Goal: Communication & Community: Participate in discussion

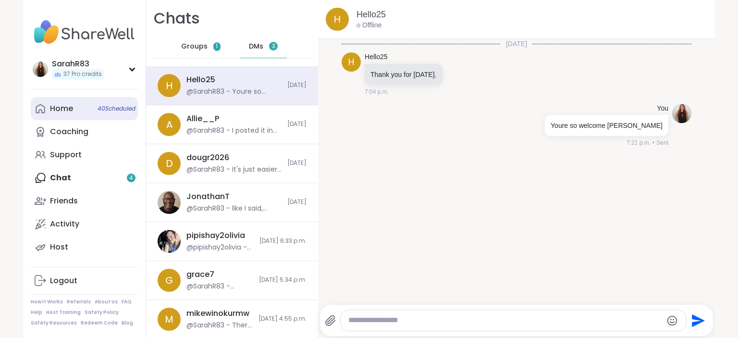
click at [81, 108] on link "Home 40 Scheduled" at bounding box center [84, 108] width 107 height 23
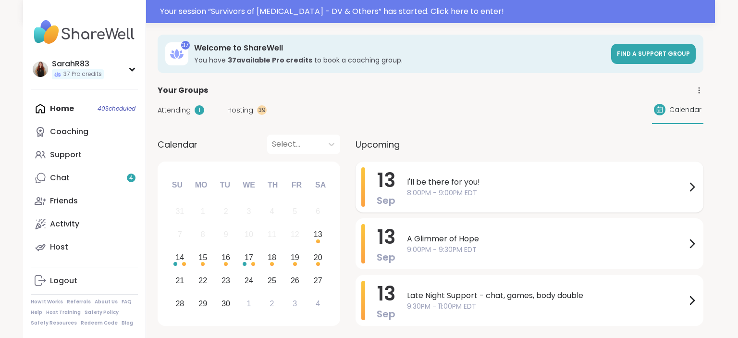
click at [438, 184] on span "I'll be there for you!" at bounding box center [546, 182] width 279 height 12
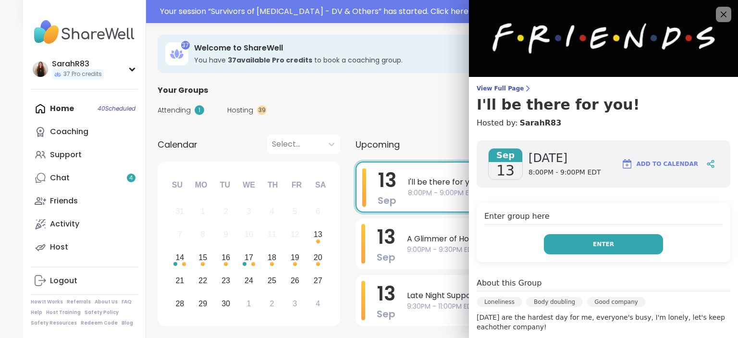
click at [563, 243] on button "Enter" at bounding box center [603, 244] width 119 height 20
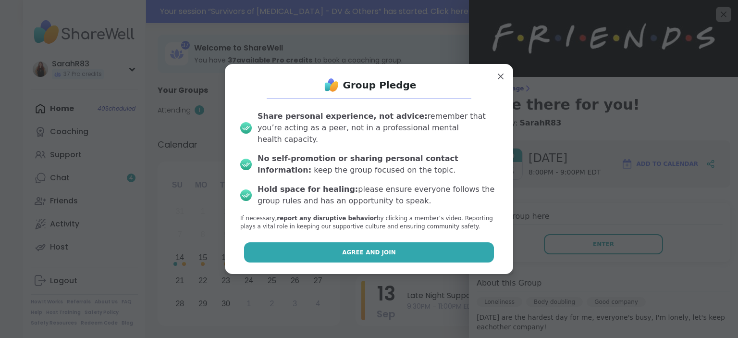
click at [457, 255] on button "Agree and Join" at bounding box center [369, 252] width 250 height 20
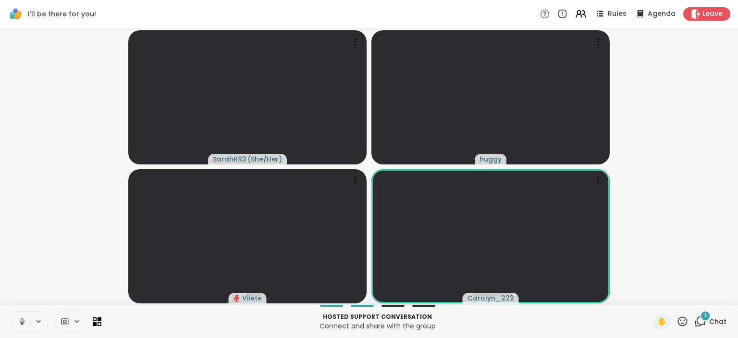
click at [703, 320] on icon at bounding box center [701, 321] width 12 height 12
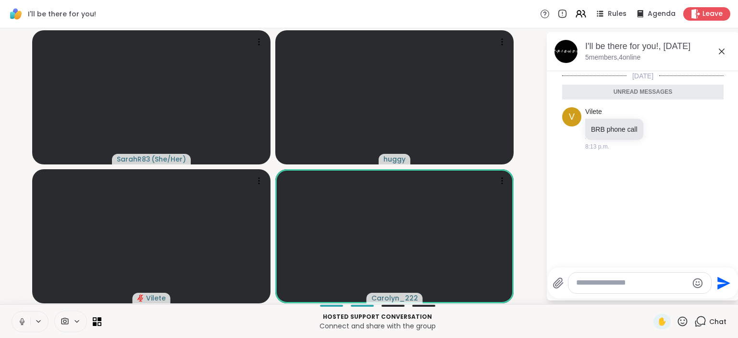
click at [613, 284] on textarea "Type your message" at bounding box center [632, 283] width 112 height 10
click at [530, 262] on video-player-container "SarahR83 ( She/Her ) huggy Vilete Carolyn_222" at bounding box center [273, 166] width 535 height 268
click at [20, 330] on button at bounding box center [21, 321] width 18 height 20
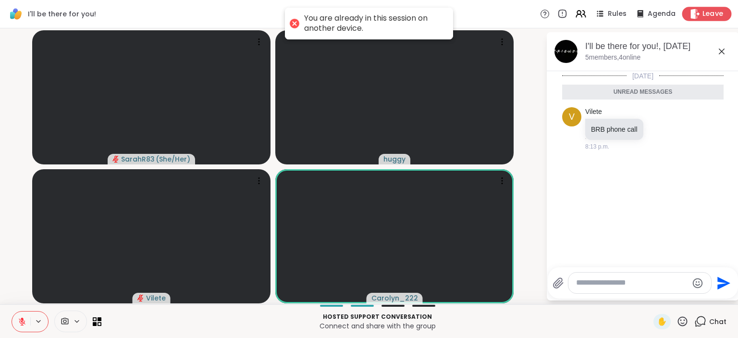
click at [708, 11] on span "Leave" at bounding box center [713, 14] width 21 height 10
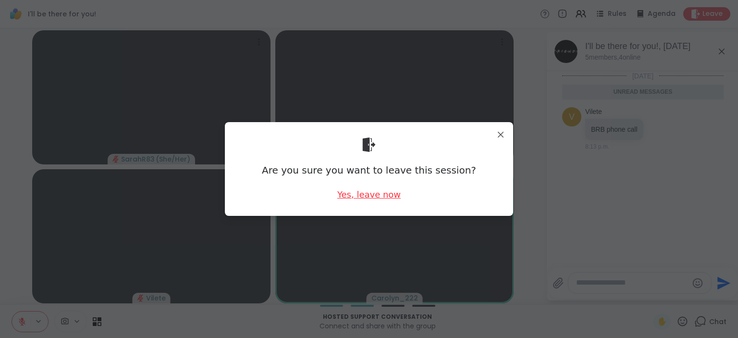
click at [384, 193] on div "Yes, leave now" at bounding box center [368, 194] width 63 height 12
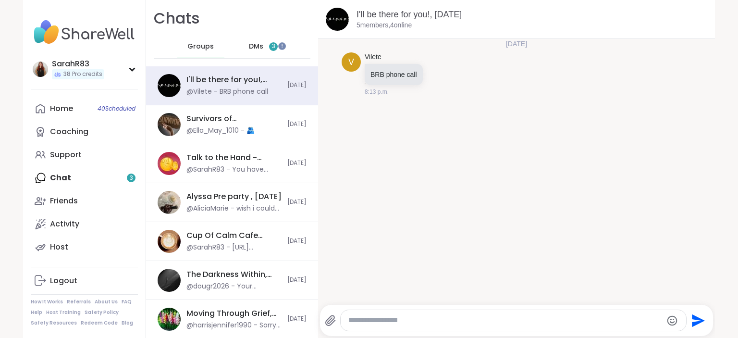
click at [262, 48] on span "DMs" at bounding box center [256, 47] width 14 height 10
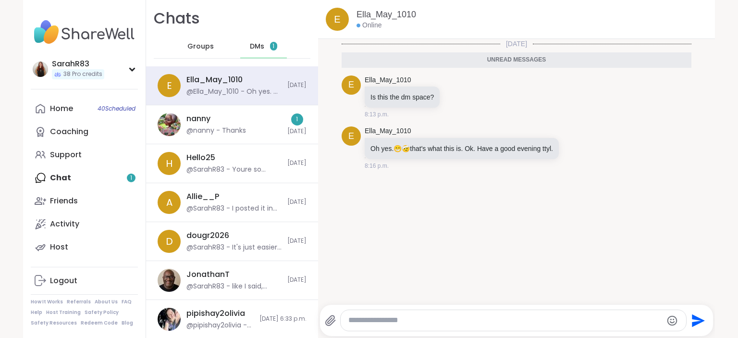
click at [408, 320] on textarea "Type your message" at bounding box center [506, 320] width 314 height 10
type textarea "********"
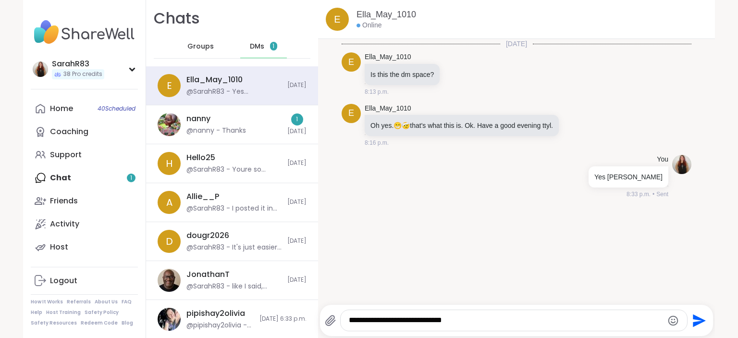
type textarea "**********"
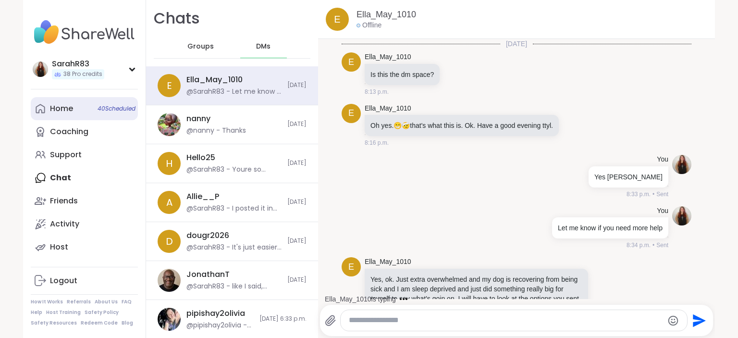
scroll to position [85, 0]
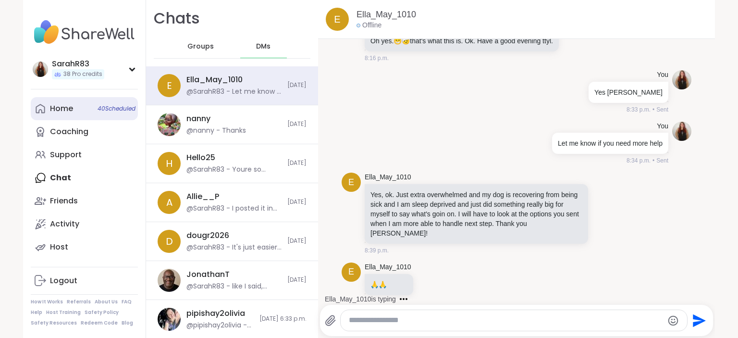
click at [74, 104] on link "Home 40 Scheduled" at bounding box center [84, 108] width 107 height 23
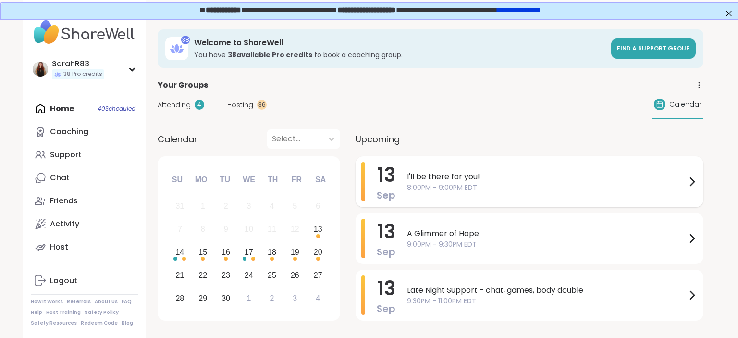
click at [434, 180] on span "I'll be there for you!" at bounding box center [546, 177] width 279 height 12
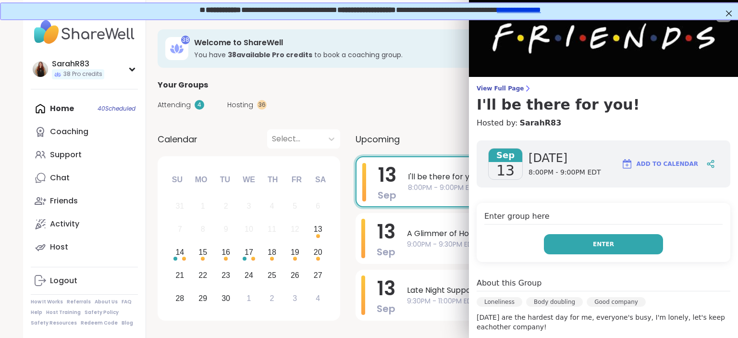
click at [571, 236] on button "Enter" at bounding box center [603, 244] width 119 height 20
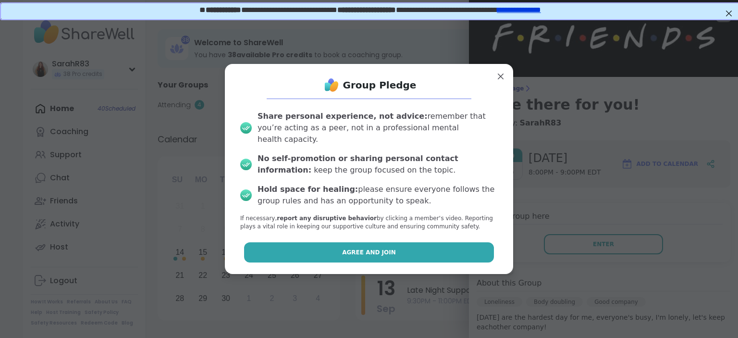
click at [472, 245] on button "Agree and Join" at bounding box center [369, 252] width 250 height 20
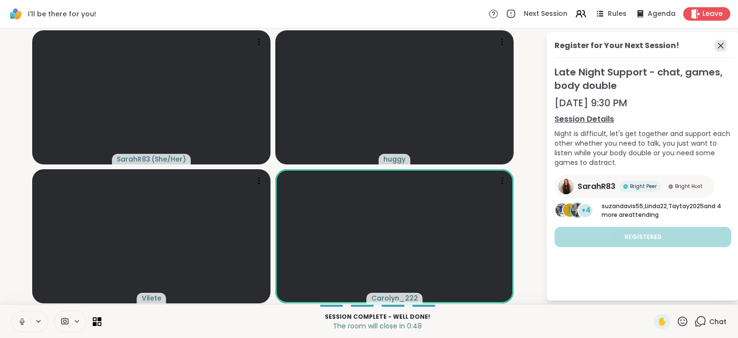
click at [722, 47] on icon at bounding box center [721, 46] width 12 height 12
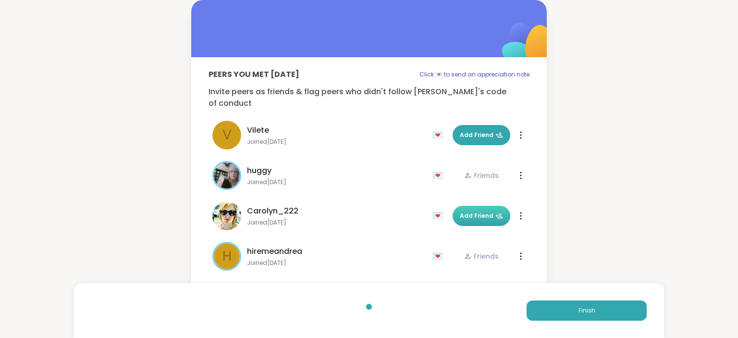
click at [488, 212] on span "Add Friend" at bounding box center [481, 216] width 43 height 9
click at [587, 310] on span "Finish" at bounding box center [587, 310] width 17 height 9
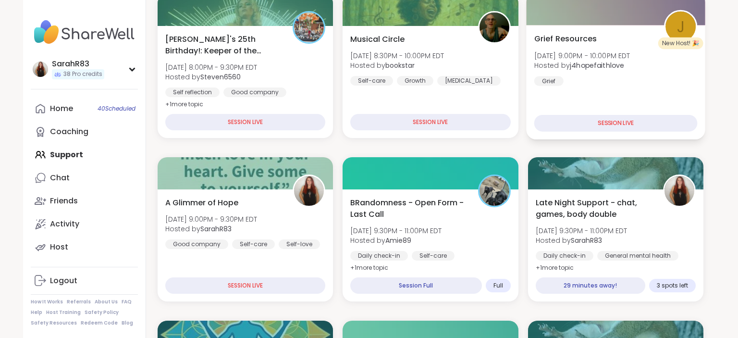
scroll to position [219, 0]
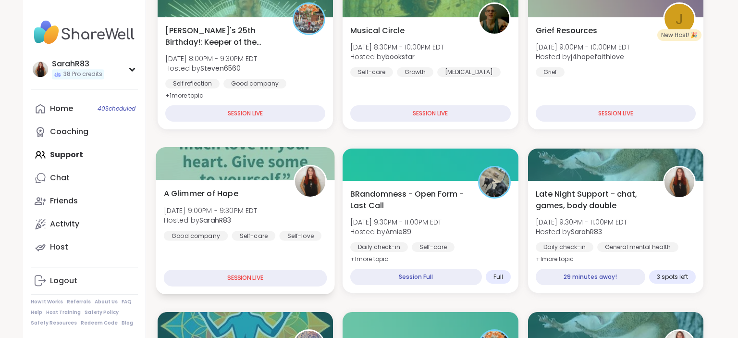
click at [292, 213] on div "A Glimmer of Hope Sat, Sep 13 | 9:00PM - 9:30PM EDT Hosted by SarahR83 Good com…" at bounding box center [245, 213] width 163 height 53
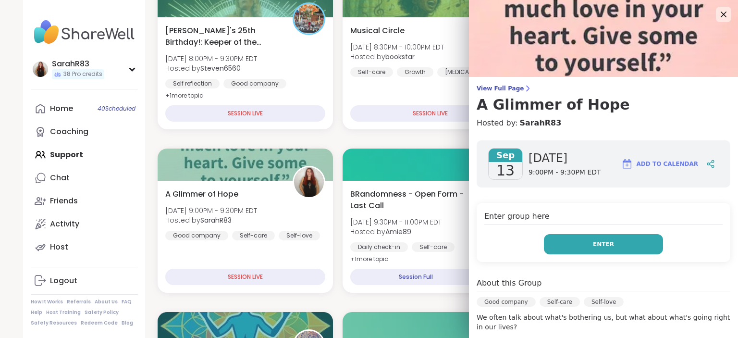
click at [578, 250] on button "Enter" at bounding box center [603, 244] width 119 height 20
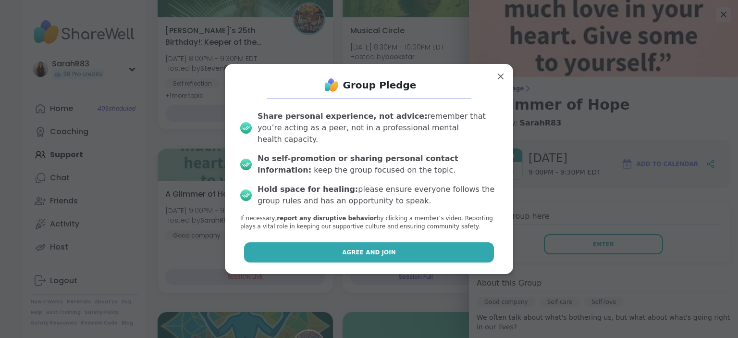
click at [422, 242] on button "Agree and Join" at bounding box center [369, 252] width 250 height 20
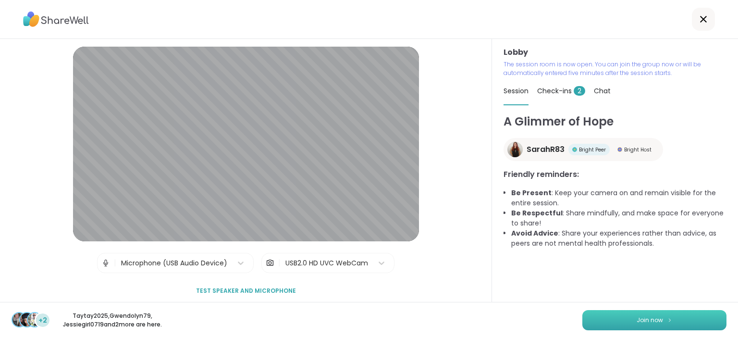
click at [616, 319] on button "Join now" at bounding box center [655, 320] width 144 height 20
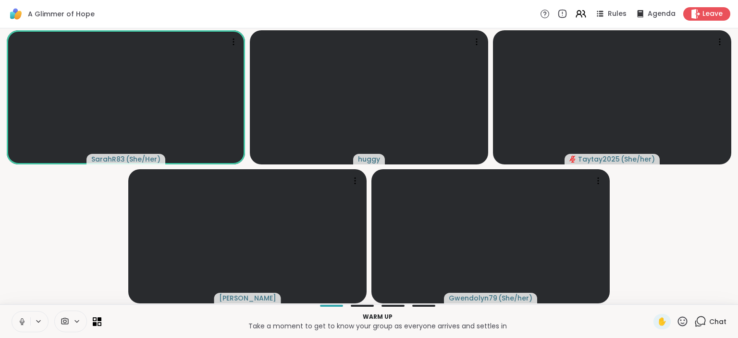
click at [708, 322] on div "Chat" at bounding box center [711, 321] width 32 height 15
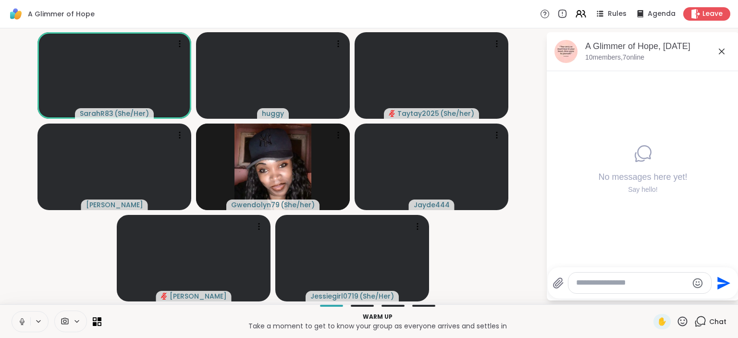
click at [707, 326] on icon at bounding box center [701, 321] width 12 height 12
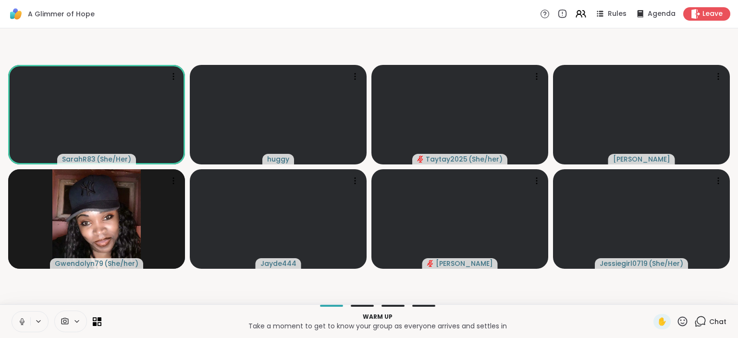
click at [707, 324] on icon at bounding box center [701, 321] width 12 height 12
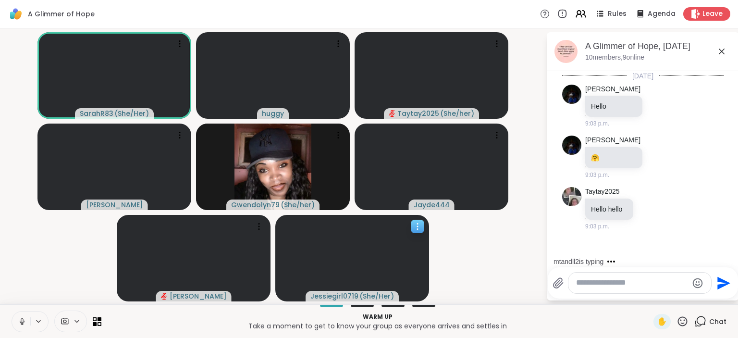
click at [421, 228] on icon at bounding box center [418, 227] width 10 height 10
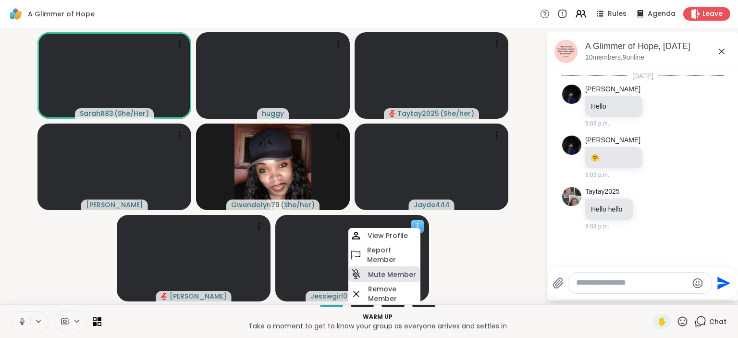
scroll to position [23, 0]
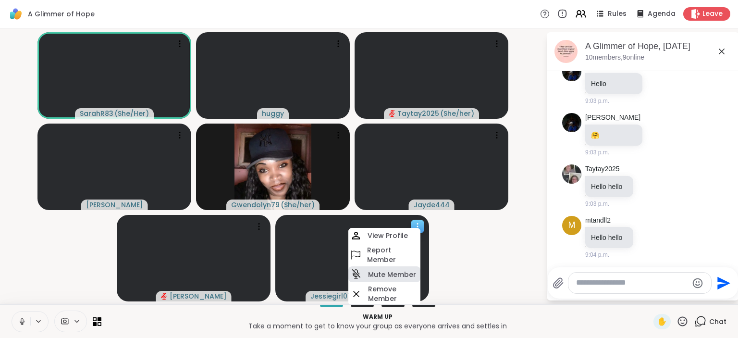
click at [397, 272] on h4 "Mute Member" at bounding box center [392, 275] width 48 height 10
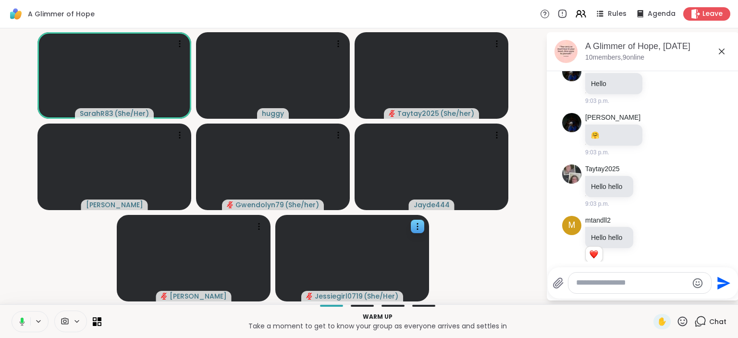
scroll to position [37, 0]
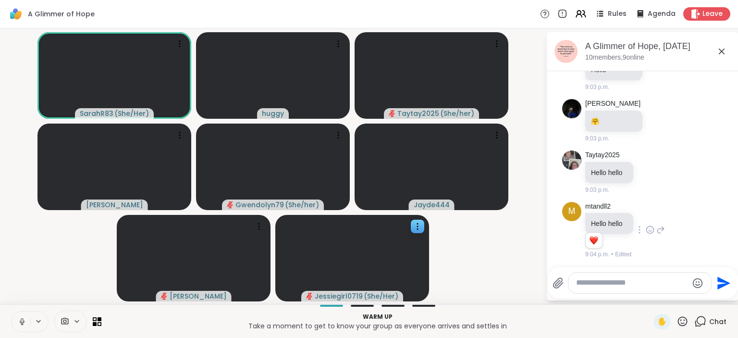
click at [664, 230] on icon at bounding box center [661, 230] width 9 height 12
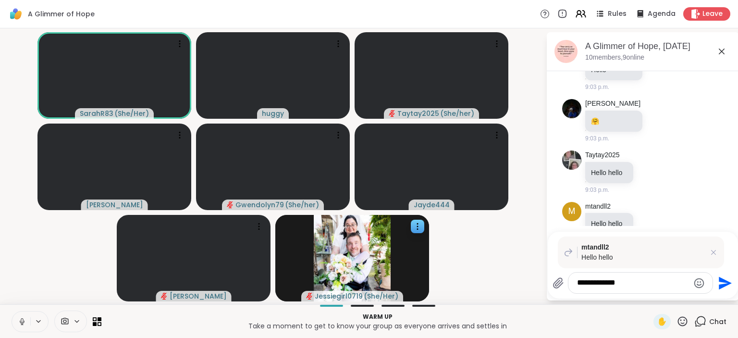
type textarea "**********"
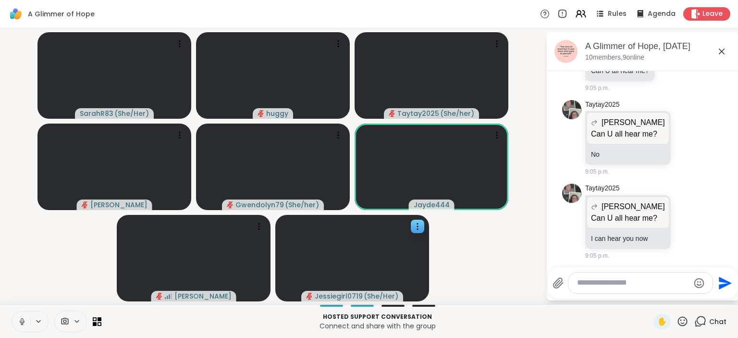
scroll to position [450, 0]
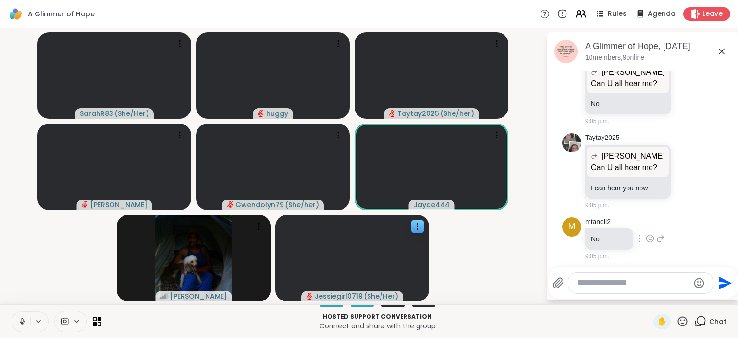
click at [657, 237] on icon at bounding box center [661, 239] width 9 height 12
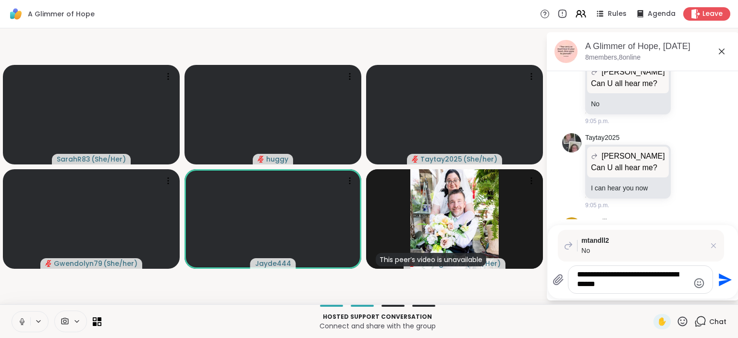
type textarea "**********"
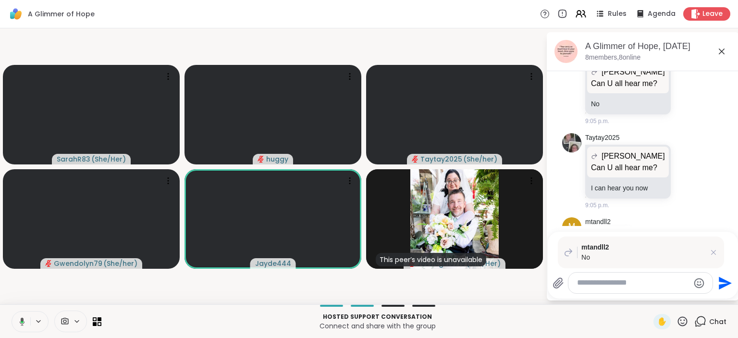
scroll to position [544, 0]
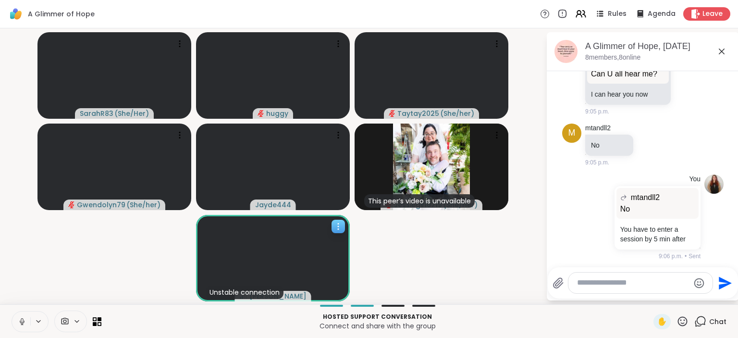
click at [339, 230] on icon at bounding box center [339, 227] width 10 height 10
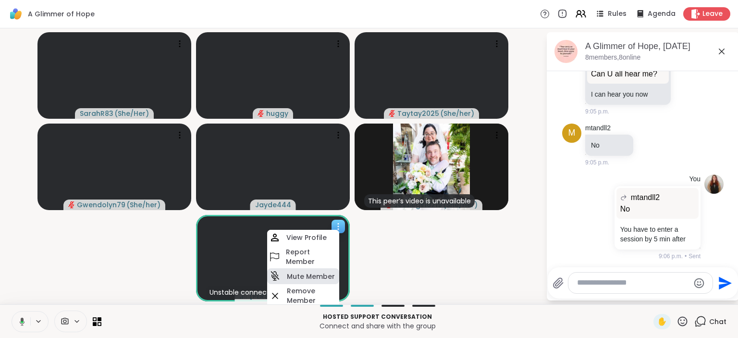
click at [323, 278] on h4 "Mute Member" at bounding box center [311, 277] width 48 height 10
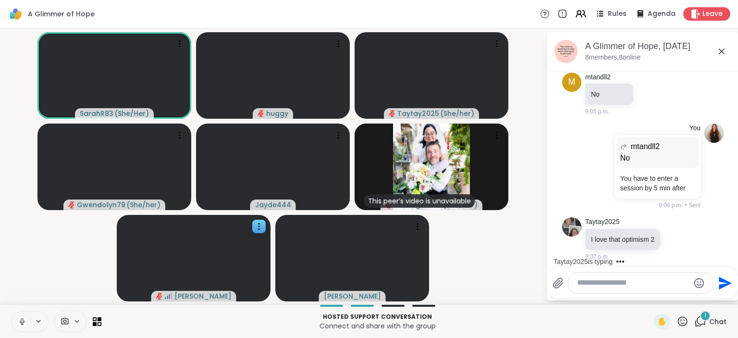
scroll to position [656, 0]
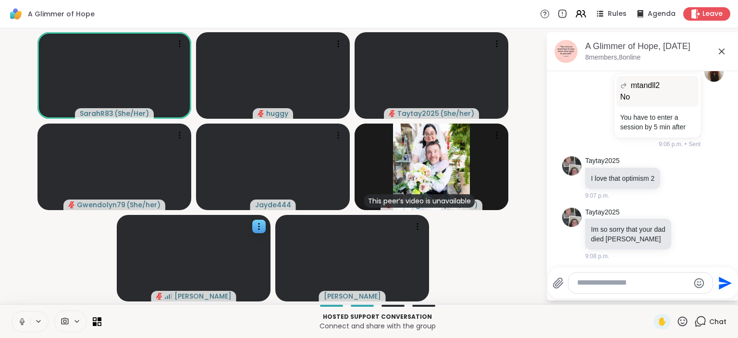
click at [704, 322] on icon at bounding box center [701, 321] width 12 height 12
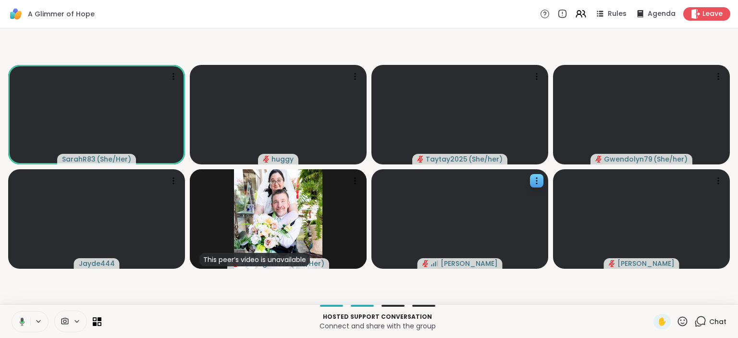
click at [704, 322] on icon at bounding box center [701, 321] width 12 height 12
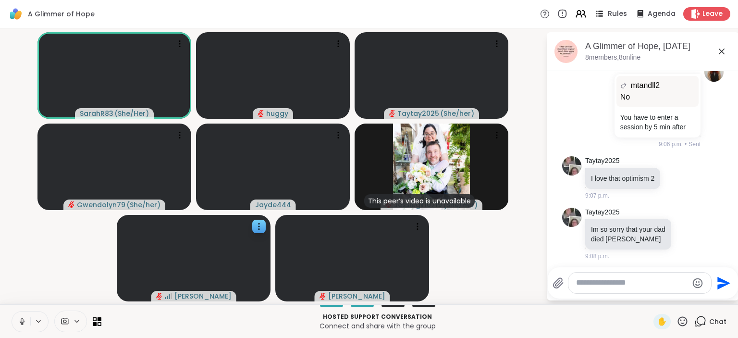
click at [617, 15] on span "Rules" at bounding box center [618, 14] width 20 height 10
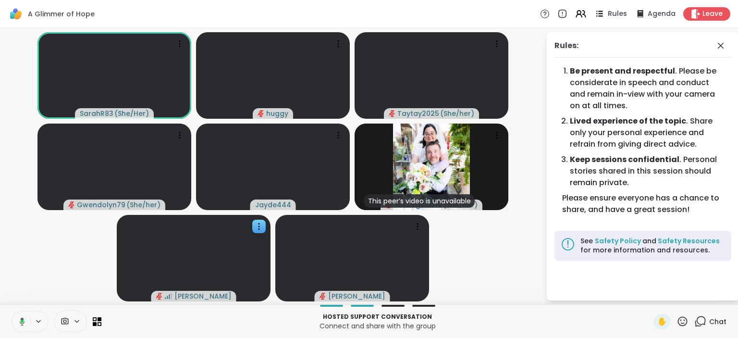
click at [622, 11] on span "Rules" at bounding box center [618, 14] width 20 height 10
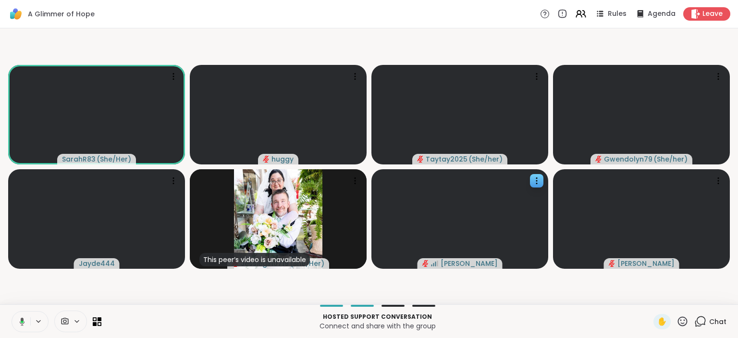
click at [530, 289] on video-player-container "SarahR83 ( She/Her ) huggy Taytay2025 ( She/her ) Gwendolyn79 ( She/her ) Jayde…" at bounding box center [369, 166] width 727 height 268
click at [355, 80] on icon at bounding box center [355, 77] width 10 height 10
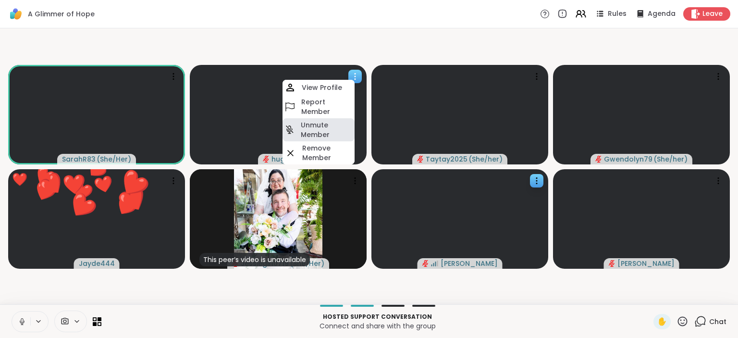
click at [336, 126] on h4 "Unmute Member" at bounding box center [327, 129] width 52 height 19
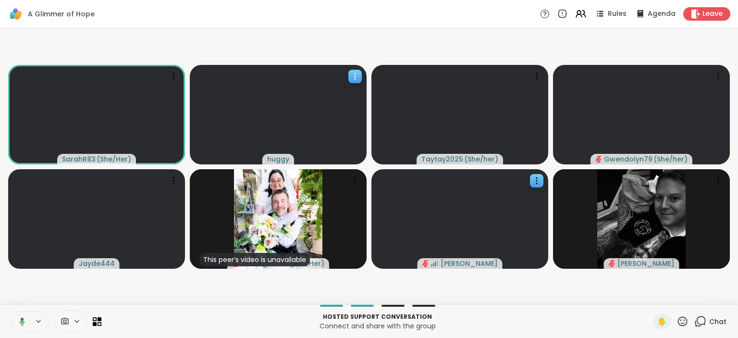
click at [353, 77] on icon at bounding box center [355, 77] width 10 height 10
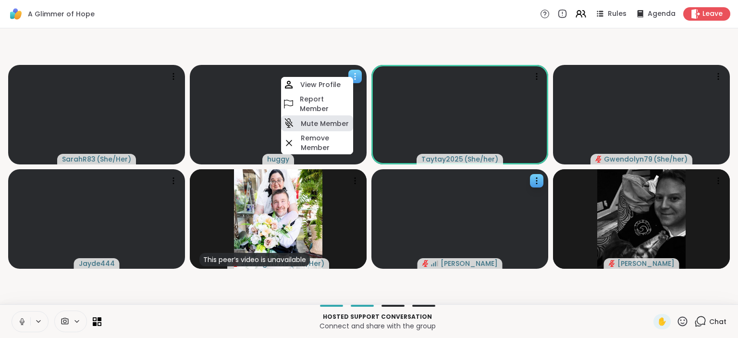
click at [324, 122] on h4 "Mute Member" at bounding box center [325, 124] width 48 height 10
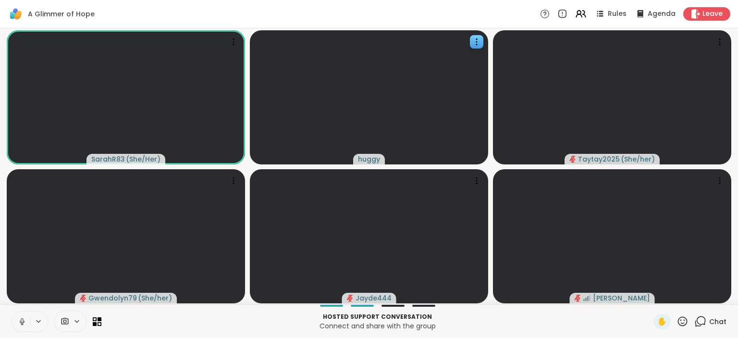
click at [710, 322] on div "Chat" at bounding box center [711, 321] width 32 height 15
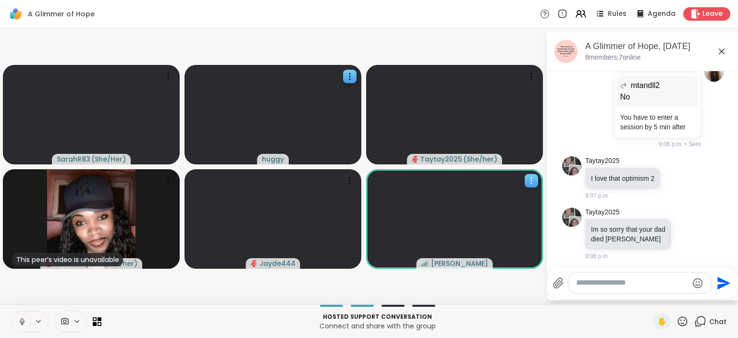
click at [530, 182] on icon at bounding box center [532, 181] width 10 height 10
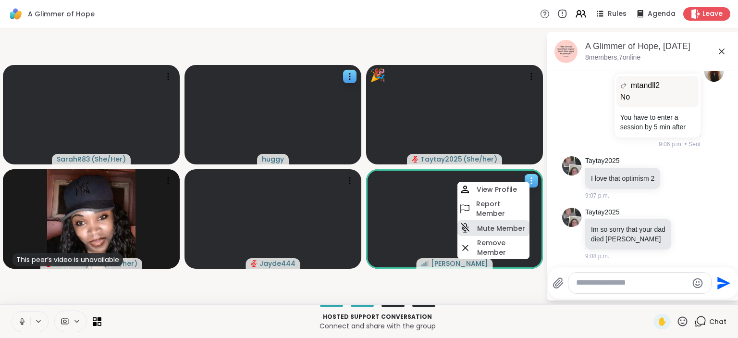
click at [511, 229] on h4 "Mute Member" at bounding box center [501, 229] width 48 height 10
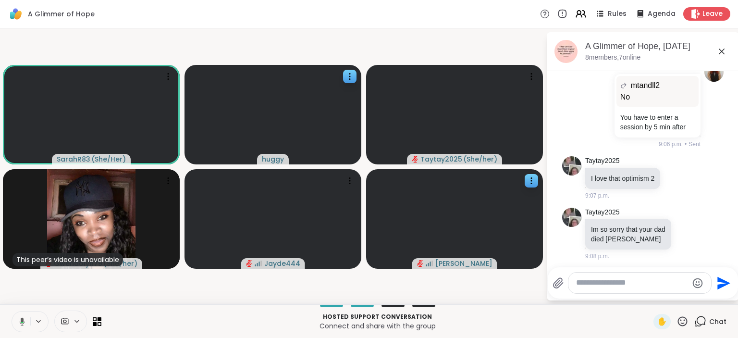
click at [586, 287] on textarea "Type your message" at bounding box center [632, 283] width 112 height 10
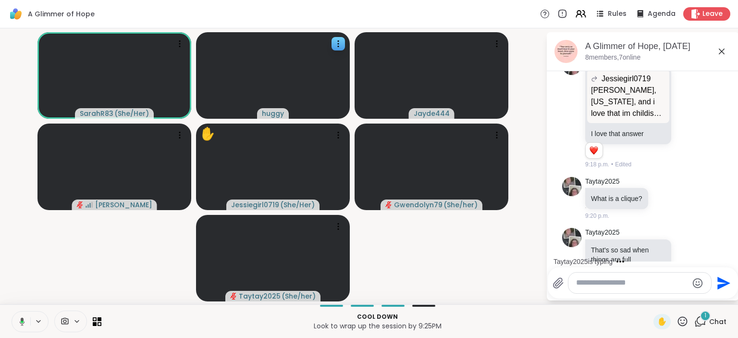
scroll to position [1100, 0]
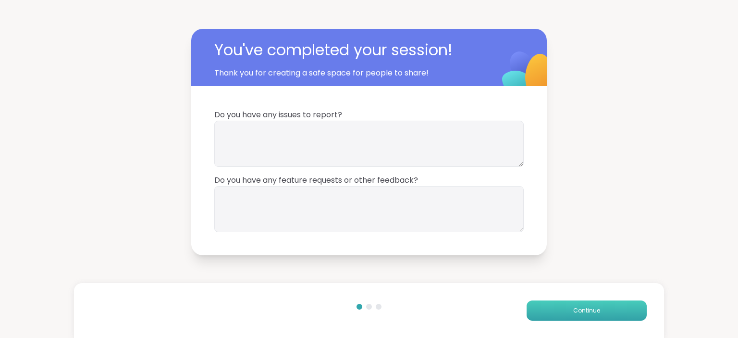
click at [580, 303] on button "Continue" at bounding box center [587, 310] width 120 height 20
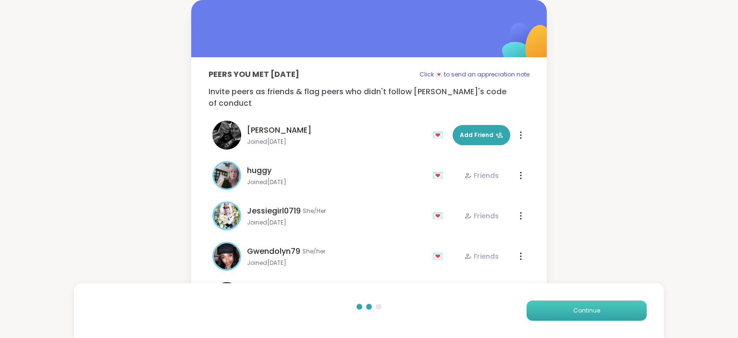
click at [580, 305] on button "Continue" at bounding box center [587, 310] width 120 height 20
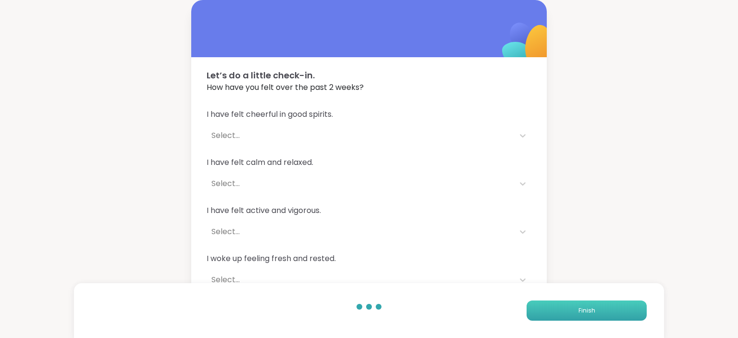
click at [569, 312] on button "Finish" at bounding box center [587, 310] width 120 height 20
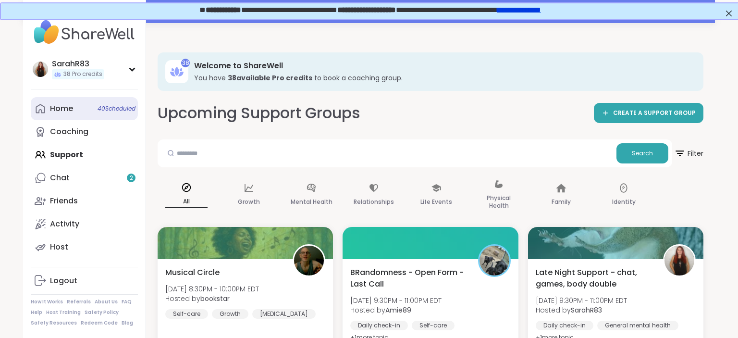
click at [58, 109] on div "Home 40 Scheduled" at bounding box center [61, 108] width 23 height 11
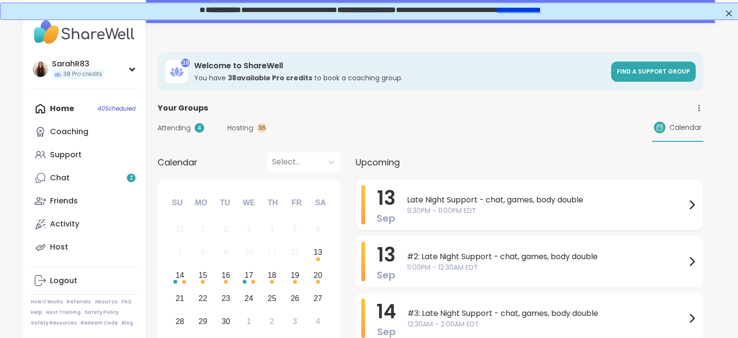
click at [401, 202] on div "13 Sep Late Night Support - chat, games, body double 9:30PM - 11:00PM EDT" at bounding box center [530, 204] width 348 height 51
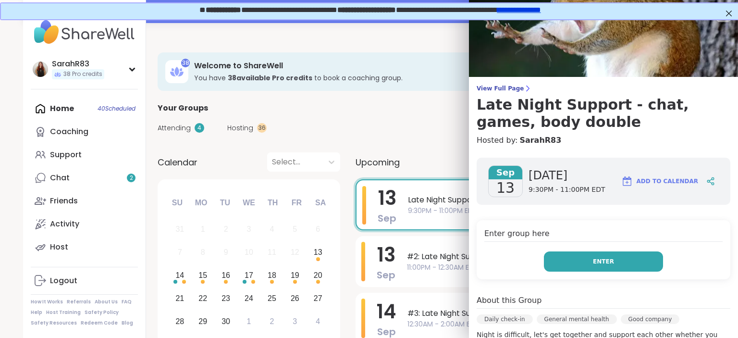
click at [622, 261] on button "Enter" at bounding box center [603, 261] width 119 height 20
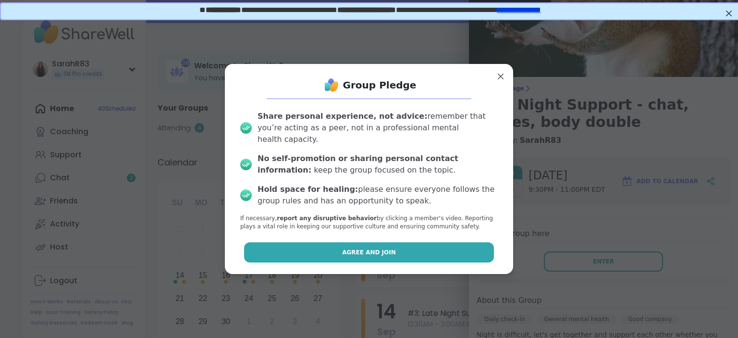
click at [396, 248] on button "Agree and Join" at bounding box center [369, 252] width 250 height 20
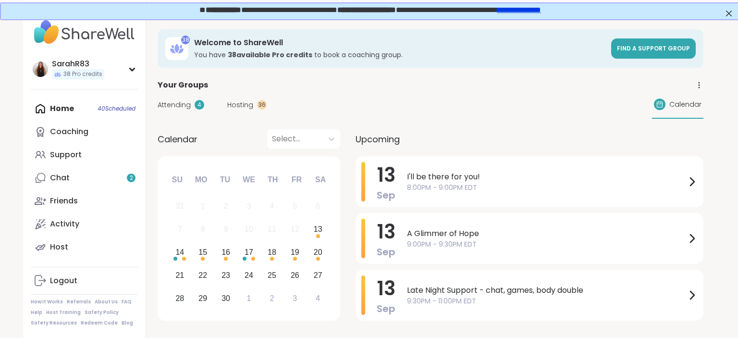
click at [248, 103] on span "Hosting" at bounding box center [240, 105] width 26 height 10
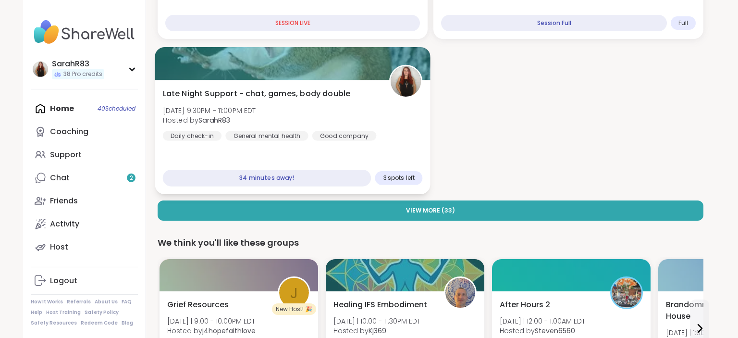
scroll to position [237, 0]
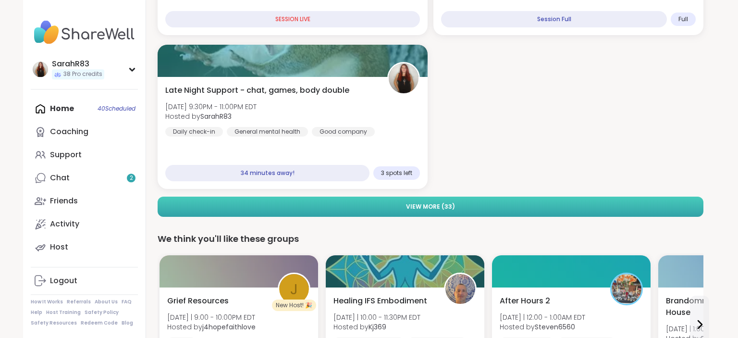
click at [388, 206] on button "View More ( 33 )" at bounding box center [431, 207] width 546 height 20
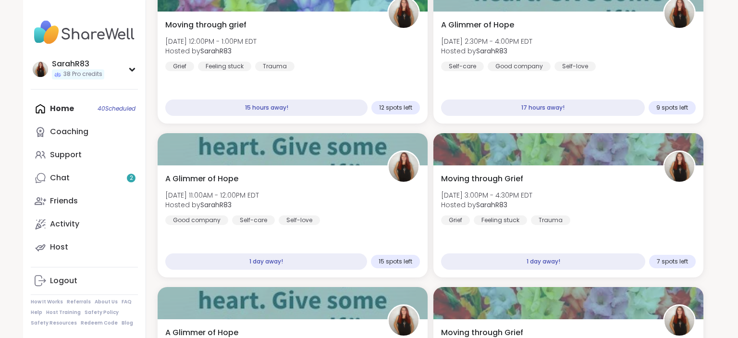
scroll to position [590, 0]
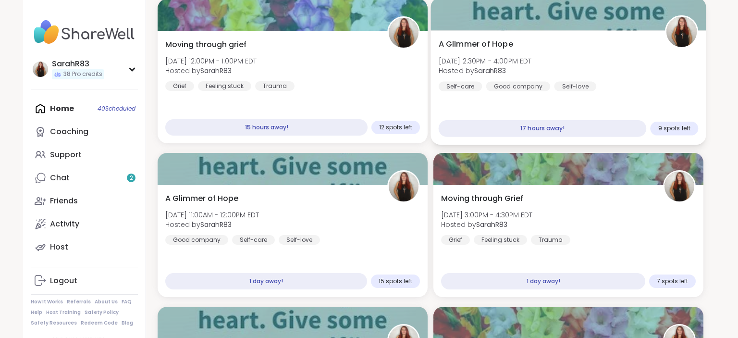
click at [639, 92] on div "A Glimmer of Hope Sun, Sep 14 | 2:30PM - 4:00PM EDT Hosted by SarahR83 Self-car…" at bounding box center [568, 87] width 275 height 114
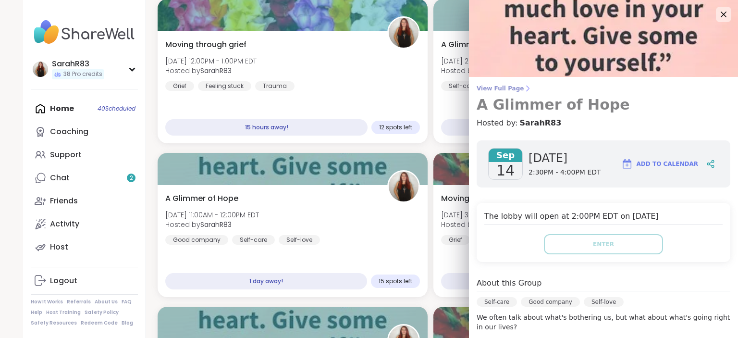
click at [511, 93] on link "View Full Page A Glimmer of Hope" at bounding box center [604, 99] width 254 height 29
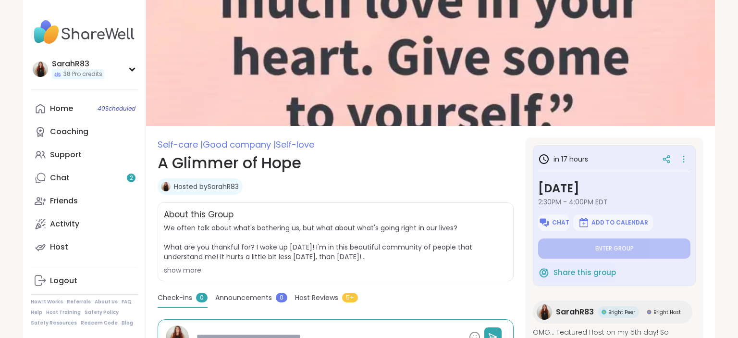
scroll to position [32, 0]
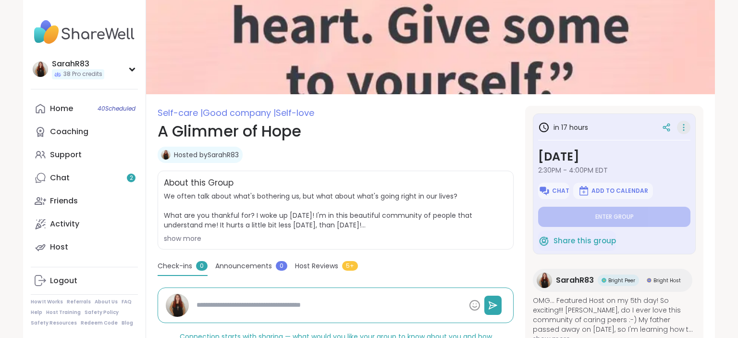
click at [682, 132] on icon at bounding box center [684, 127] width 10 height 13
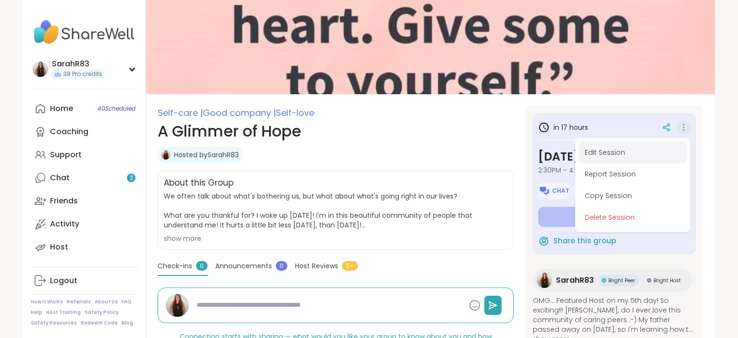
click at [622, 157] on button "Edit Session" at bounding box center [633, 153] width 108 height 22
type textarea "*"
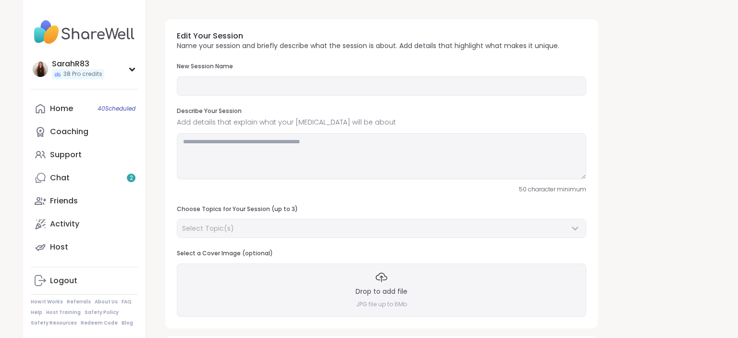
type input "**********"
type textarea "**********"
type input "**"
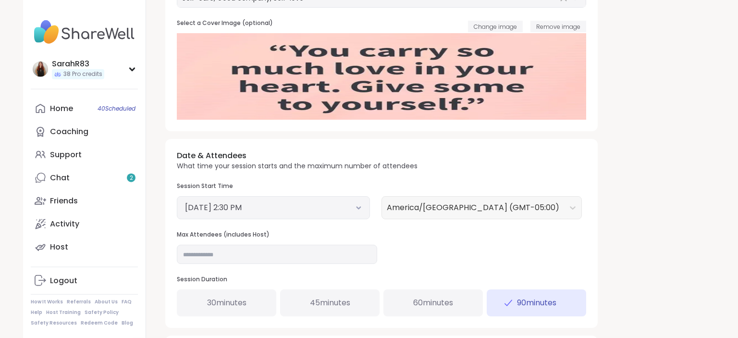
scroll to position [232, 0]
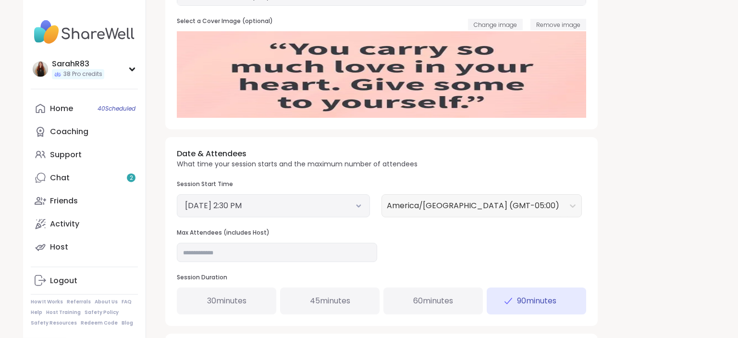
click at [362, 210] on button "September 14, 2025 2:30 PM" at bounding box center [273, 206] width 177 height 12
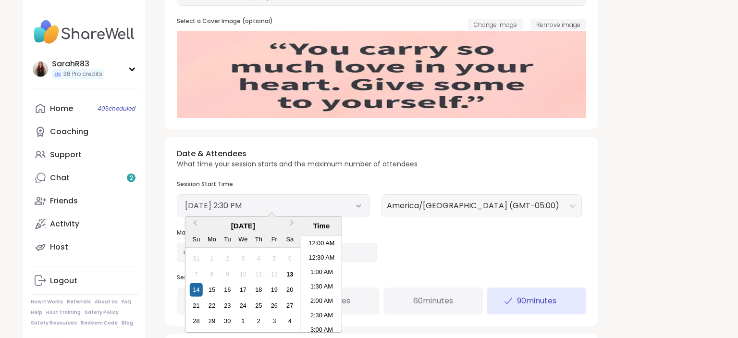
scroll to position [377, 0]
click at [332, 286] on li "2:30 PM" at bounding box center [321, 284] width 41 height 14
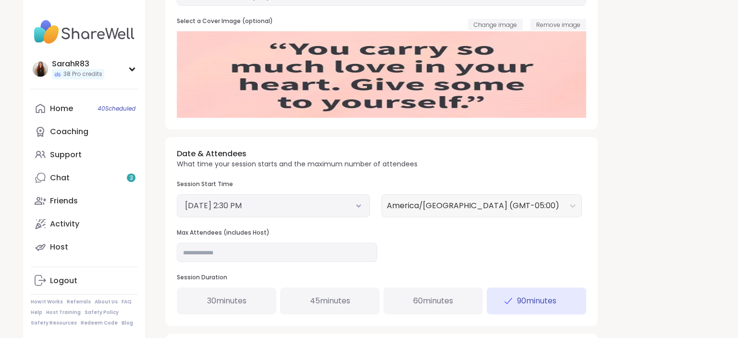
click at [247, 302] on span "30 minutes" at bounding box center [226, 301] width 39 height 12
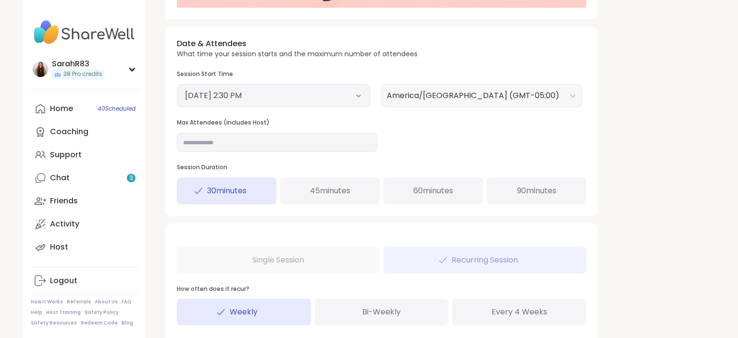
scroll to position [461, 0]
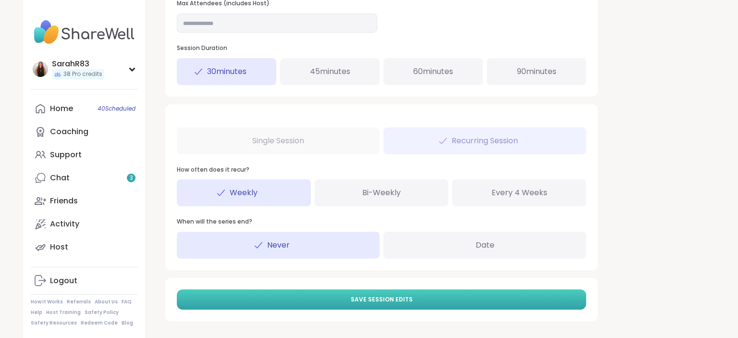
click at [371, 300] on span "Save Session Edits" at bounding box center [382, 299] width 62 height 9
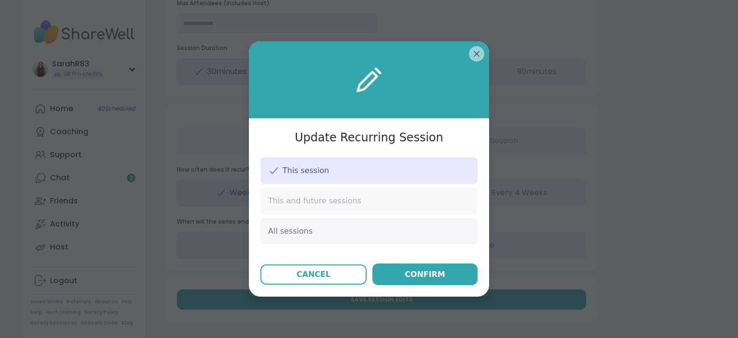
click at [311, 210] on div "This and future sessions" at bounding box center [369, 201] width 217 height 26
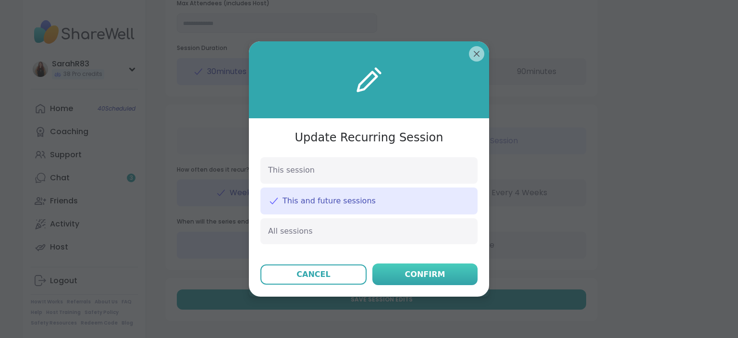
click at [400, 272] on button "Confirm" at bounding box center [425, 274] width 105 height 22
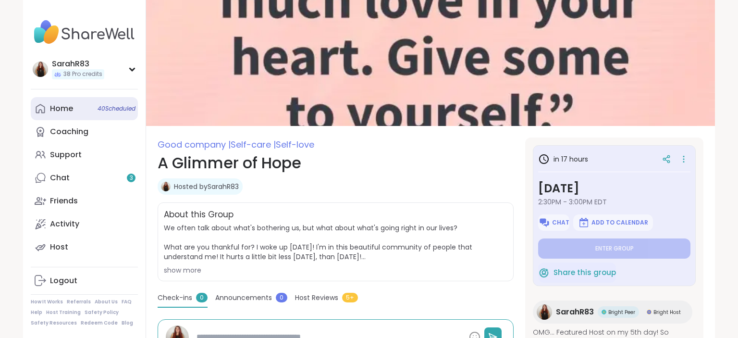
click at [64, 114] on link "Home 40 Scheduled" at bounding box center [84, 108] width 107 height 23
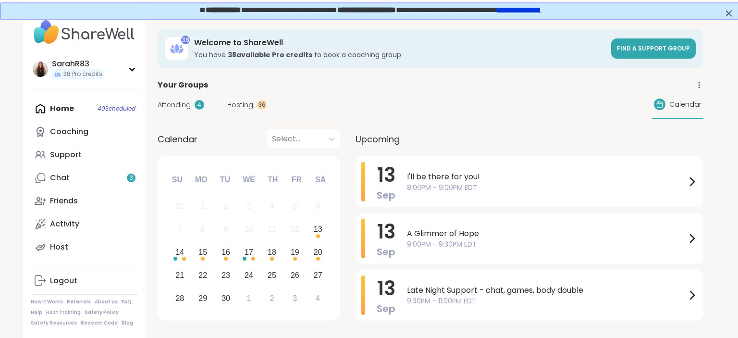
click at [240, 102] on span "Hosting" at bounding box center [240, 105] width 26 height 10
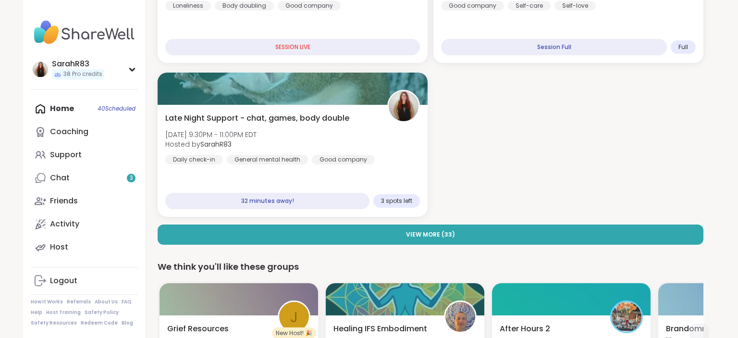
scroll to position [211, 0]
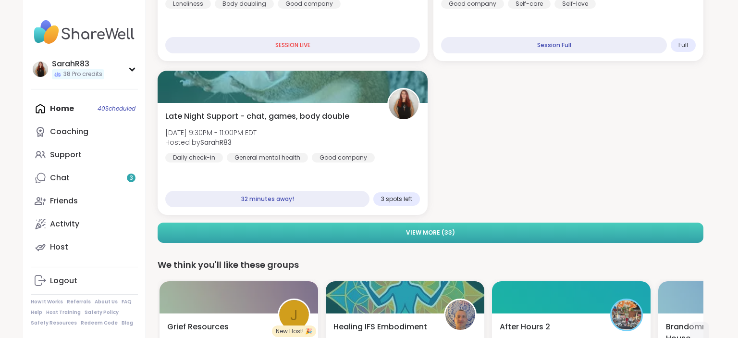
click at [417, 233] on span "View More ( 33 )" at bounding box center [430, 232] width 49 height 9
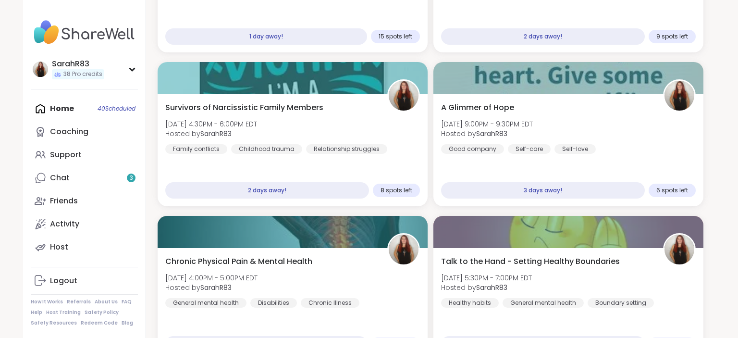
scroll to position [989, 0]
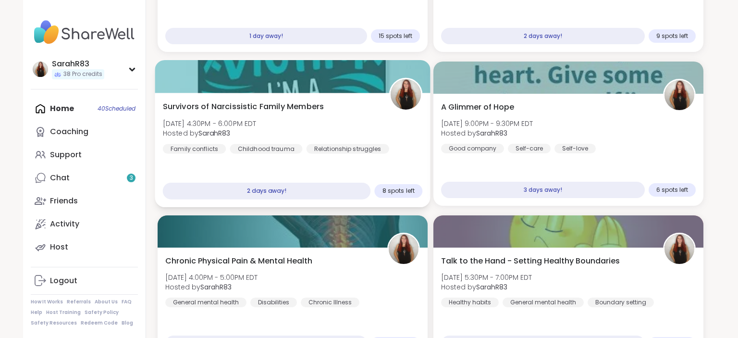
click at [394, 168] on div "Survivors of Narcissistic Family Members Tue, Sep 16 | 4:30PM - 6:00PM EDT Host…" at bounding box center [292, 150] width 275 height 114
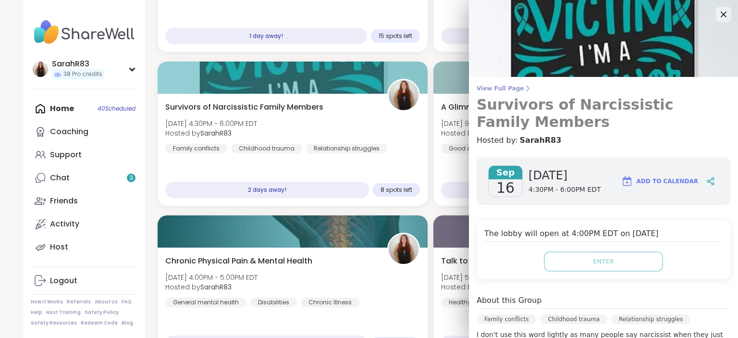
click at [506, 86] on span "View Full Page" at bounding box center [604, 89] width 254 height 8
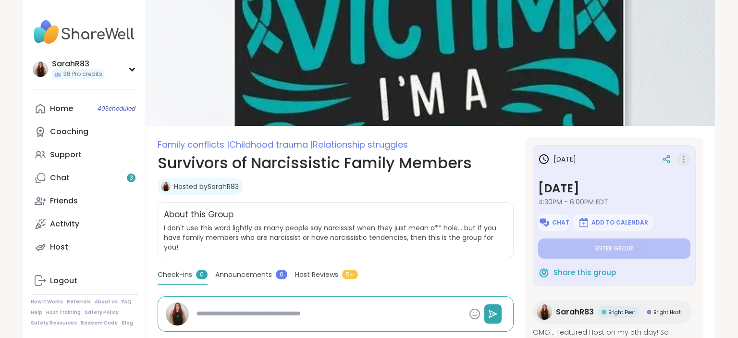
click at [685, 161] on icon at bounding box center [684, 158] width 10 height 13
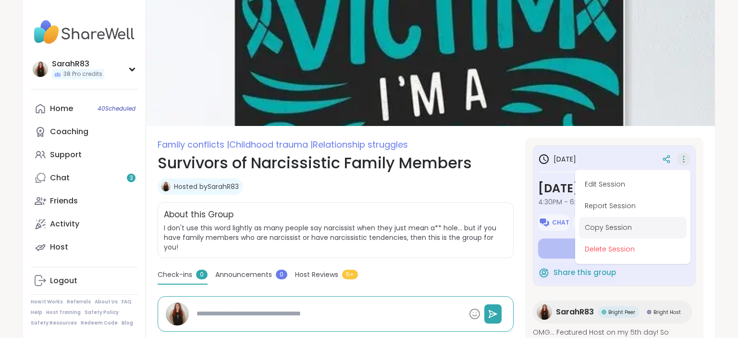
click at [614, 228] on button "Copy Session" at bounding box center [633, 228] width 108 height 22
type textarea "*"
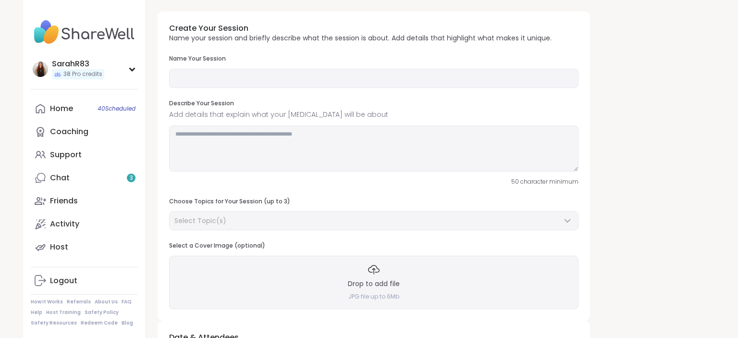
type input "**********"
type textarea "**********"
type input "**"
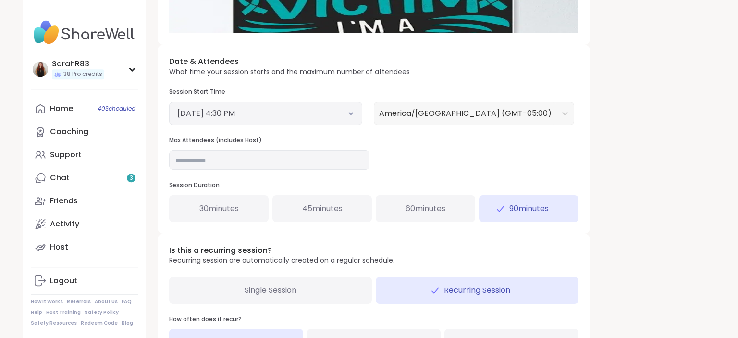
scroll to position [311, 0]
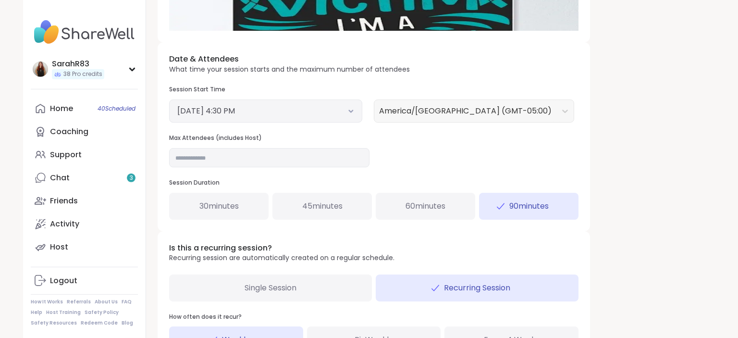
click at [357, 113] on div "September 16, 2025 4:30 PM" at bounding box center [265, 111] width 193 height 23
click at [353, 109] on icon at bounding box center [351, 111] width 6 height 4
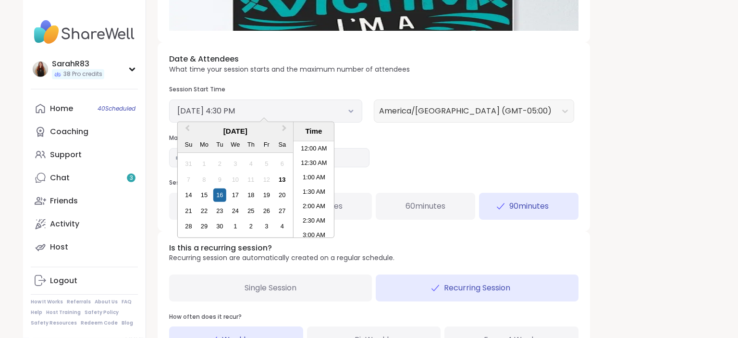
scroll to position [435, 0]
click at [188, 192] on div "14" at bounding box center [188, 194] width 13 height 13
click at [309, 149] on li "3:00 PM" at bounding box center [314, 146] width 41 height 14
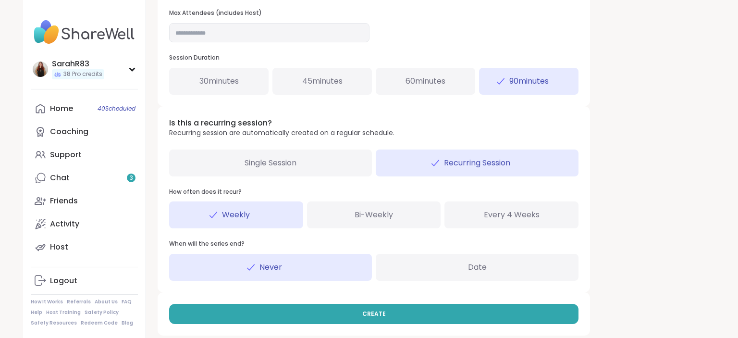
scroll to position [443, 0]
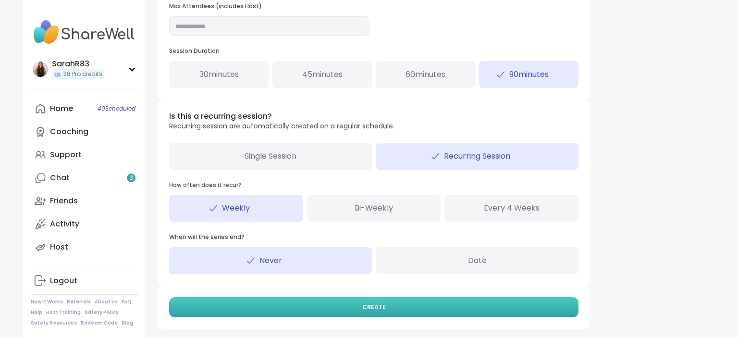
click at [420, 303] on button "CREATE" at bounding box center [374, 307] width 410 height 20
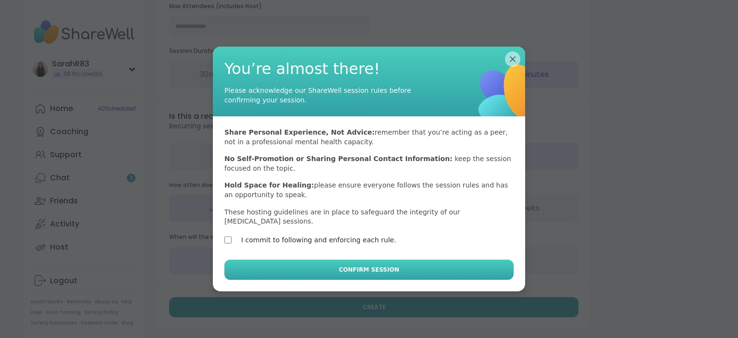
click at [260, 265] on button "Confirm Session" at bounding box center [368, 270] width 289 height 20
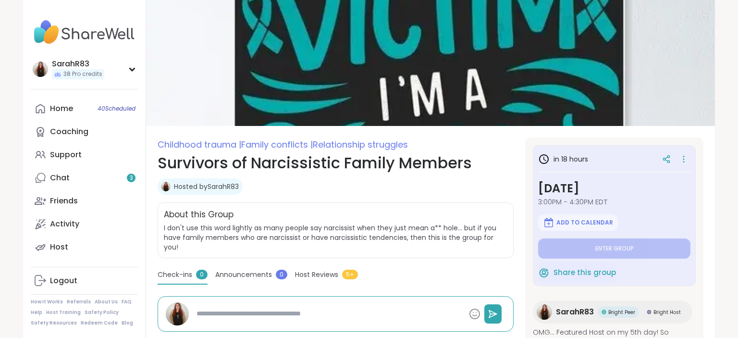
click at [393, 165] on h1 "Survivors of Narcissistic Family Members" at bounding box center [336, 162] width 356 height 23
click at [95, 110] on link "Home 40 Scheduled" at bounding box center [84, 108] width 107 height 23
type textarea "*"
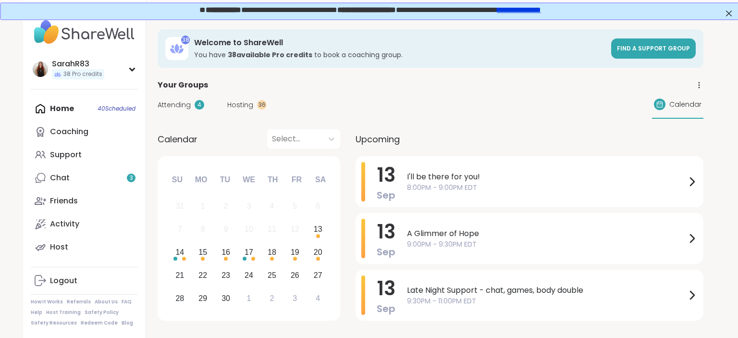
click at [676, 105] on span "Calendar" at bounding box center [686, 105] width 32 height 10
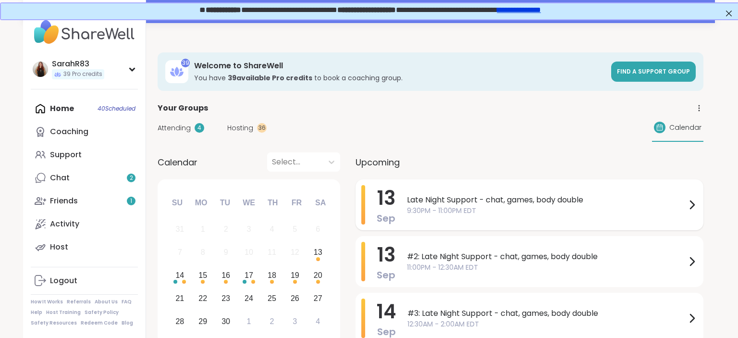
click at [435, 191] on div "Late Night Support - chat, games, body double 9:30PM - 11:00PM EDT" at bounding box center [552, 204] width 291 height 39
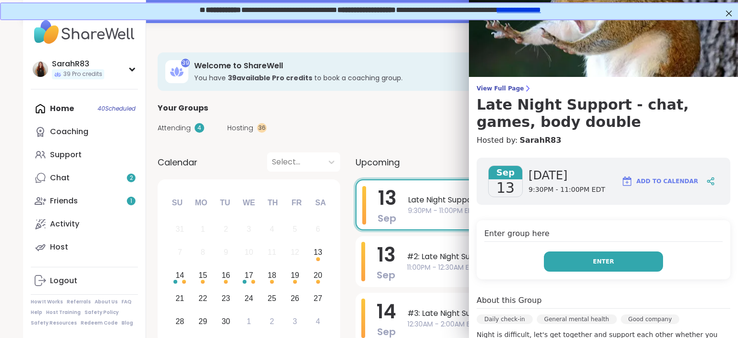
click at [611, 264] on span "Enter" at bounding box center [603, 261] width 21 height 9
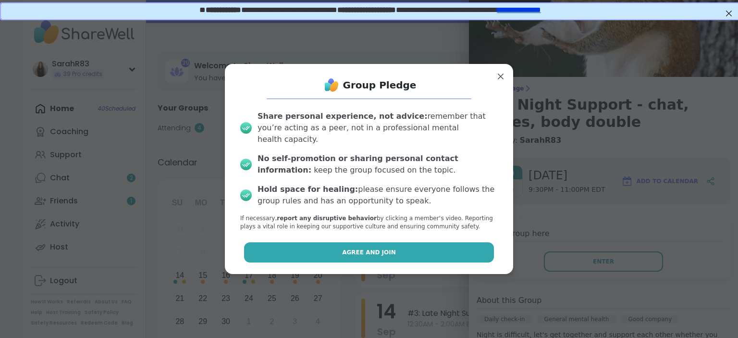
click at [479, 249] on button "Agree and Join" at bounding box center [369, 252] width 250 height 20
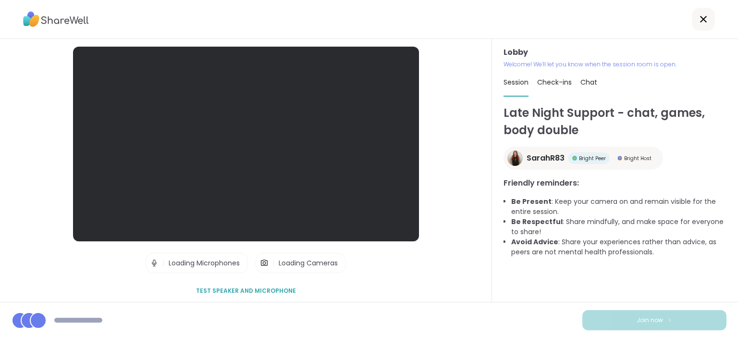
click at [479, 249] on div "Lobby | Loading Microphones | Loading Cameras Test speaker and microphone Lobby…" at bounding box center [369, 169] width 738 height 338
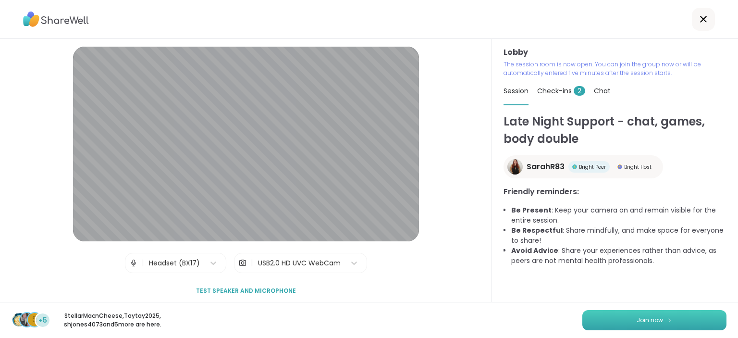
click at [689, 322] on button "Join now" at bounding box center [655, 320] width 144 height 20
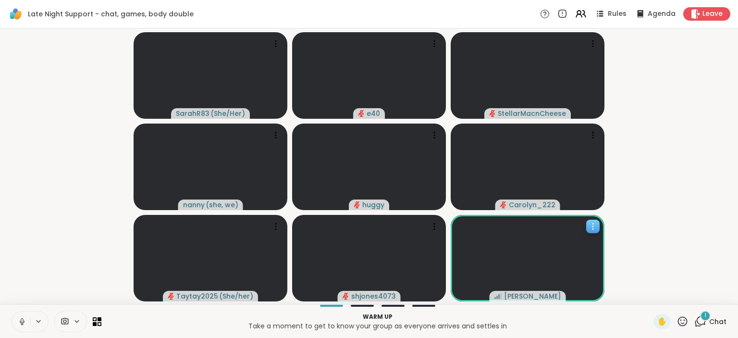
click at [591, 230] on icon at bounding box center [593, 227] width 10 height 10
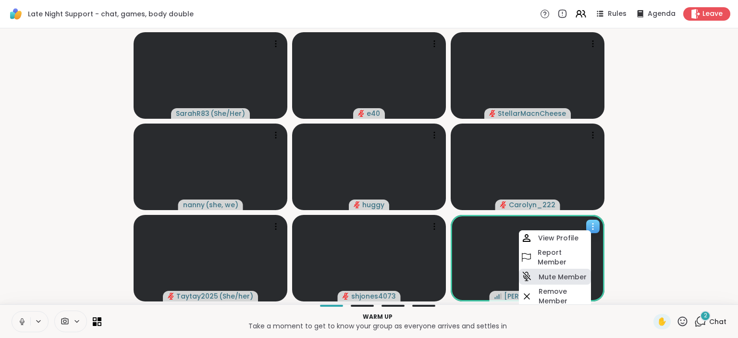
click at [580, 272] on div "Mute Member" at bounding box center [555, 277] width 72 height 16
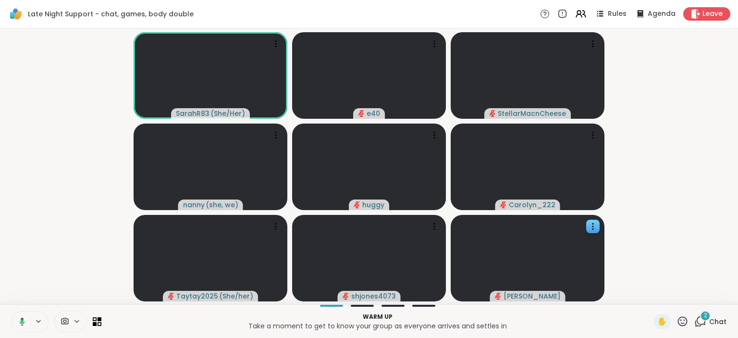
click at [697, 324] on icon at bounding box center [701, 321] width 12 height 12
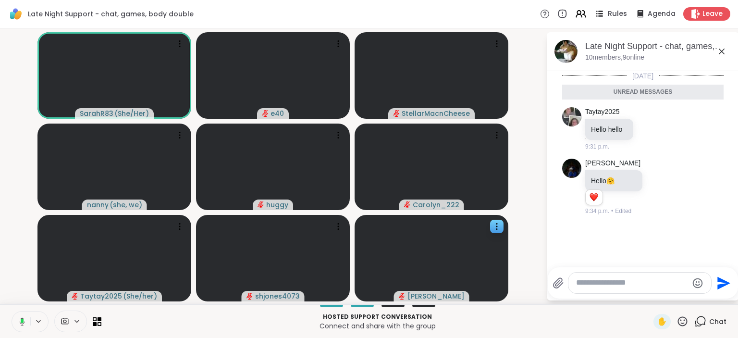
click at [606, 14] on icon at bounding box center [600, 14] width 12 height 12
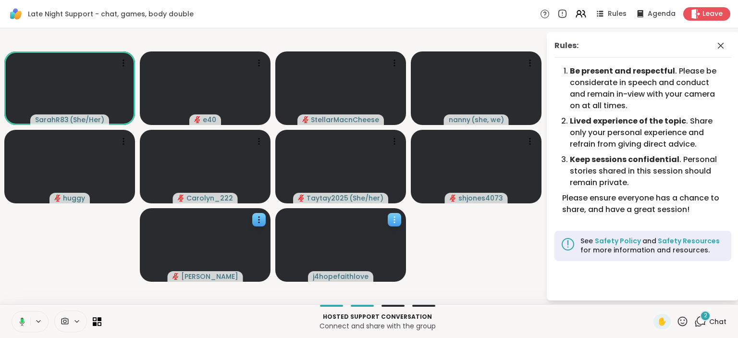
click at [393, 218] on icon at bounding box center [395, 220] width 10 height 10
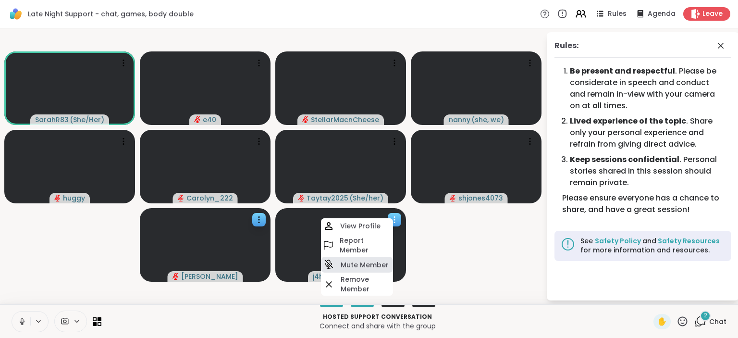
click at [374, 266] on h4 "Mute Member" at bounding box center [365, 265] width 48 height 10
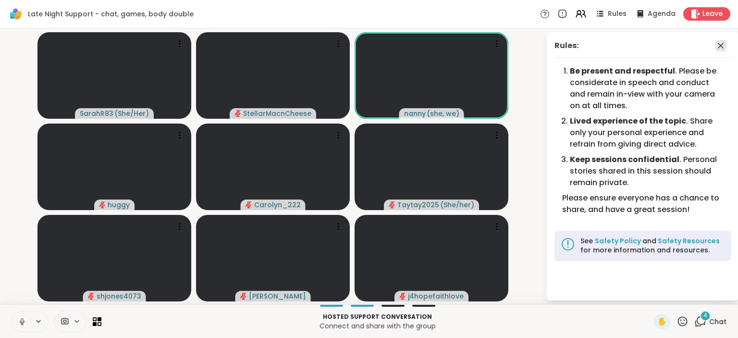
click at [721, 47] on icon at bounding box center [721, 46] width 12 height 12
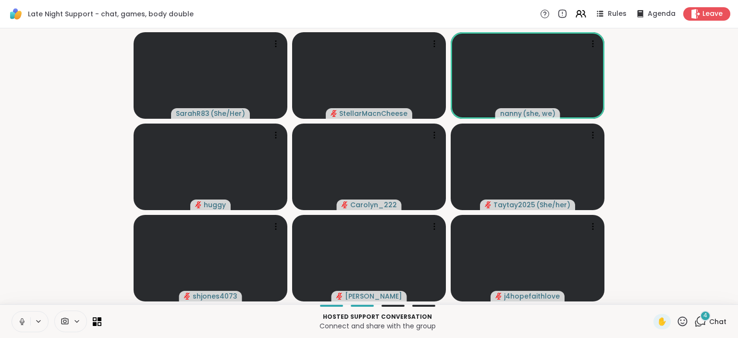
click at [705, 325] on icon at bounding box center [701, 320] width 9 height 9
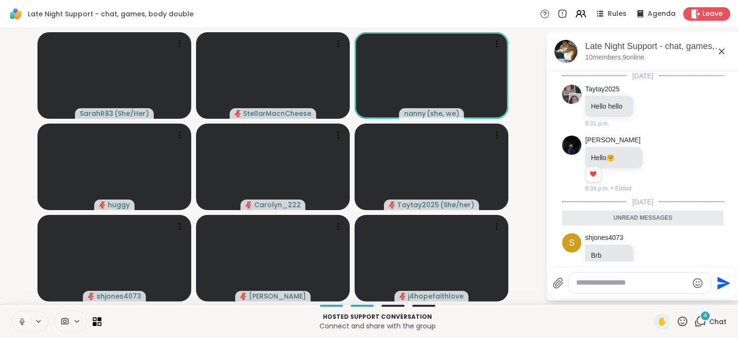
scroll to position [242, 0]
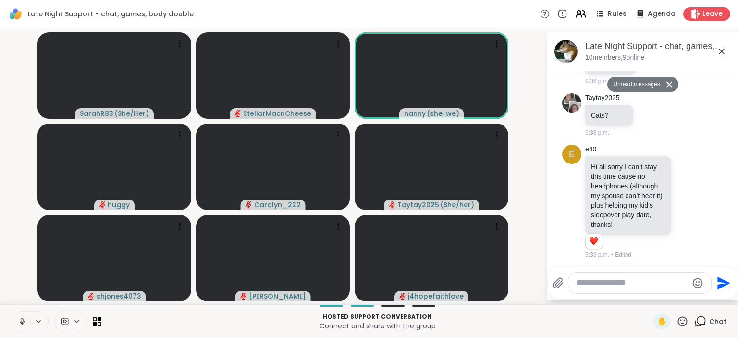
click at [603, 286] on textarea "Type your message" at bounding box center [632, 283] width 112 height 10
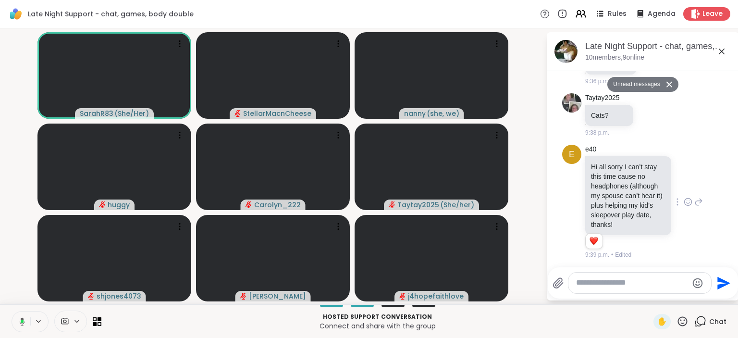
click at [701, 198] on icon at bounding box center [699, 202] width 9 height 12
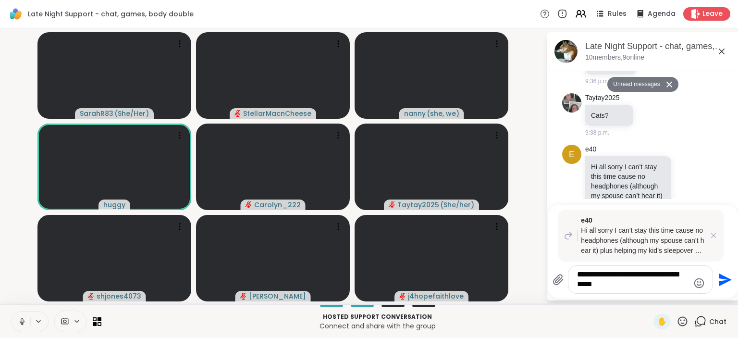
type textarea "**********"
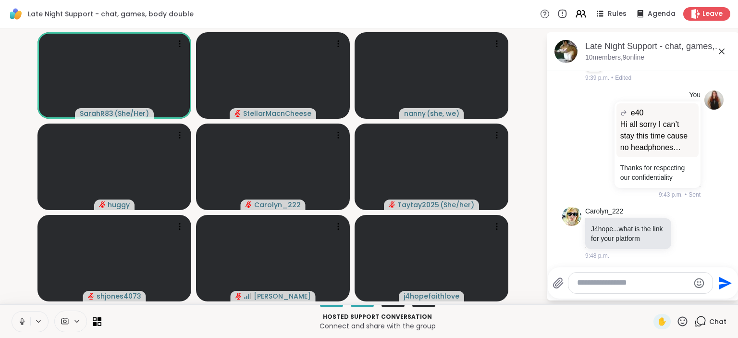
scroll to position [448, 0]
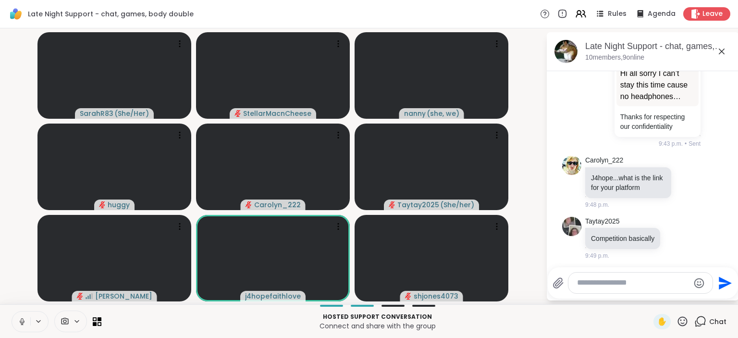
click at [714, 321] on span "Chat" at bounding box center [718, 322] width 17 height 10
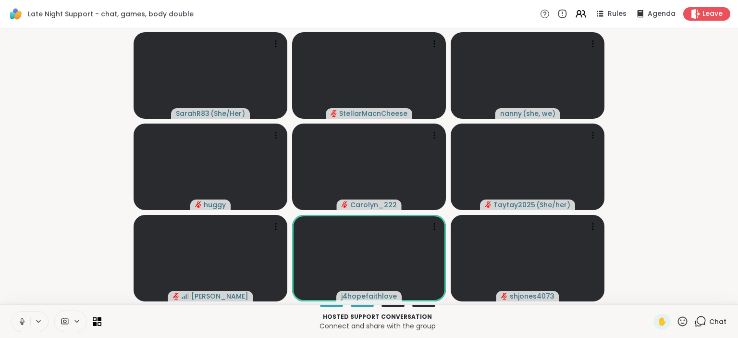
click at [714, 321] on span "Chat" at bounding box center [718, 322] width 17 height 10
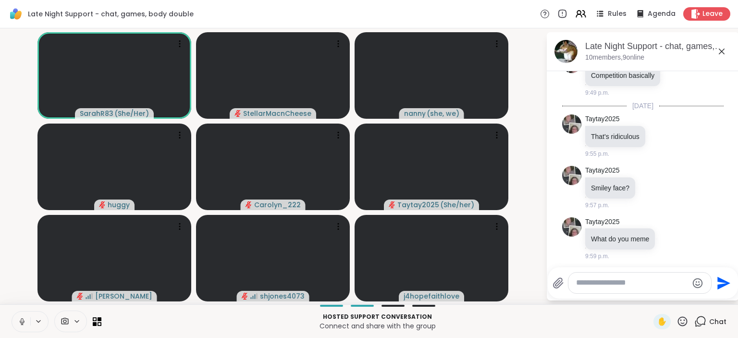
scroll to position [792, 0]
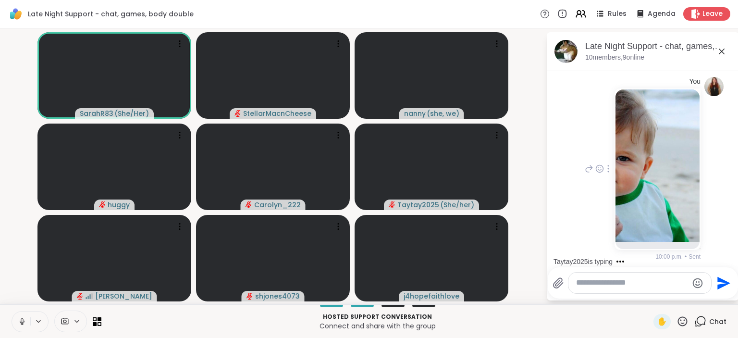
click at [683, 208] on img at bounding box center [658, 165] width 84 height 152
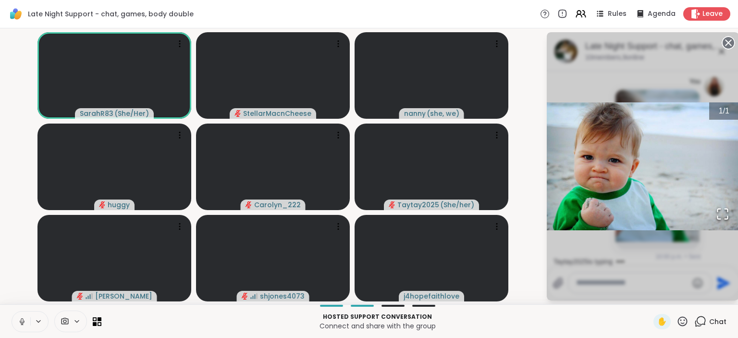
click at [622, 251] on div "1 / 1" at bounding box center [643, 166] width 192 height 268
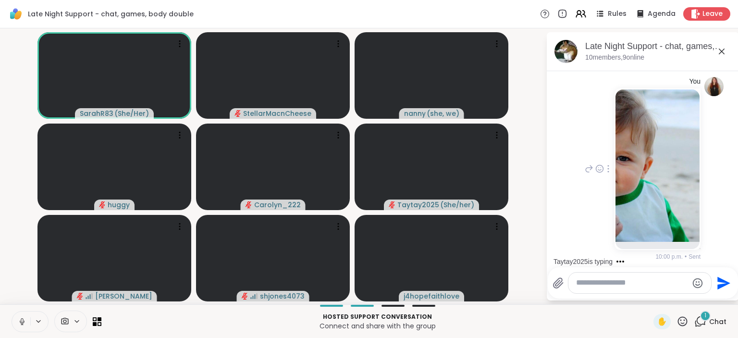
scroll to position [853, 0]
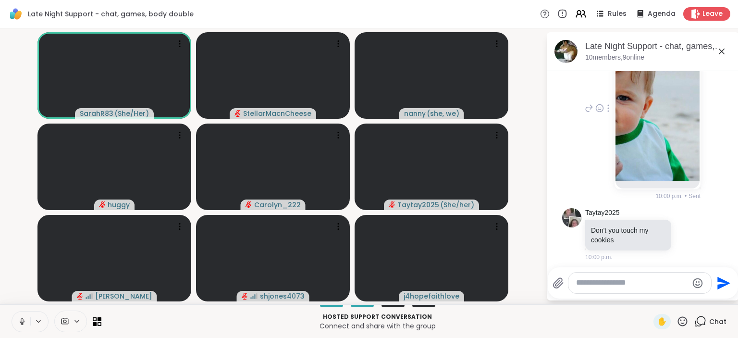
click at [627, 287] on textarea "Type your message" at bounding box center [632, 283] width 112 height 10
type textarea "*"
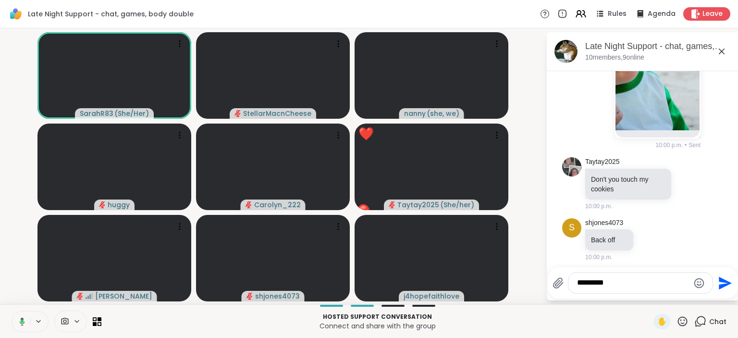
type textarea "********"
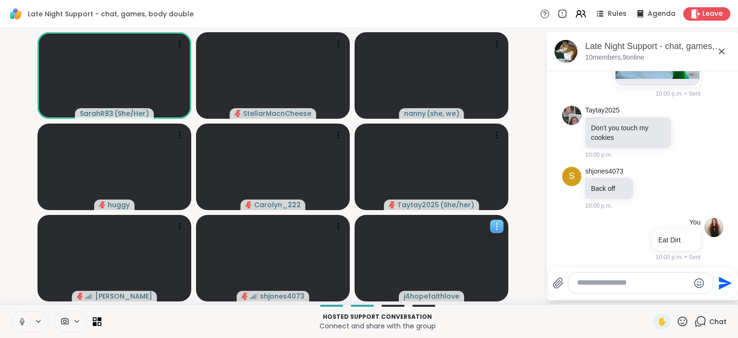
click at [445, 296] on span "j4hopefaithlove" at bounding box center [432, 296] width 56 height 10
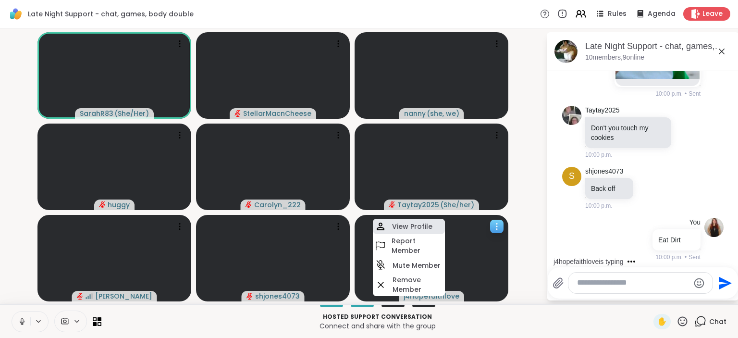
click at [422, 229] on h4 "View Profile" at bounding box center [412, 227] width 40 height 10
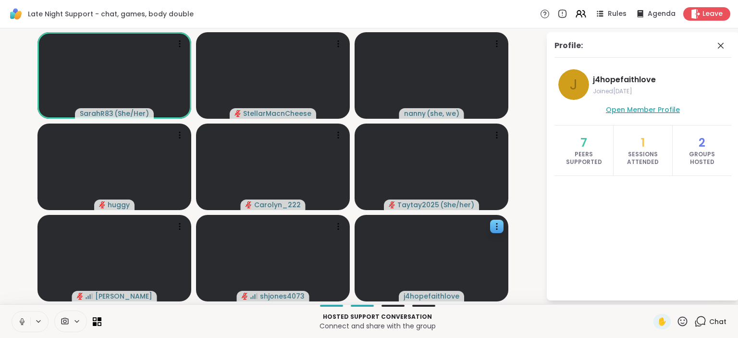
click at [623, 111] on span "Open Member Profile" at bounding box center [643, 110] width 74 height 10
click at [726, 42] on icon at bounding box center [721, 46] width 12 height 12
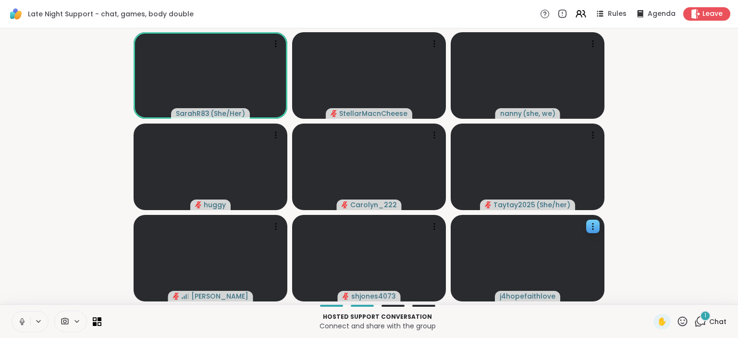
click at [713, 316] on div "1 Chat" at bounding box center [711, 321] width 32 height 15
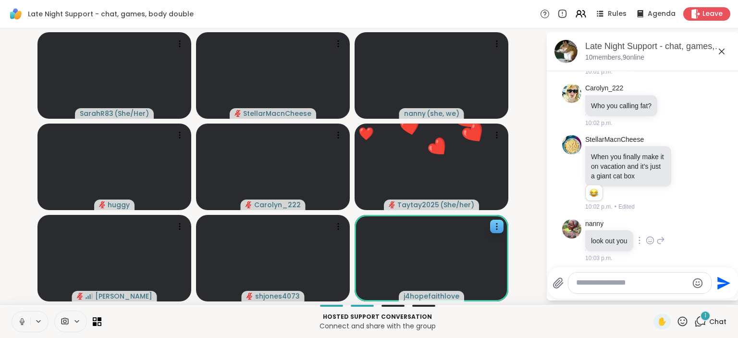
scroll to position [1327, 0]
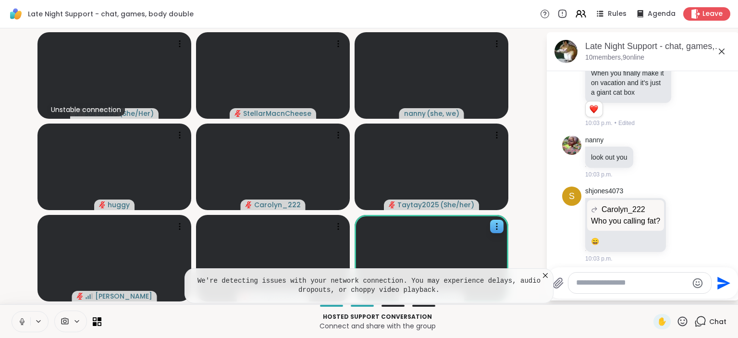
click at [547, 277] on icon at bounding box center [546, 276] width 10 height 10
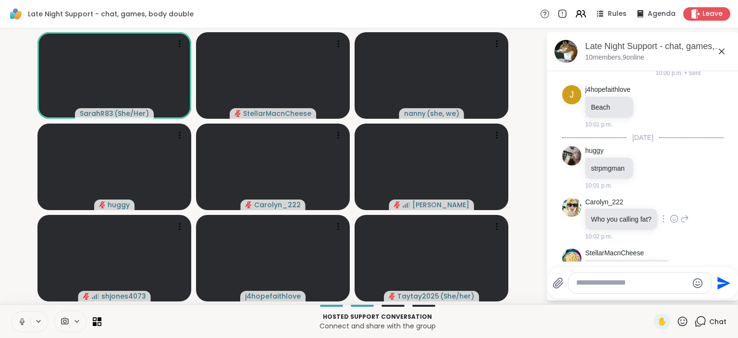
scroll to position [1139, 0]
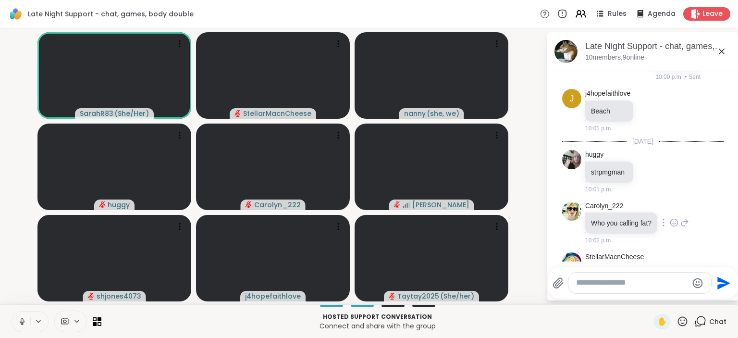
click at [673, 218] on icon at bounding box center [674, 223] width 9 height 10
click at [676, 203] on div "Select Reaction: Heart" at bounding box center [674, 207] width 9 height 9
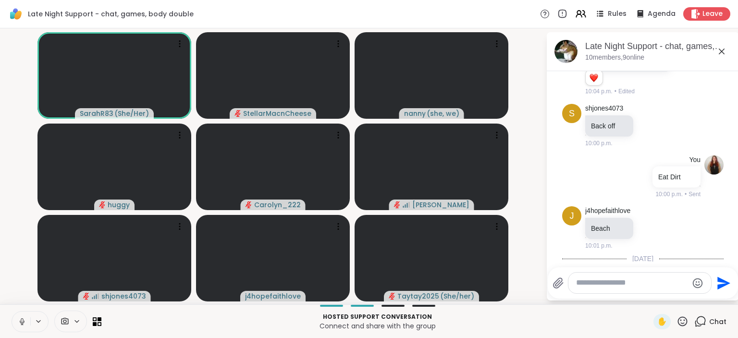
scroll to position [1019, 0]
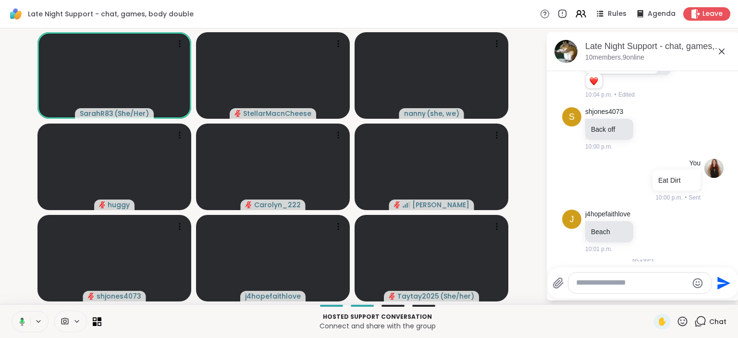
click at [597, 79] on div "Reactions: love" at bounding box center [594, 81] width 9 height 9
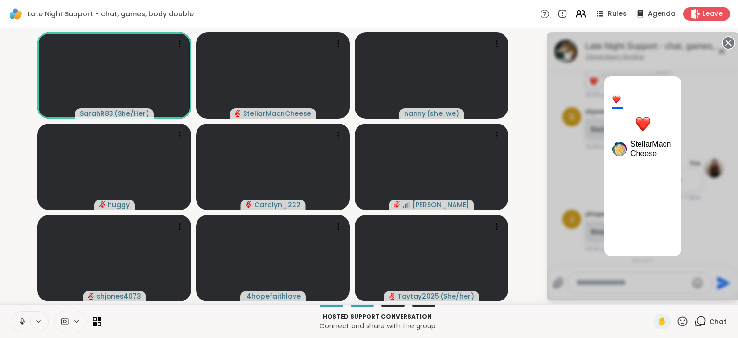
click at [584, 110] on div "1 StellarMacnCheese" at bounding box center [643, 166] width 192 height 268
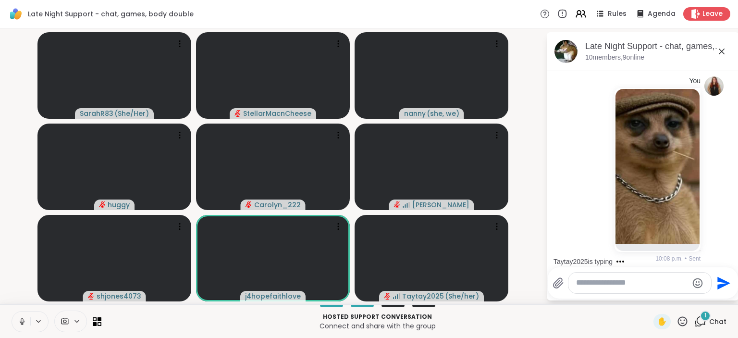
scroll to position [1688, 0]
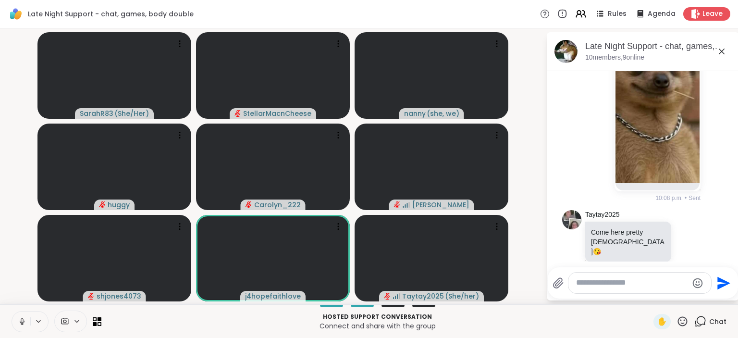
click at [597, 284] on textarea "Type your message" at bounding box center [632, 283] width 112 height 10
type textarea "**********"
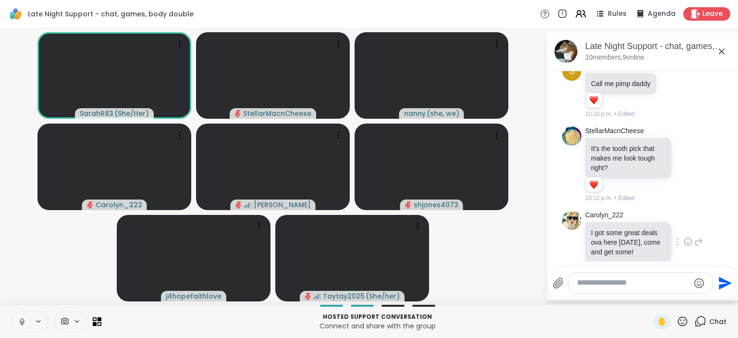
scroll to position [1985, 0]
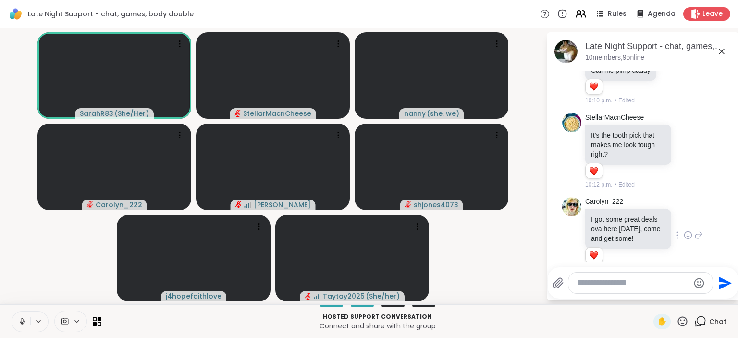
click at [689, 230] on icon at bounding box center [688, 235] width 9 height 10
click at [612, 215] on div "Select Reaction: Heart" at bounding box center [612, 219] width 9 height 9
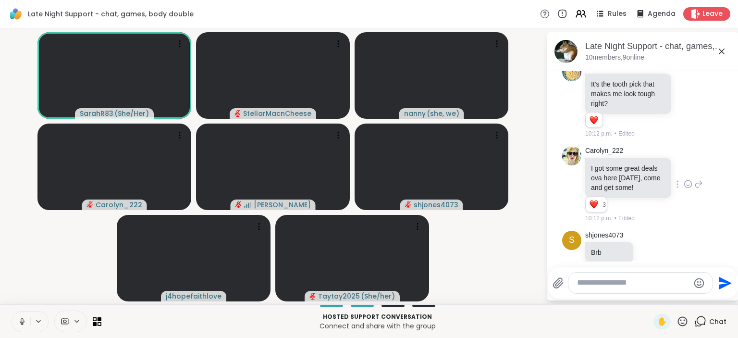
scroll to position [2305, 0]
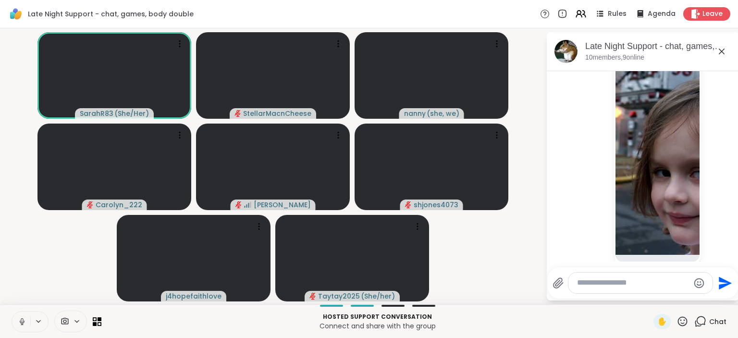
click at [593, 285] on textarea "Type your message" at bounding box center [633, 283] width 112 height 10
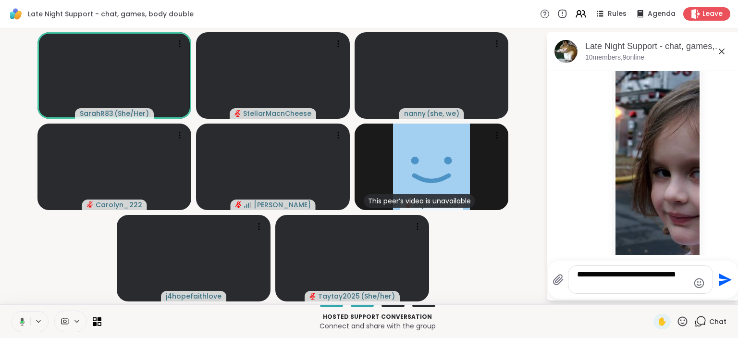
type textarea "**********"
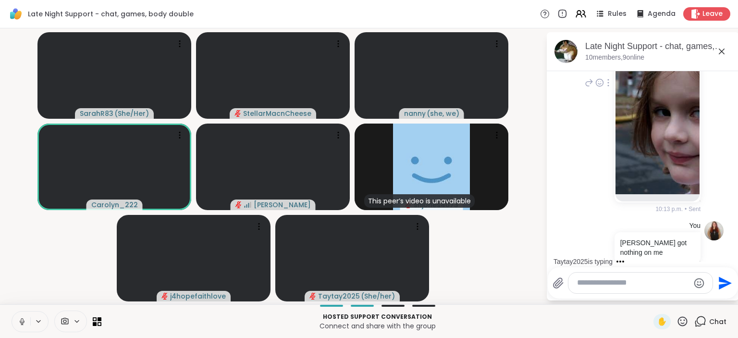
click at [683, 158] on img at bounding box center [658, 79] width 84 height 229
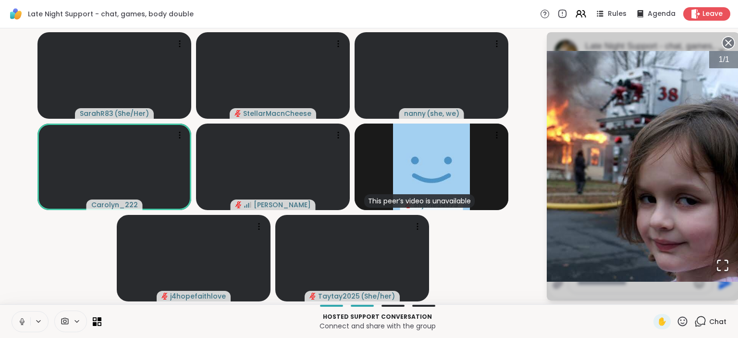
click at [534, 230] on video-player-container "SarahR83 ( She/Her ) StellarMacnCheese nanny ( she, we ) Carolyn_222 Sandra_D T…" at bounding box center [273, 166] width 535 height 268
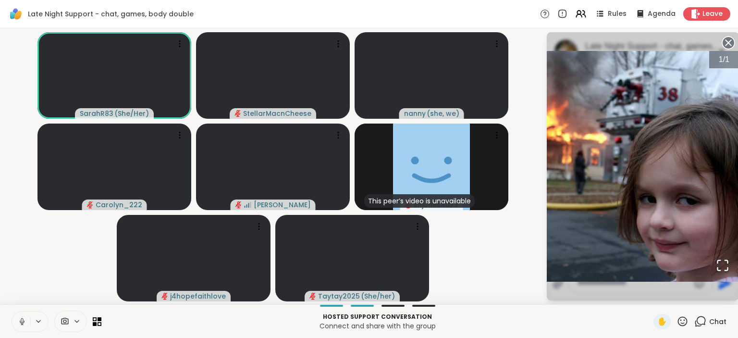
click at [728, 42] on icon at bounding box center [728, 42] width 13 height 13
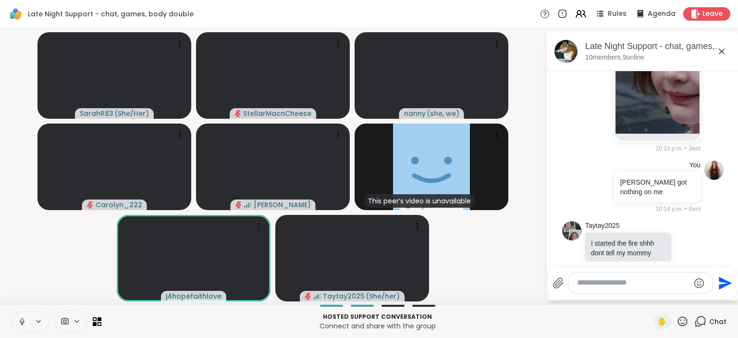
scroll to position [2477, 0]
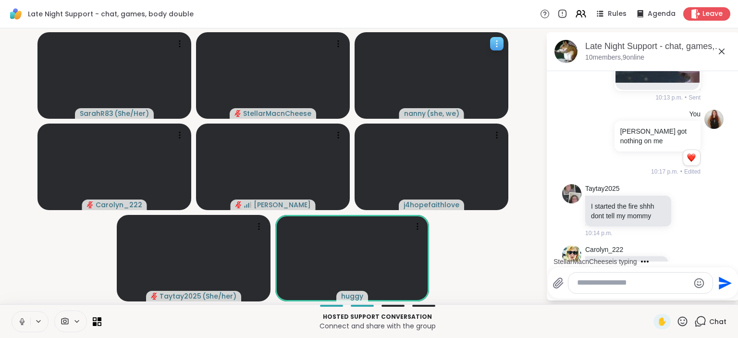
click at [497, 42] on icon at bounding box center [497, 44] width 10 height 10
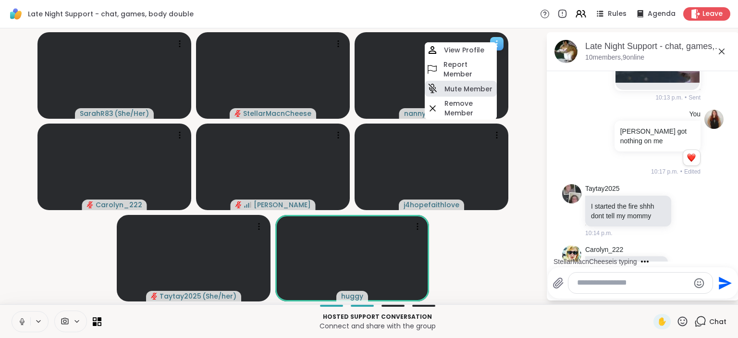
click at [467, 84] on div "Mute Member" at bounding box center [461, 89] width 72 height 16
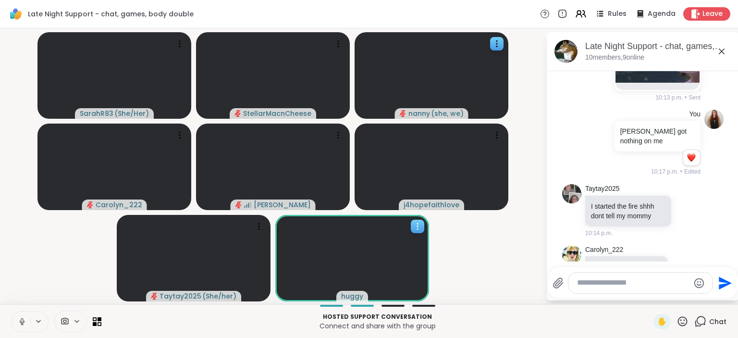
click at [415, 228] on icon at bounding box center [418, 227] width 10 height 10
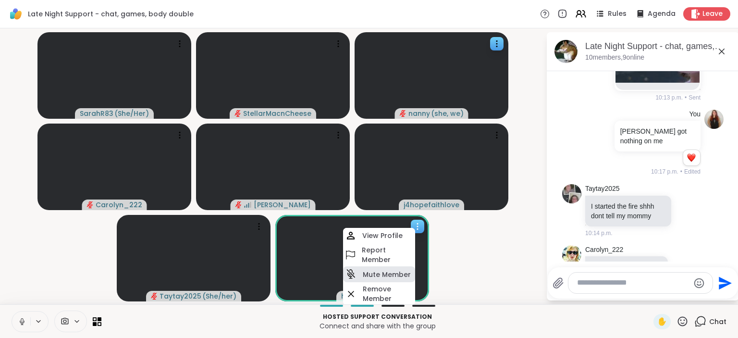
click at [392, 274] on h4 "Mute Member" at bounding box center [387, 275] width 48 height 10
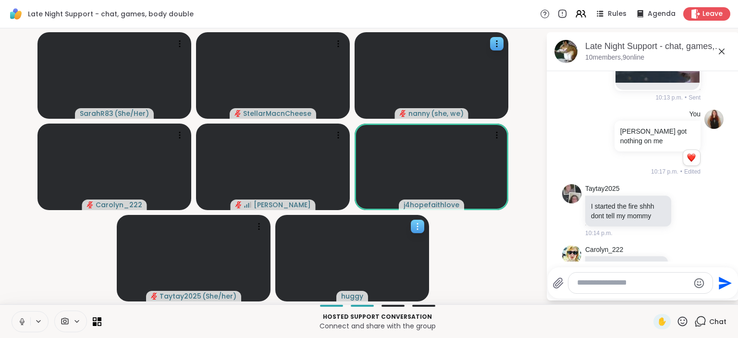
click at [423, 221] on div at bounding box center [417, 226] width 13 height 13
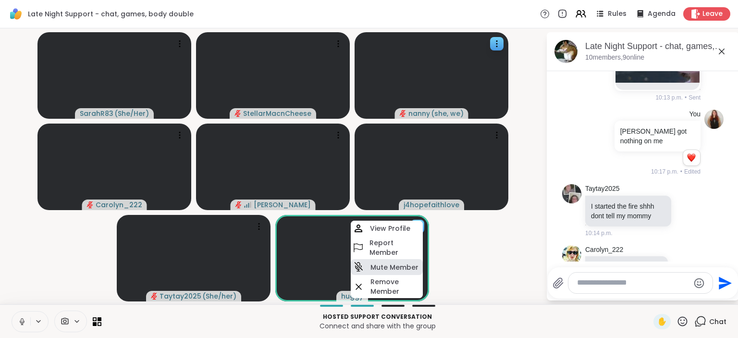
click at [406, 268] on h4 "Mute Member" at bounding box center [395, 267] width 48 height 10
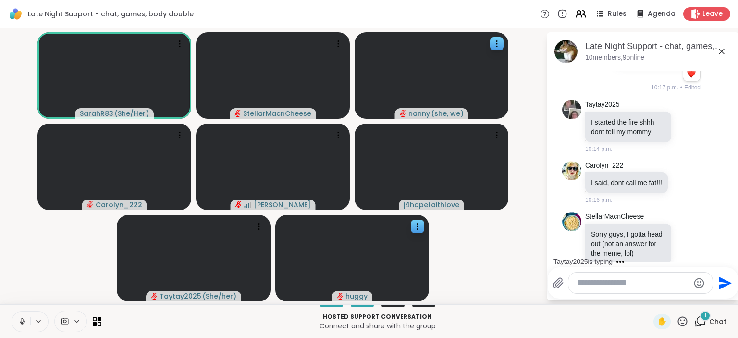
scroll to position [2677, 0]
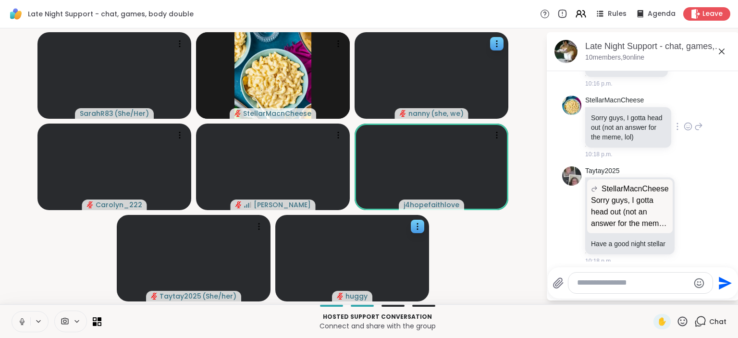
click at [697, 124] on icon at bounding box center [699, 127] width 7 height 7
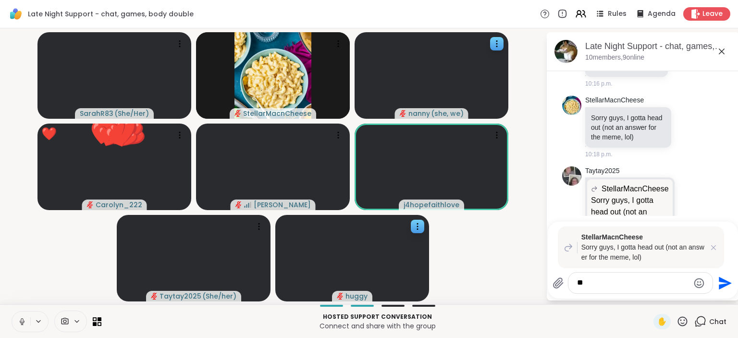
type textarea "***"
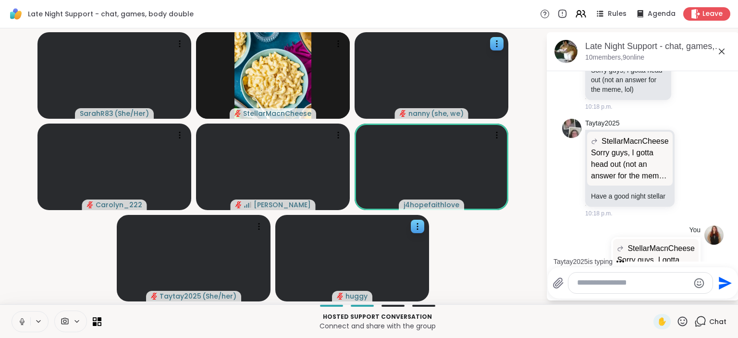
scroll to position [2784, 0]
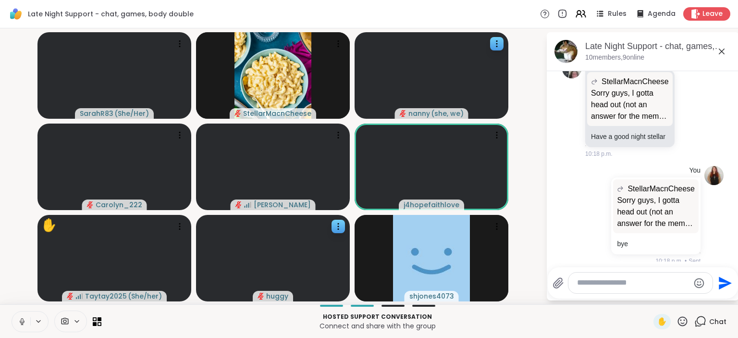
click at [21, 324] on icon at bounding box center [22, 324] width 2 height 0
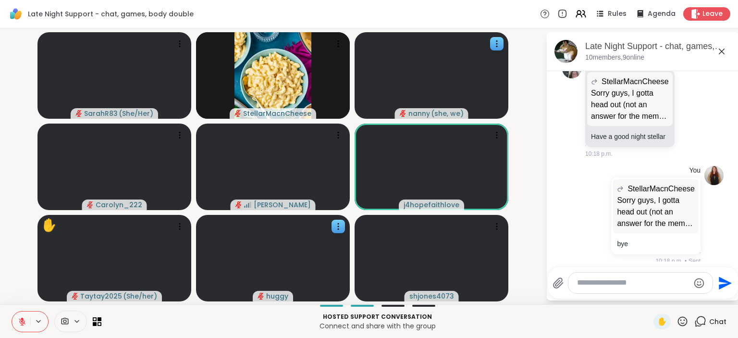
click at [17, 322] on button at bounding box center [21, 321] width 18 height 20
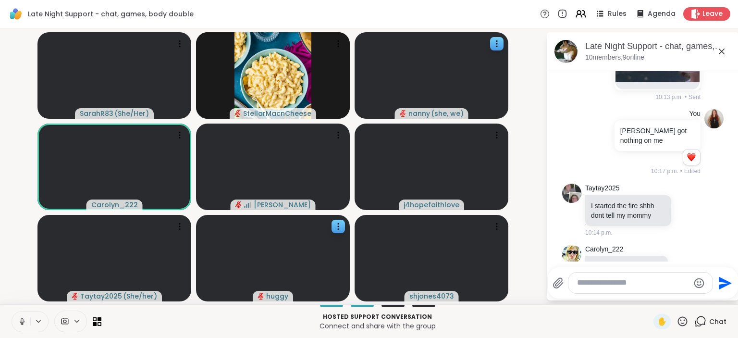
scroll to position [2475, 0]
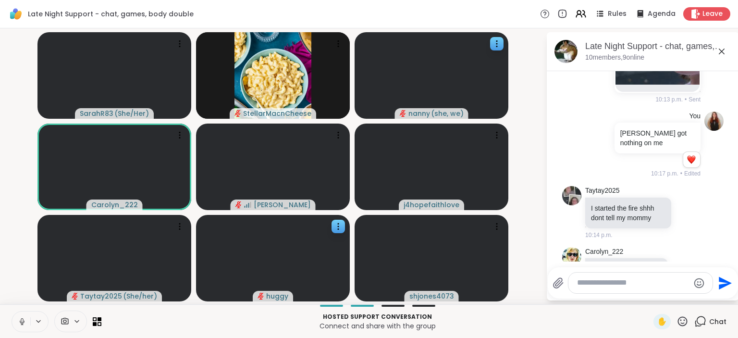
click at [703, 318] on icon at bounding box center [701, 321] width 12 height 12
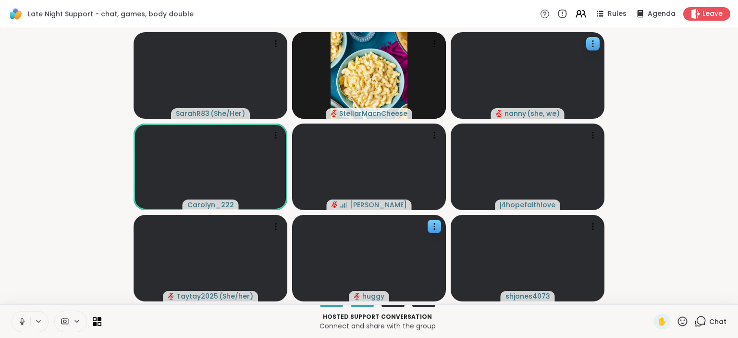
click at [703, 318] on icon at bounding box center [701, 321] width 12 height 12
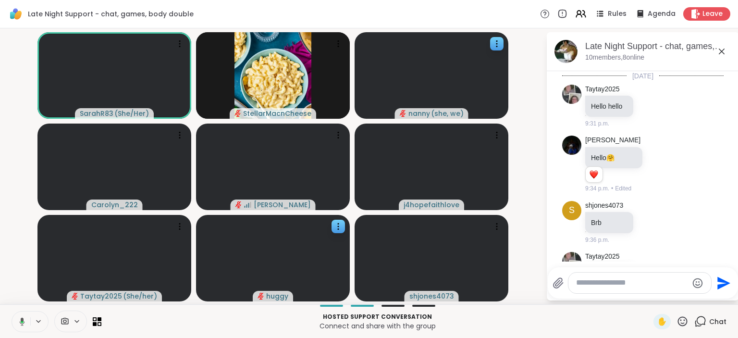
scroll to position [2826, 0]
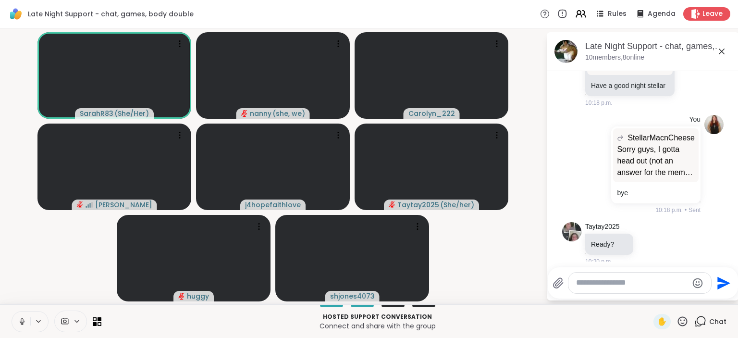
click at [615, 286] on textarea "Type your message" at bounding box center [632, 283] width 112 height 10
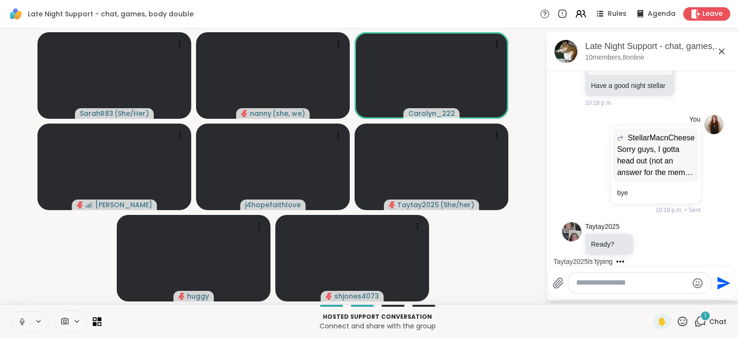
scroll to position [2896, 0]
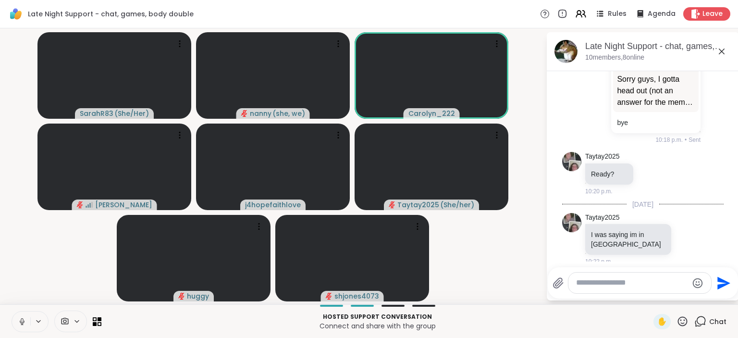
click at [626, 285] on textarea "Type your message" at bounding box center [632, 283] width 112 height 10
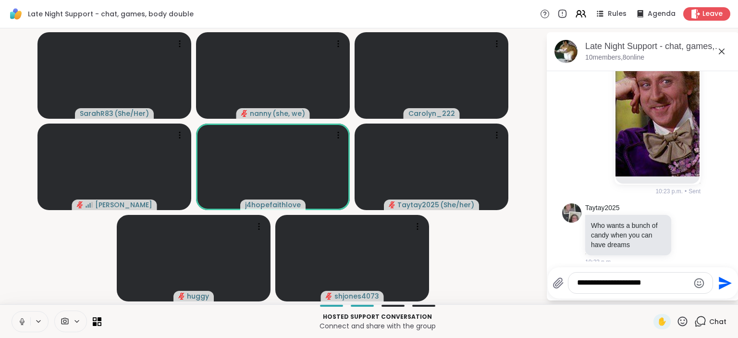
scroll to position [3224, 0]
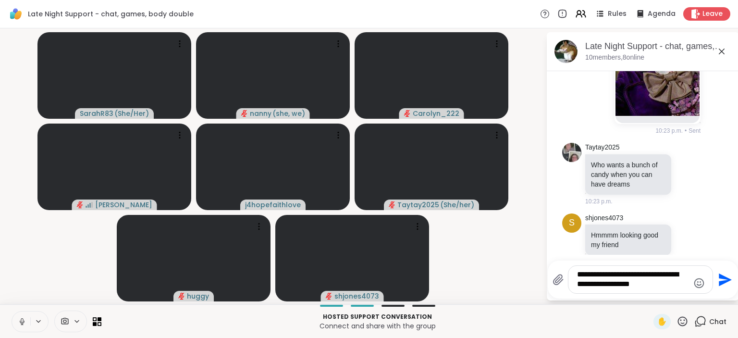
type textarea "**********"
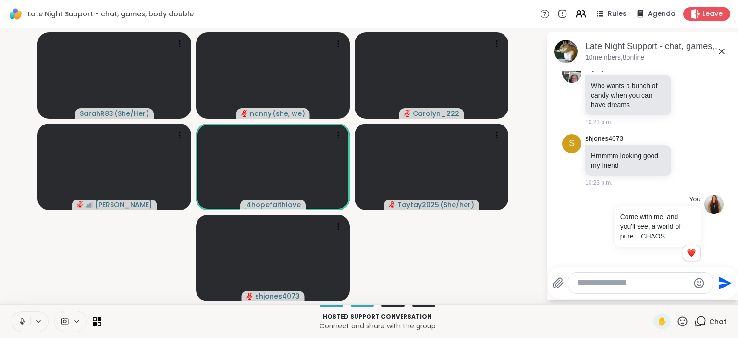
scroll to position [3340, 0]
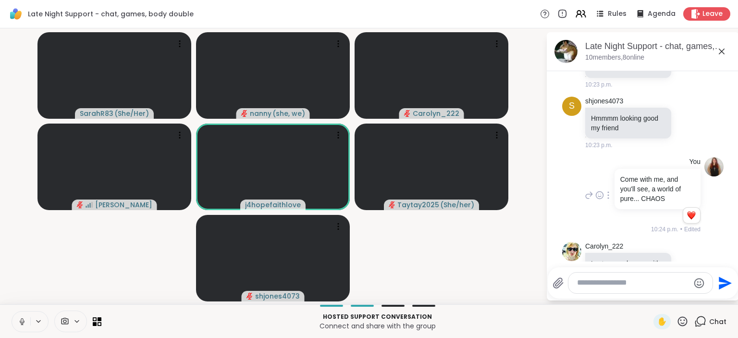
click at [600, 196] on icon at bounding box center [599, 196] width 3 height 1
click at [634, 175] on div "Select Reaction: Heart" at bounding box center [638, 179] width 9 height 9
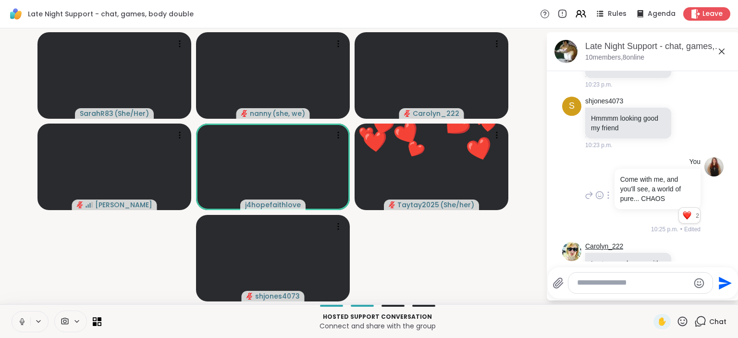
scroll to position [3378, 0]
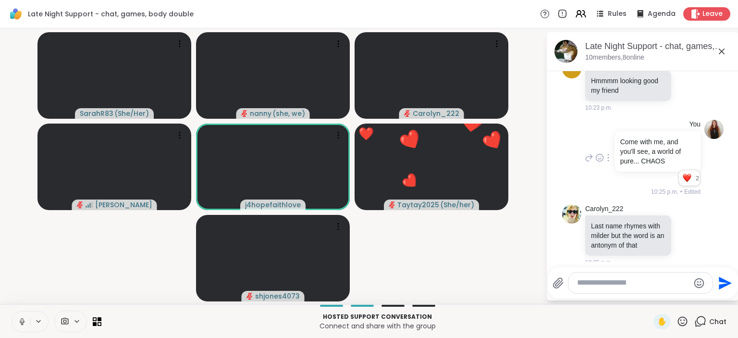
click at [608, 281] on textarea "Type your message" at bounding box center [633, 283] width 112 height 10
type textarea "**********"
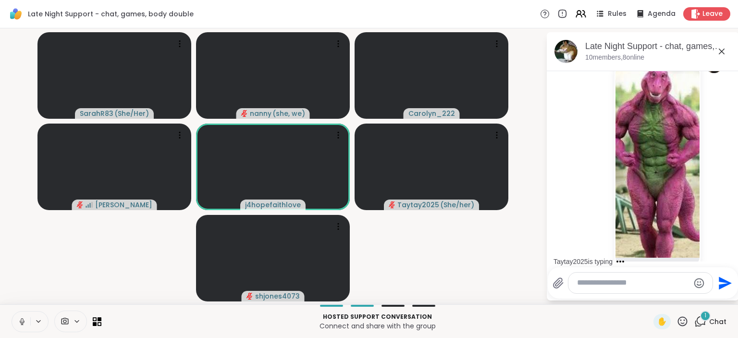
scroll to position [3785, 0]
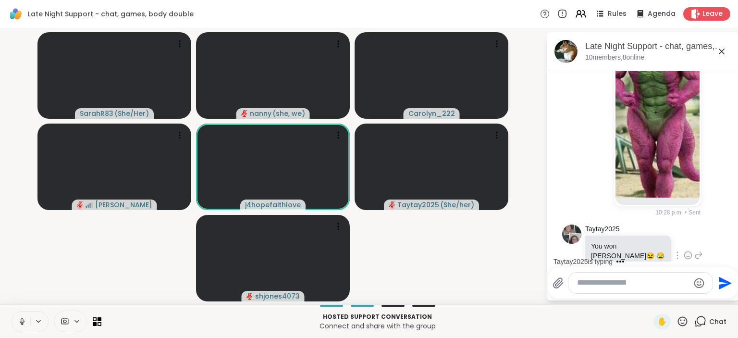
click at [690, 256] on icon at bounding box center [688, 256] width 3 height 1
click at [611, 230] on button "Select Reaction: Heart" at bounding box center [611, 239] width 19 height 19
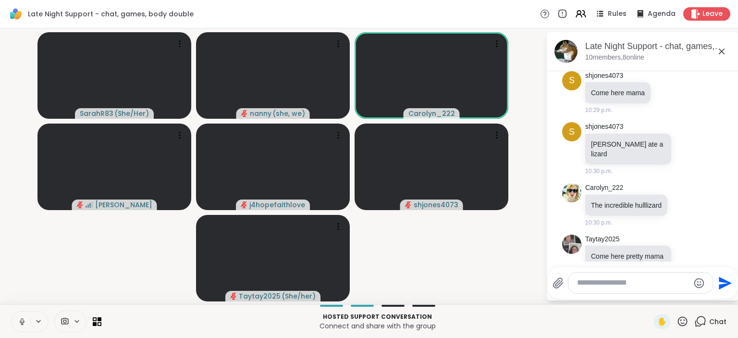
scroll to position [4073, 0]
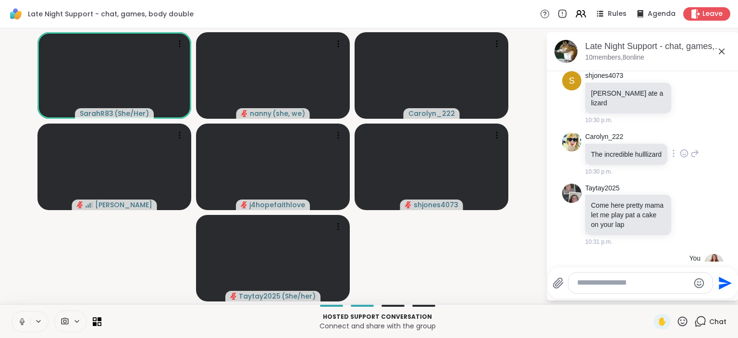
click at [681, 132] on div "Carolyn_222 The incredible hulllizard 10:30 p.m." at bounding box center [643, 154] width 114 height 44
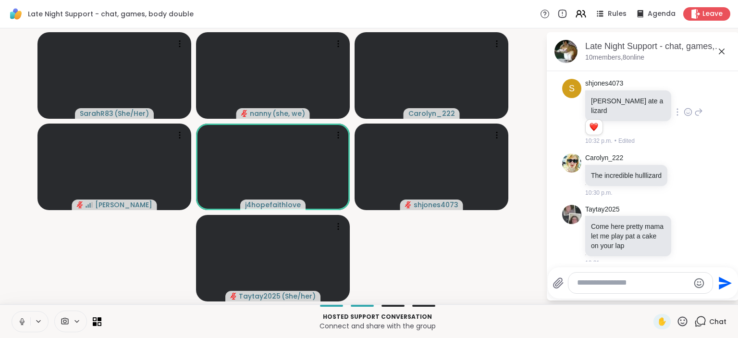
scroll to position [4100, 0]
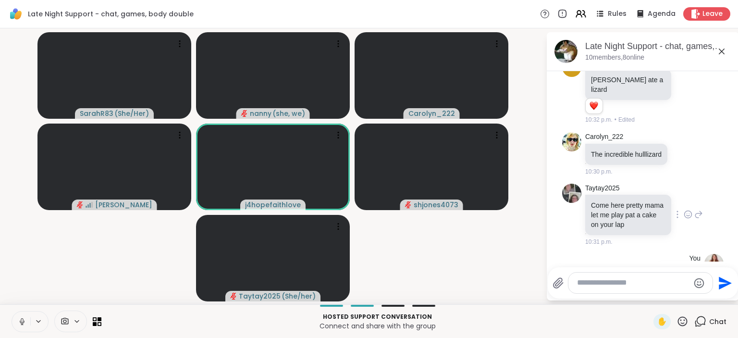
click at [689, 210] on icon at bounding box center [688, 215] width 9 height 10
click at [610, 189] on button "Select Reaction: Heart" at bounding box center [611, 198] width 19 height 19
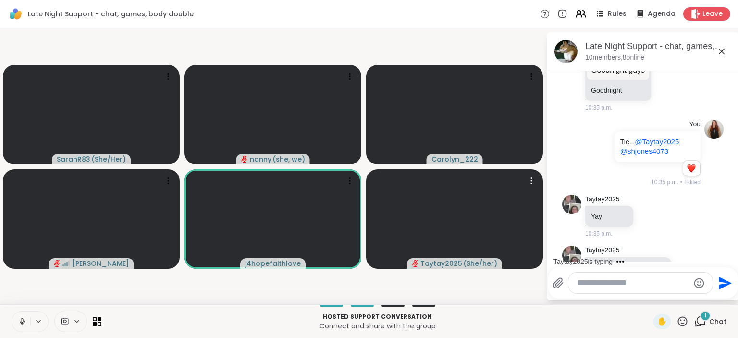
scroll to position [4566, 0]
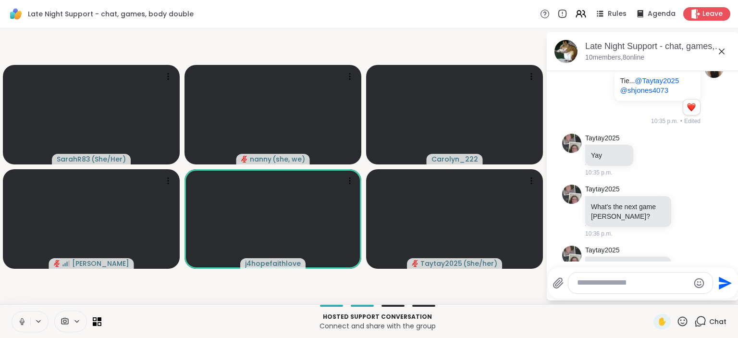
click at [586, 285] on textarea "Type your message" at bounding box center [633, 283] width 112 height 10
type textarea "**********"
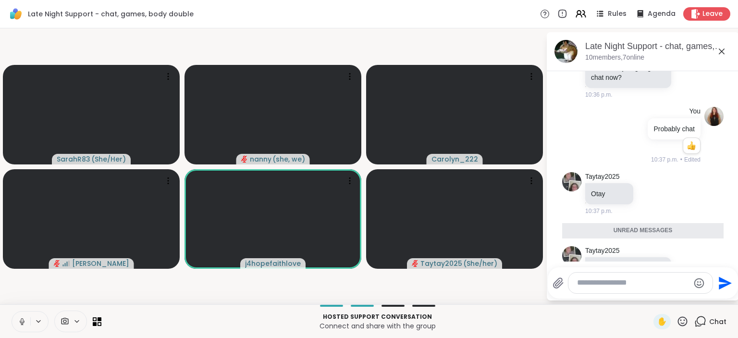
scroll to position [4826, 0]
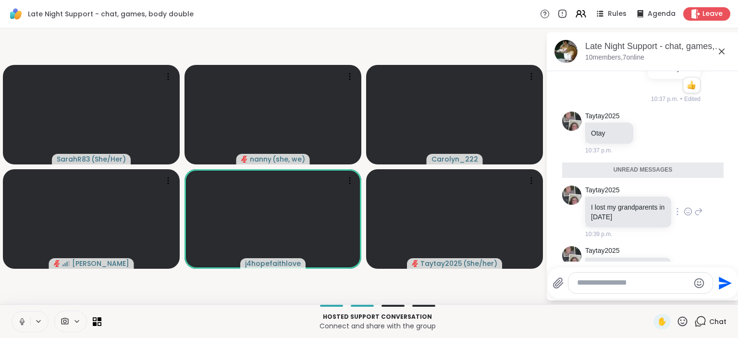
click at [685, 207] on icon at bounding box center [688, 212] width 9 height 10
click at [634, 192] on div "Select Reaction: Sad" at bounding box center [633, 196] width 9 height 9
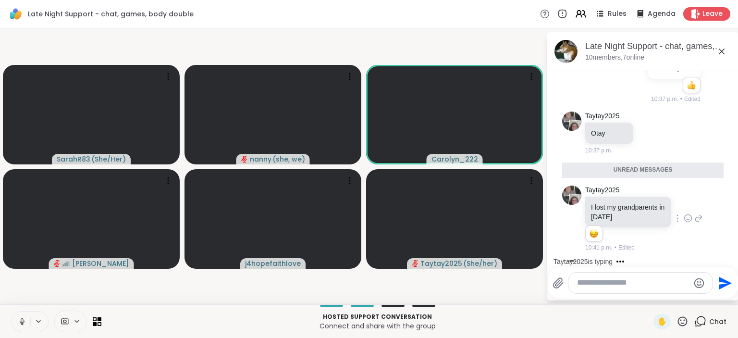
click at [514, 301] on div "SarahR83 ( She/Her ) nanny ( she, we ) Carolyn_222 Sandra_D j4hopefaithlove Tay…" at bounding box center [369, 166] width 738 height 276
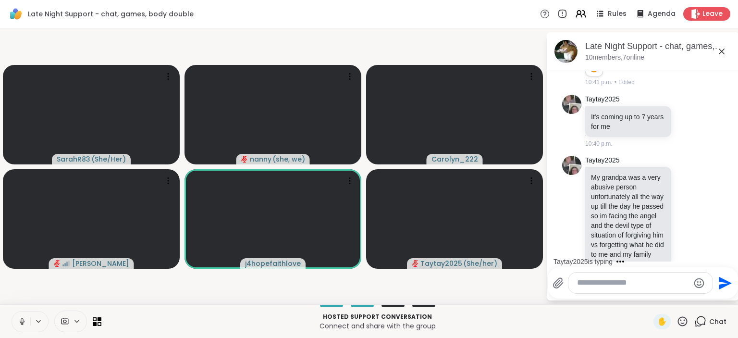
scroll to position [5029, 0]
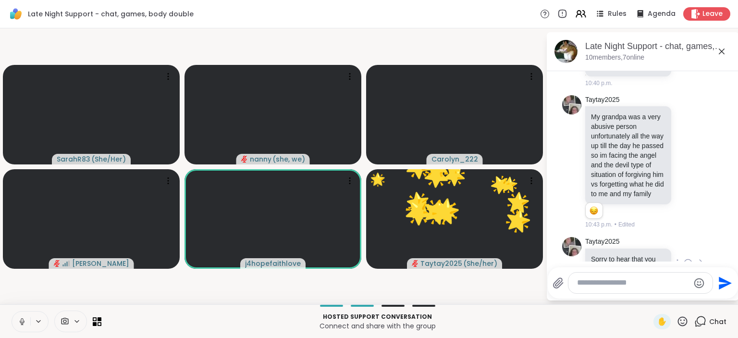
click at [690, 258] on icon at bounding box center [688, 263] width 9 height 10
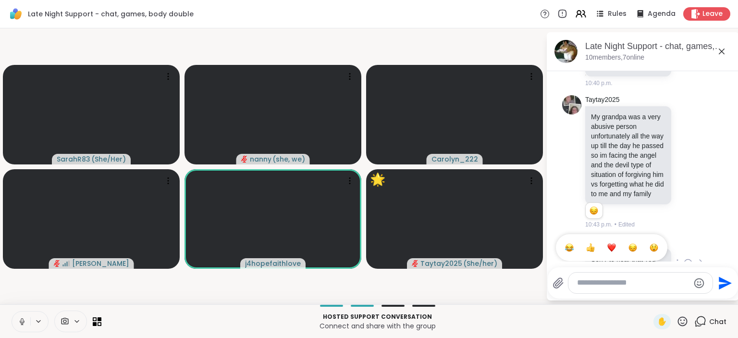
click at [608, 238] on button "Select Reaction: Heart" at bounding box center [611, 247] width 19 height 19
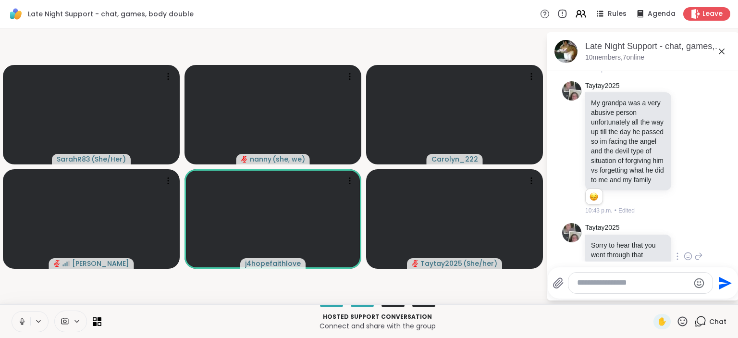
click at [524, 283] on video-player-container "SarahR83 ( She/Her ) nanny ( she, we ) Carolyn_222 Sandra_D j4hopefaithlove Tay…" at bounding box center [273, 166] width 535 height 268
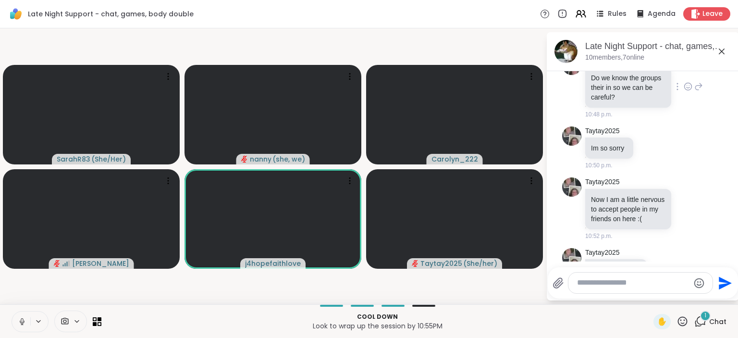
scroll to position [5544, 0]
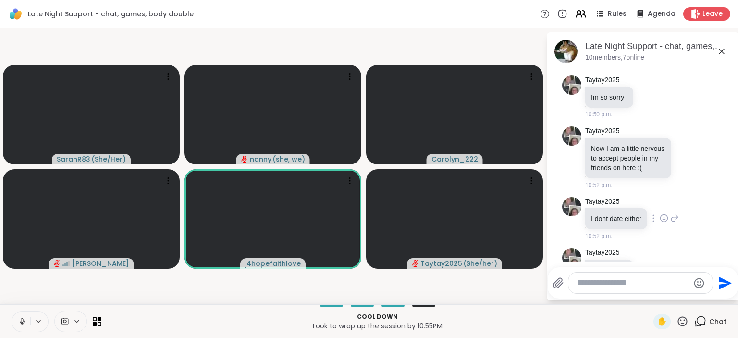
click at [667, 213] on icon at bounding box center [664, 218] width 9 height 10
click at [648, 199] on div "Select Reaction: Thumbs up" at bounding box center [643, 203] width 9 height 9
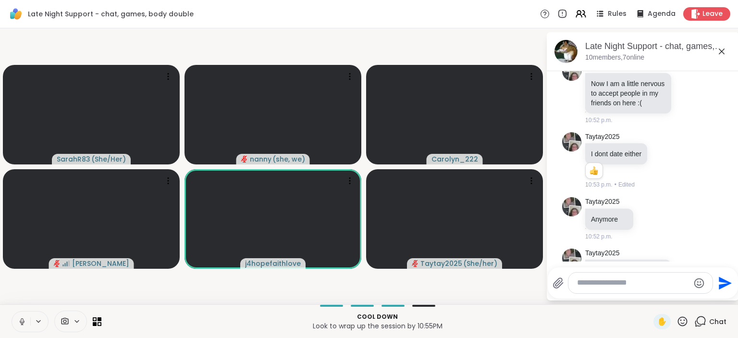
click at [687, 275] on icon at bounding box center [688, 275] width 3 height 1
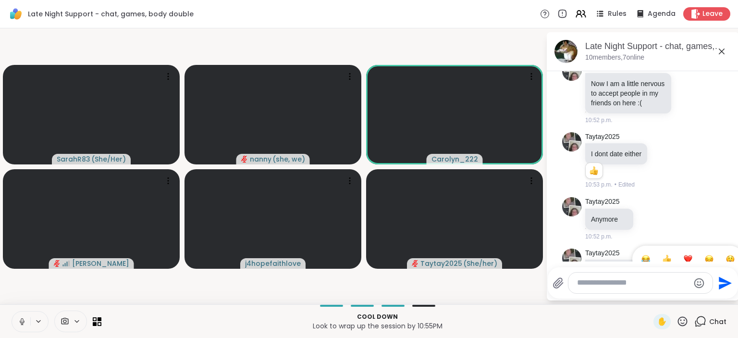
click at [684, 255] on div "Select Reaction: Heart" at bounding box center [688, 259] width 9 height 9
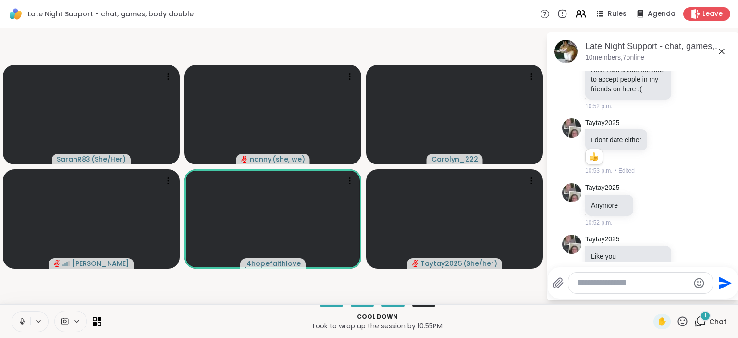
scroll to position [5673, 0]
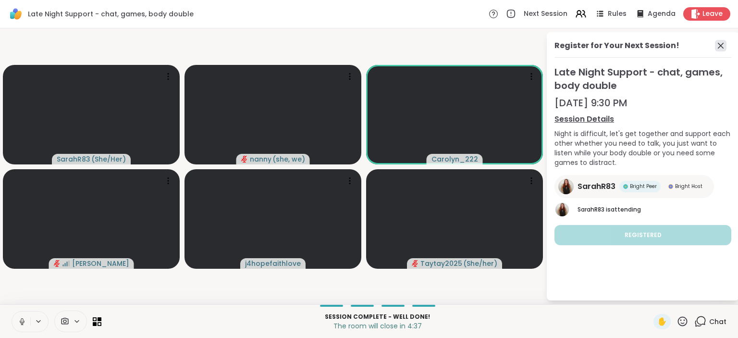
click at [719, 44] on icon at bounding box center [721, 46] width 12 height 12
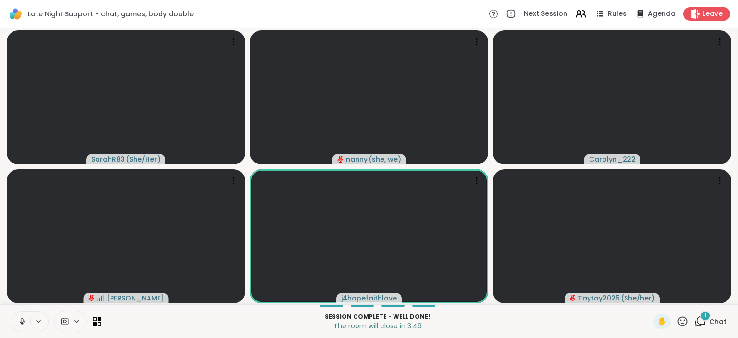
click at [701, 317] on div "1" at bounding box center [705, 316] width 11 height 11
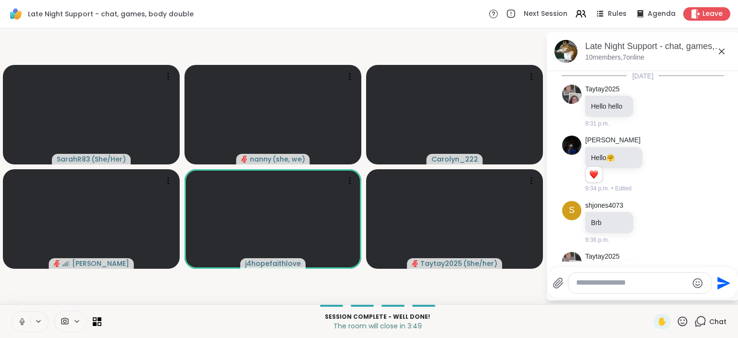
scroll to position [5767, 0]
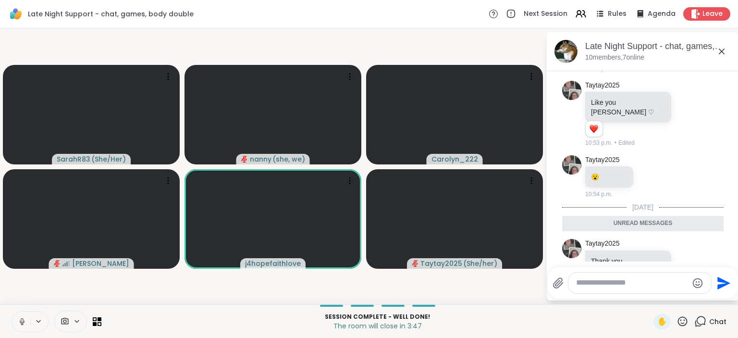
click at [600, 286] on textarea "Type your message" at bounding box center [632, 283] width 112 height 10
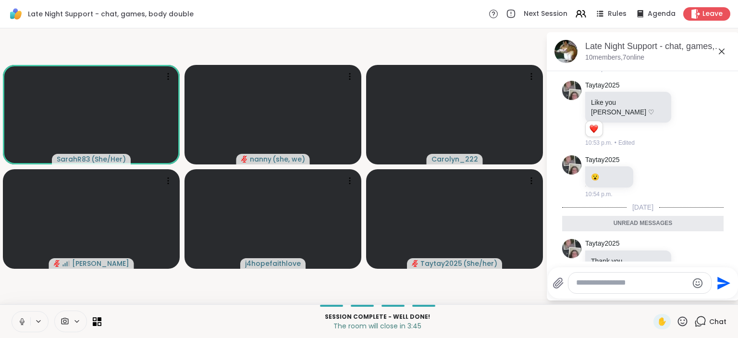
paste textarea "**********"
type textarea "**********"
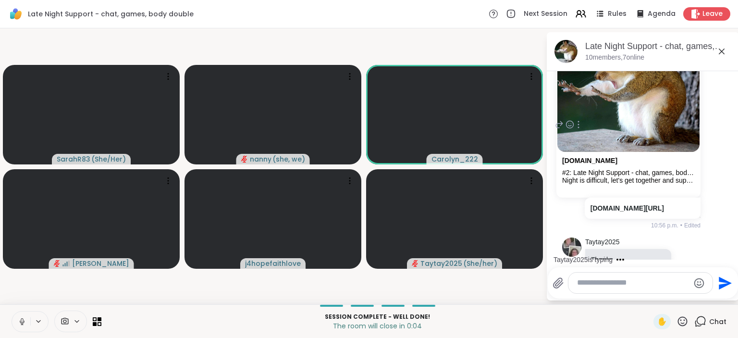
scroll to position [6111, 0]
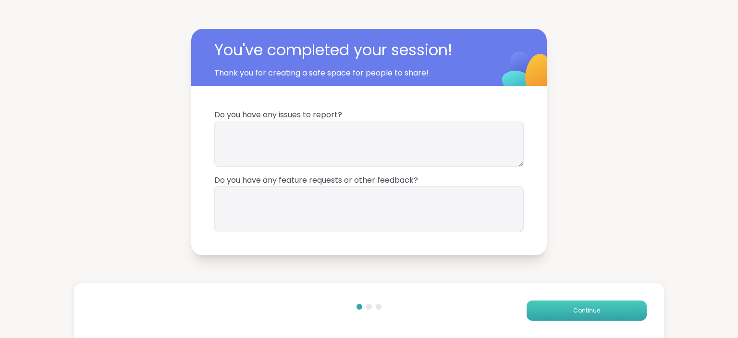
click at [563, 318] on button "Continue" at bounding box center [587, 310] width 120 height 20
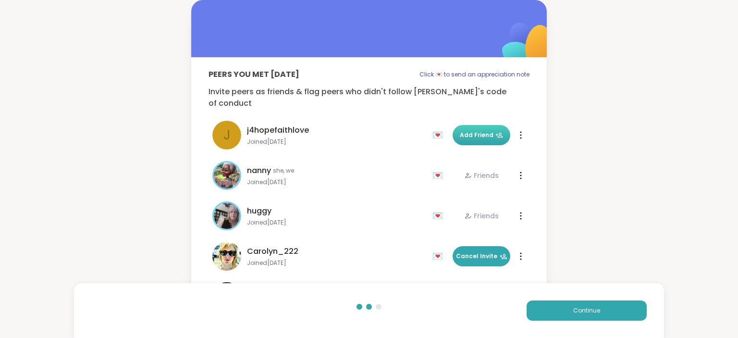
click at [470, 131] on span "Add Friend" at bounding box center [481, 135] width 43 height 9
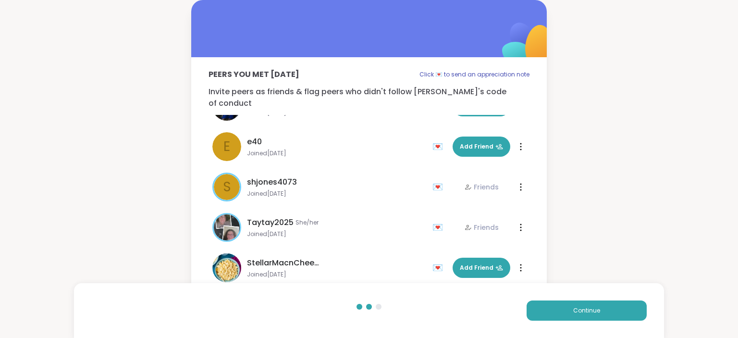
scroll to position [12, 0]
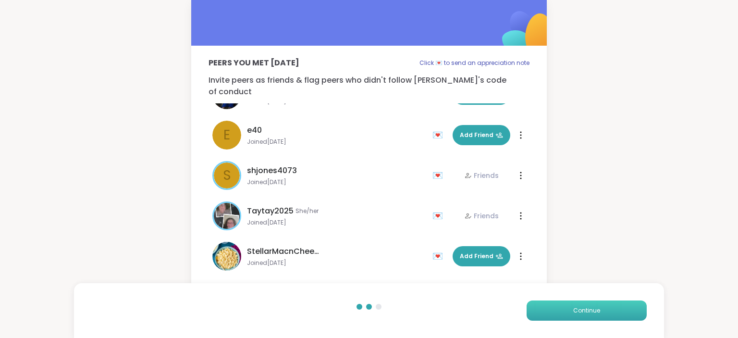
click at [620, 318] on button "Continue" at bounding box center [587, 310] width 120 height 20
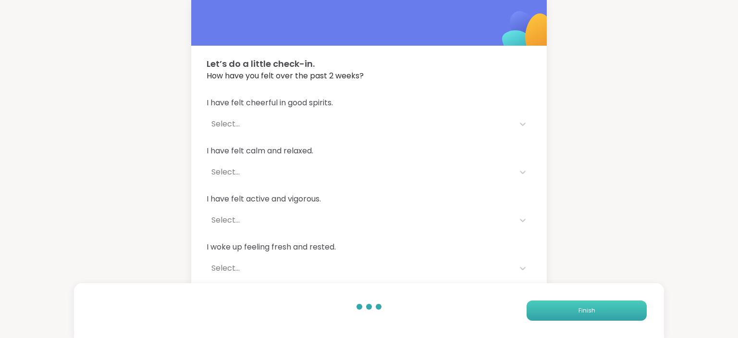
click at [620, 320] on button "Finish" at bounding box center [587, 310] width 120 height 20
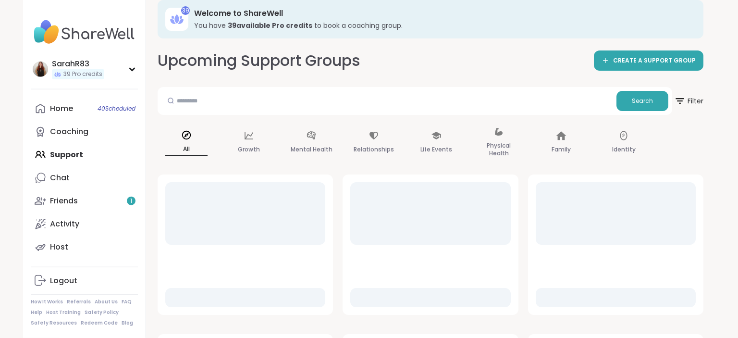
scroll to position [30, 0]
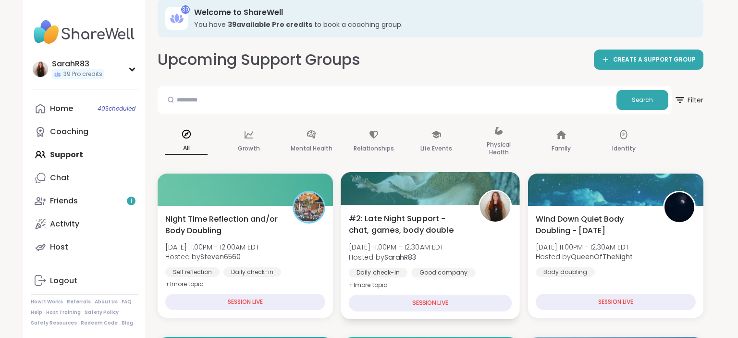
click at [406, 262] on div "#2: Late Night Support - chat, games, body double Sat, Sep 13 | 11:00PM - 12:30…" at bounding box center [430, 251] width 163 height 78
click at [406, 264] on div "#2: Late Night Support - chat, games, body double Sat, Sep 13 | 11:00PM - 12:30…" at bounding box center [430, 251] width 163 height 78
click at [393, 230] on span "#2: Late Night Support - chat, games, body double" at bounding box center [408, 224] width 119 height 24
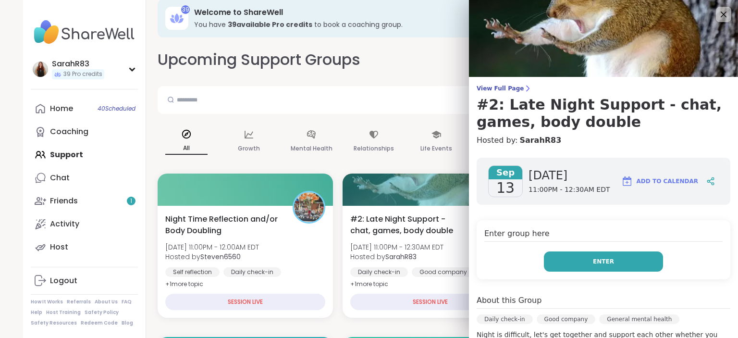
click at [568, 266] on button "Enter" at bounding box center [603, 261] width 119 height 20
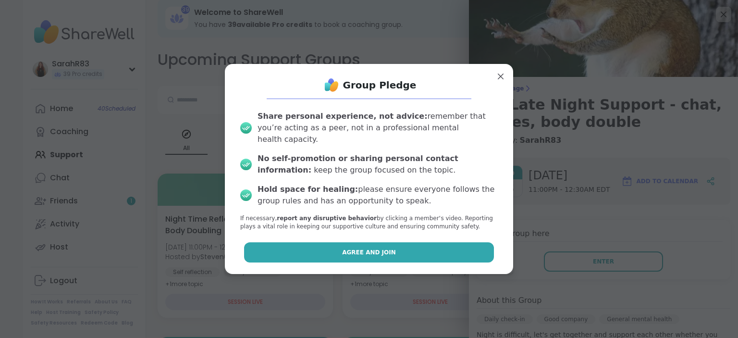
click at [415, 248] on button "Agree and Join" at bounding box center [369, 252] width 250 height 20
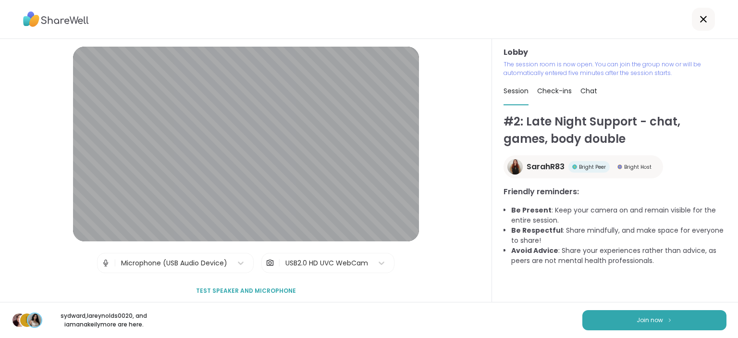
click at [460, 244] on div "Lobby | Microphone (USB Audio Device) | USB2.0 HD UVC WebCam Test speaker and m…" at bounding box center [246, 170] width 492 height 263
click at [657, 314] on button "Join now" at bounding box center [655, 320] width 144 height 20
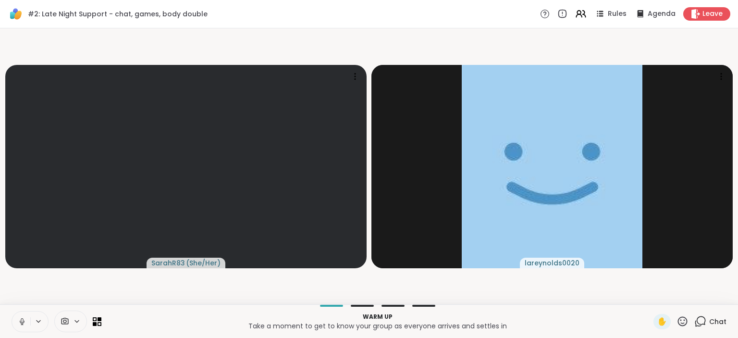
click at [22, 323] on icon at bounding box center [22, 321] width 9 height 9
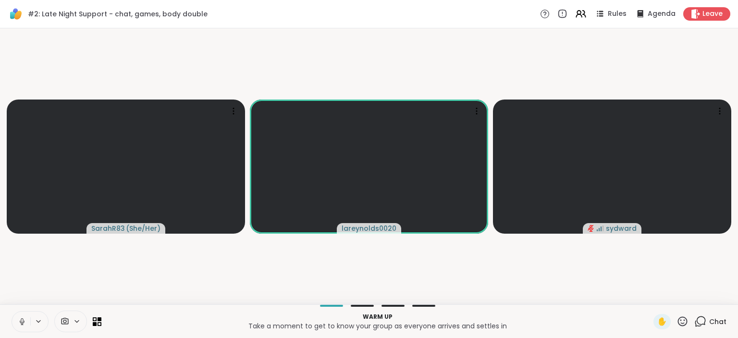
click at [703, 316] on icon at bounding box center [701, 321] width 12 height 12
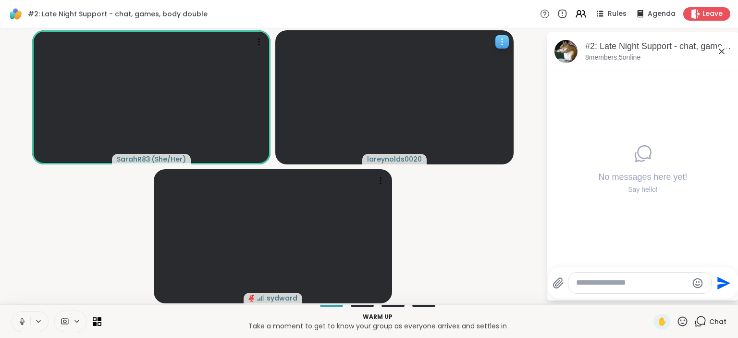
click at [502, 36] on div at bounding box center [502, 41] width 13 height 13
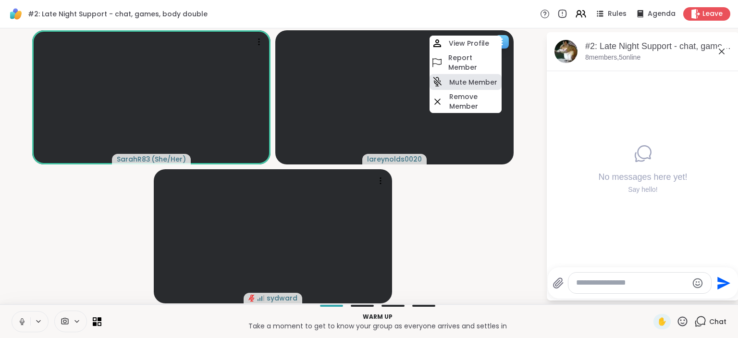
click at [485, 80] on h4 "Mute Member" at bounding box center [473, 82] width 48 height 10
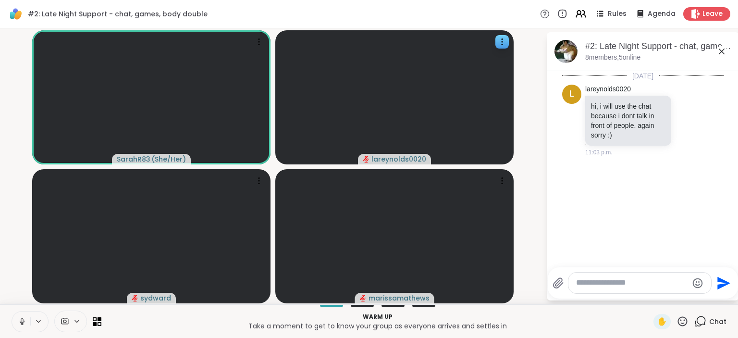
click at [609, 282] on textarea "Type your message" at bounding box center [632, 283] width 112 height 10
type textarea "*********"
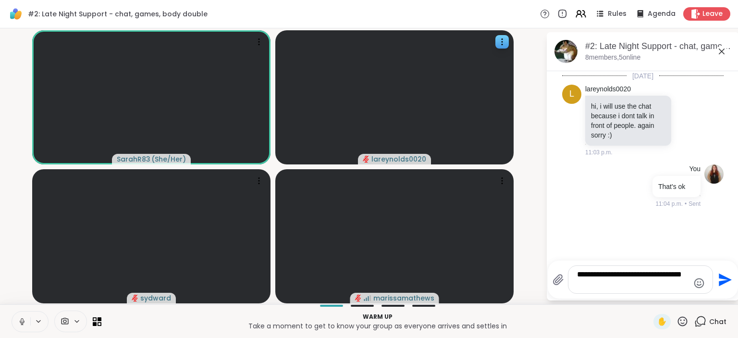
type textarea "**********"
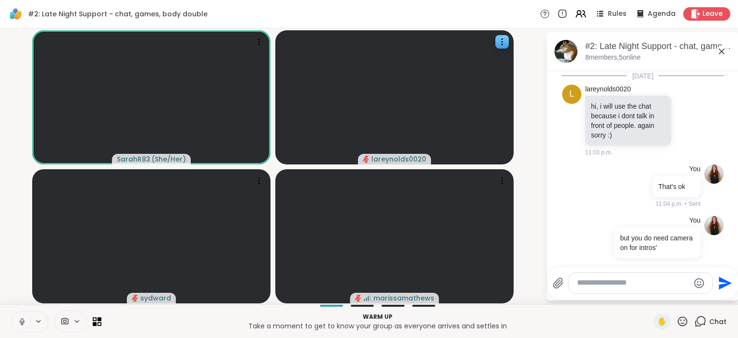
scroll to position [10, 0]
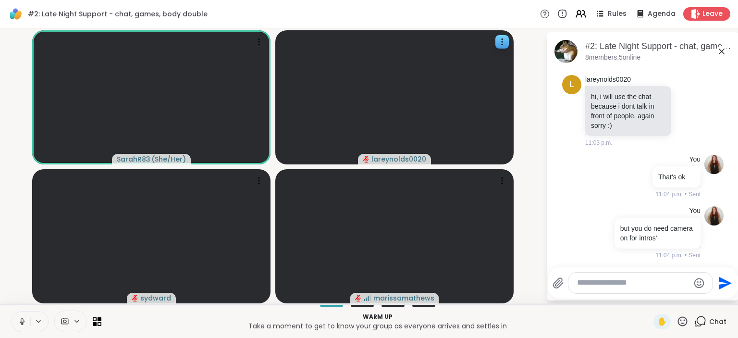
click at [703, 322] on icon at bounding box center [701, 321] width 12 height 12
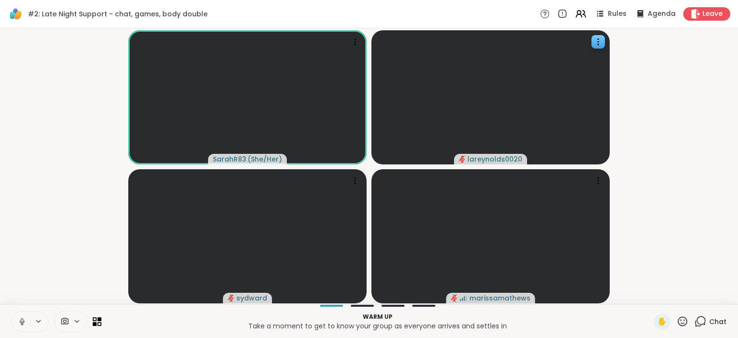
click at [703, 322] on icon at bounding box center [701, 321] width 12 height 12
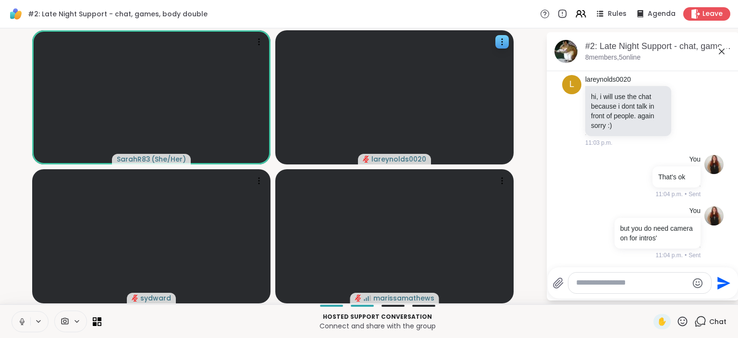
click at [620, 284] on textarea "Type your message" at bounding box center [632, 283] width 112 height 10
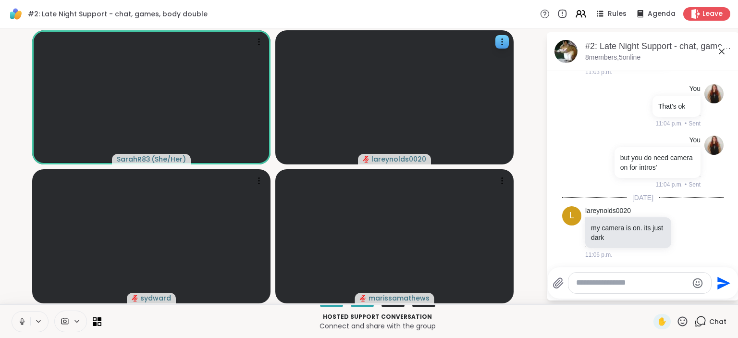
click at [527, 253] on video-player-container "SarahR83 ( She/Her ) lareynolds0020 sydward marissamathews" at bounding box center [273, 166] width 535 height 268
click at [610, 289] on div at bounding box center [640, 283] width 143 height 21
click at [608, 286] on textarea "Type your message" at bounding box center [632, 283] width 112 height 10
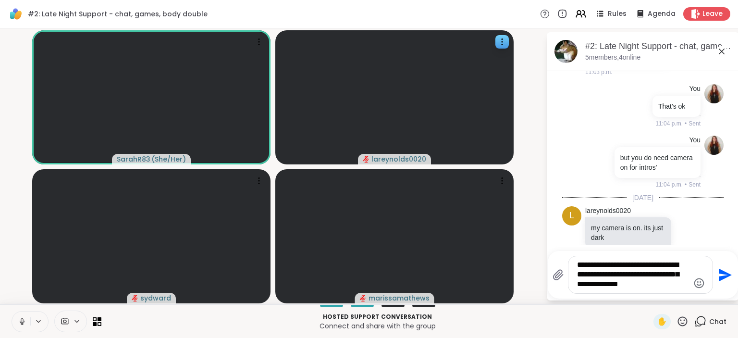
click at [596, 276] on textarea "**********" at bounding box center [633, 274] width 112 height 29
type textarea "**********"
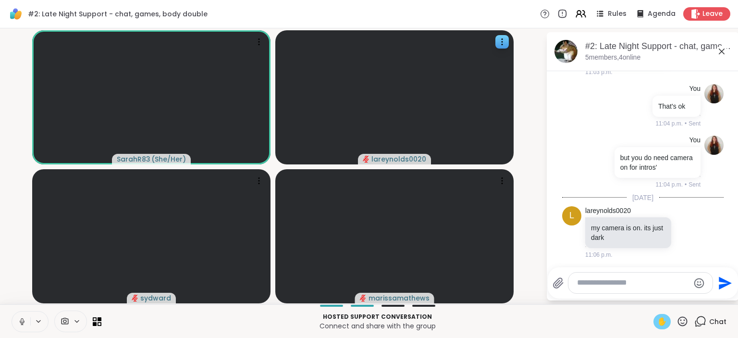
scroll to position [160, 0]
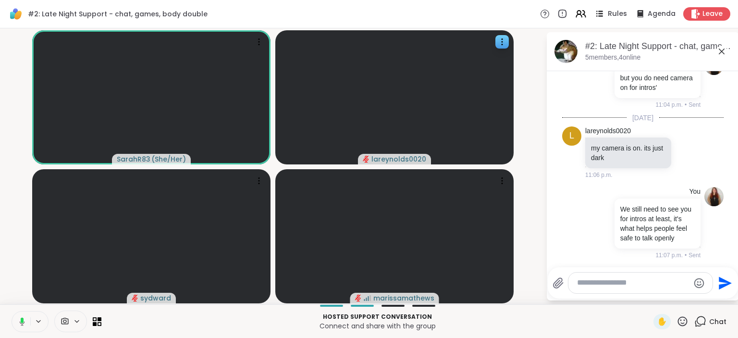
click at [611, 10] on span "Rules" at bounding box center [618, 14] width 20 height 10
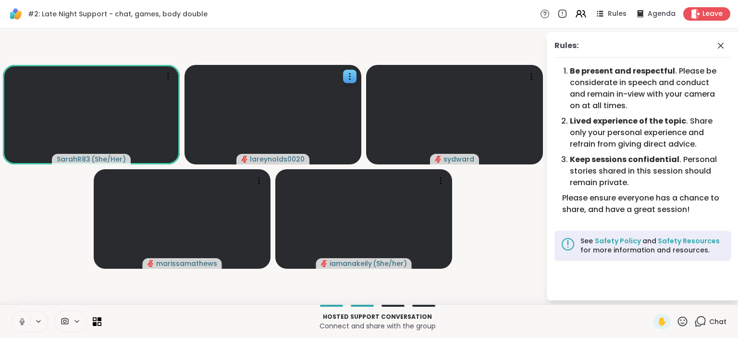
click at [708, 322] on div "Chat" at bounding box center [711, 321] width 32 height 15
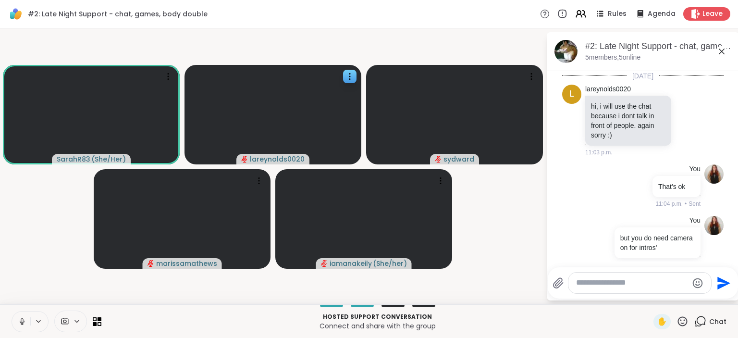
scroll to position [150, 0]
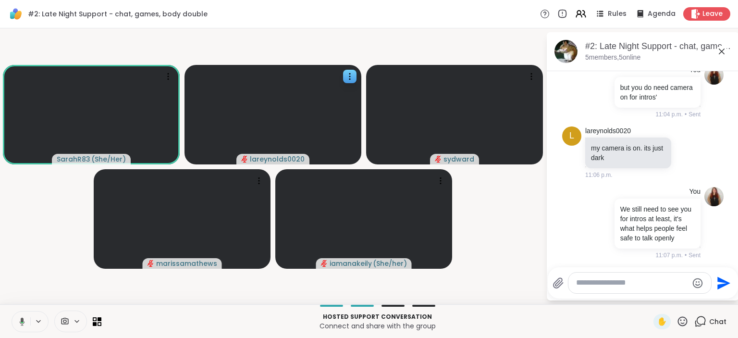
click at [620, 278] on div at bounding box center [640, 283] width 143 height 21
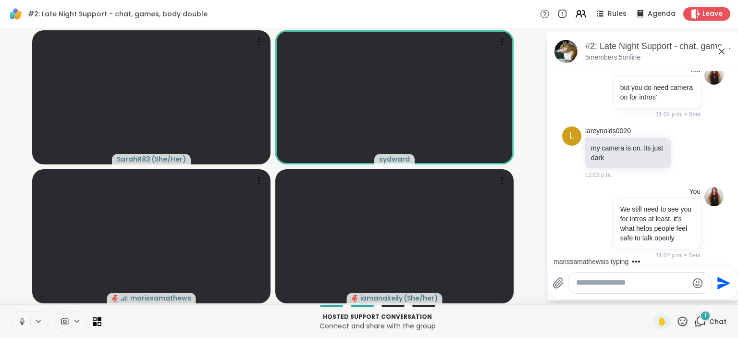
scroll to position [231, 0]
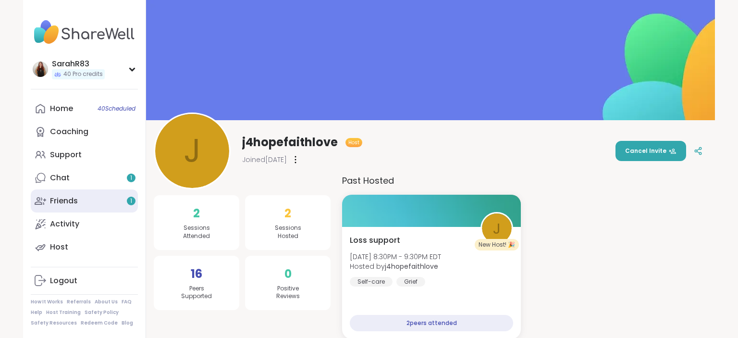
click at [80, 204] on link "Friends 1" at bounding box center [84, 200] width 107 height 23
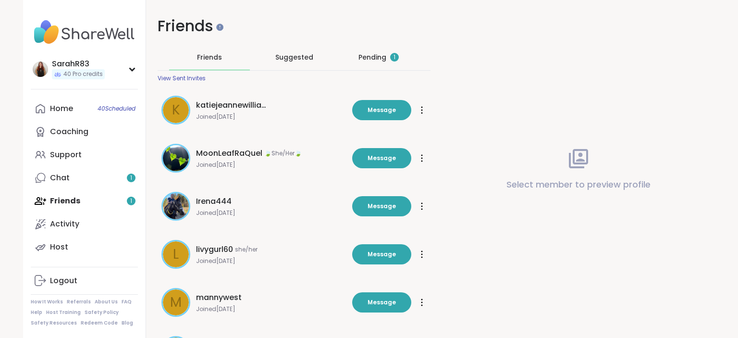
click at [378, 56] on div "Pending 1" at bounding box center [379, 57] width 40 height 10
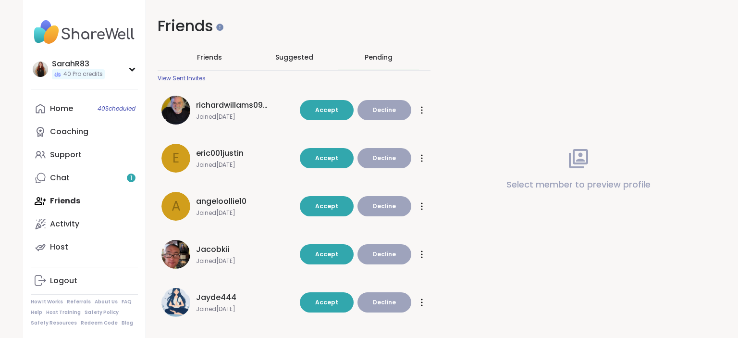
scroll to position [11, 0]
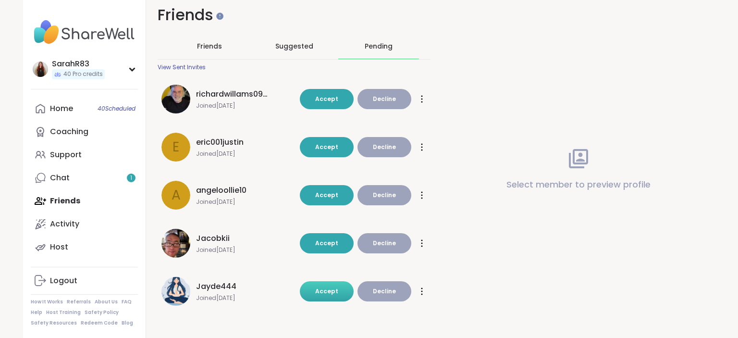
click at [336, 294] on span "Accept" at bounding box center [326, 291] width 23 height 8
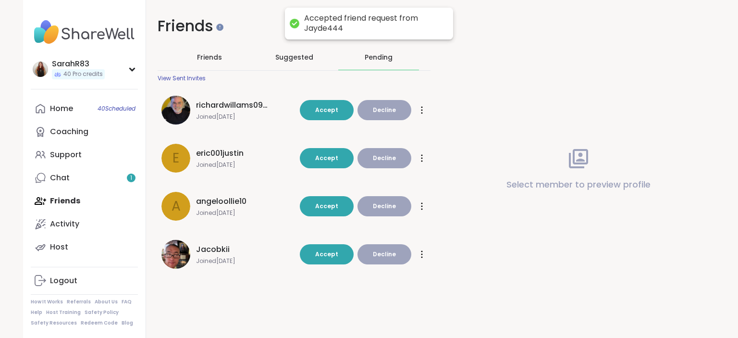
scroll to position [0, 0]
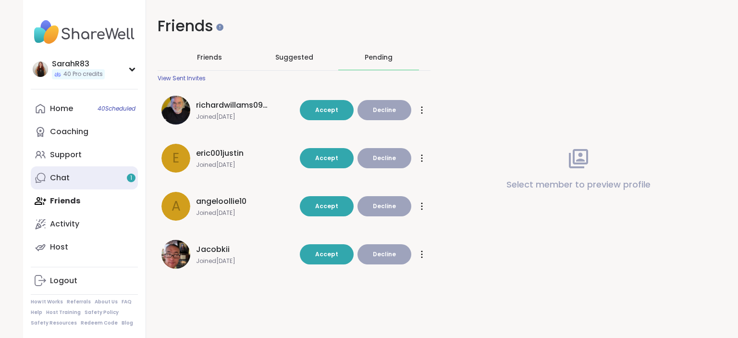
click at [81, 184] on link "Chat 1" at bounding box center [84, 177] width 107 height 23
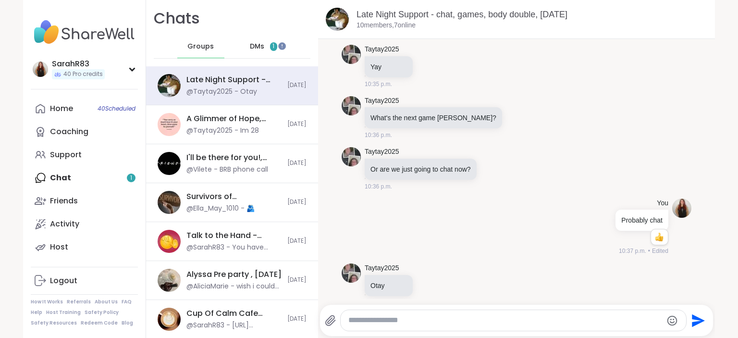
click at [258, 46] on span "DMs" at bounding box center [257, 47] width 14 height 10
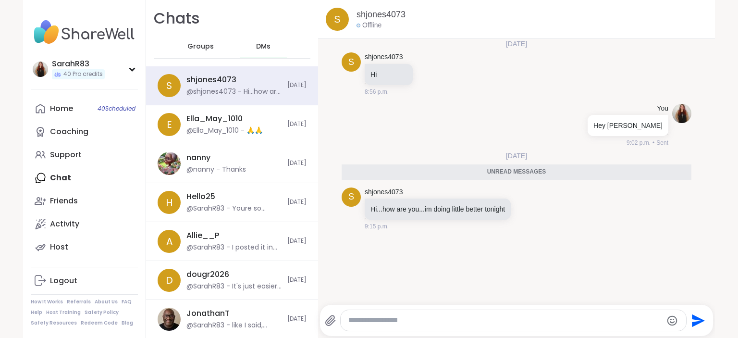
scroll to position [2, 0]
click at [436, 325] on textarea "Type your message" at bounding box center [506, 320] width 314 height 10
type textarea "**********"
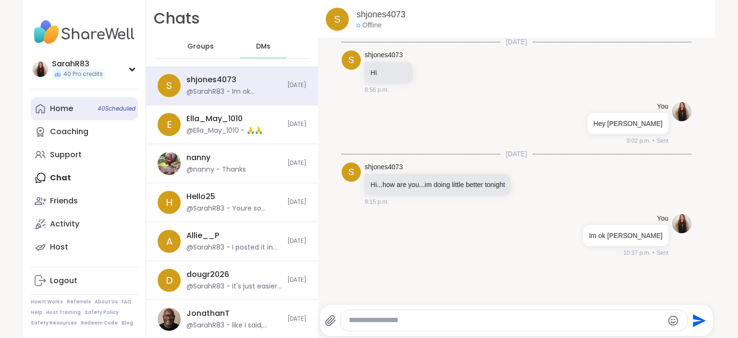
click at [62, 116] on link "Home 40 Scheduled" at bounding box center [84, 108] width 107 height 23
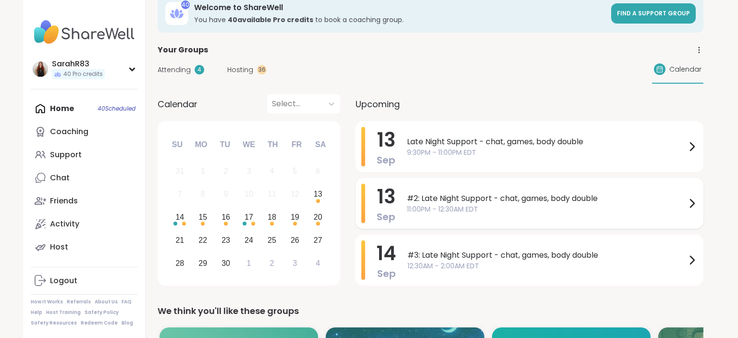
scroll to position [43, 0]
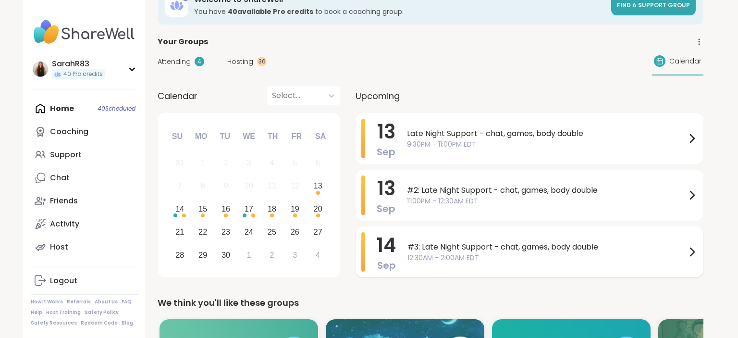
click at [434, 250] on span "#3: Late Night Support - chat, games, body double" at bounding box center [547, 247] width 279 height 12
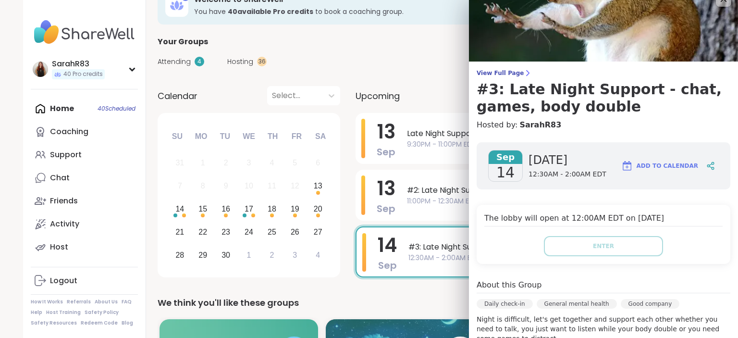
scroll to position [0, 0]
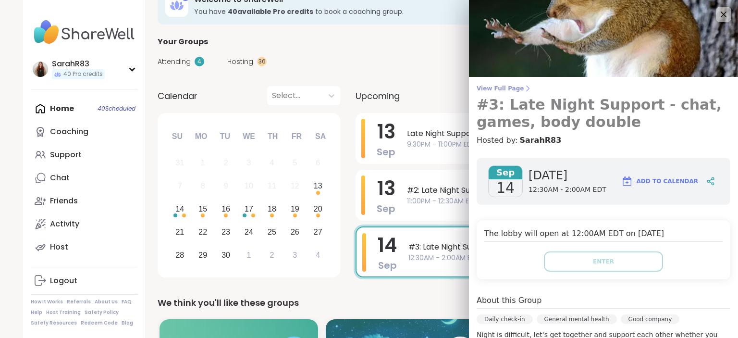
click at [511, 89] on span "View Full Page" at bounding box center [604, 89] width 254 height 8
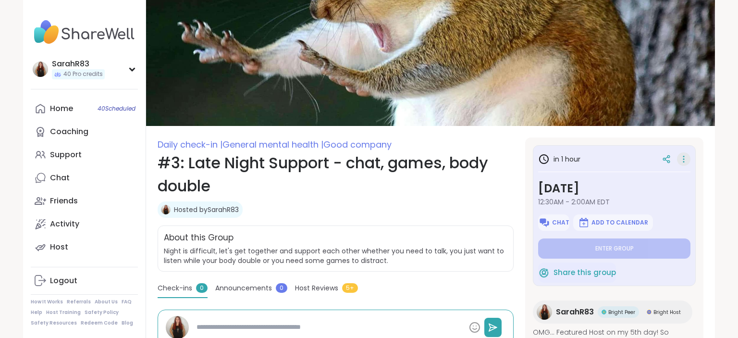
click at [686, 153] on icon at bounding box center [684, 158] width 10 height 13
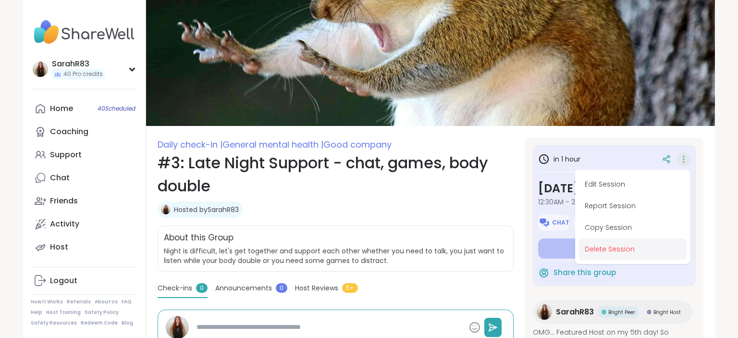
click at [603, 246] on button "Delete Session" at bounding box center [633, 249] width 108 height 22
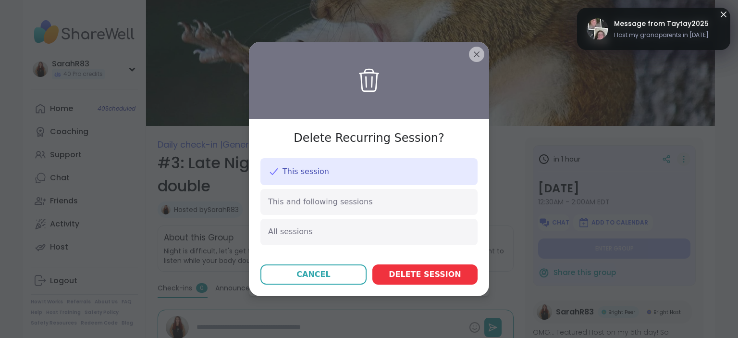
click at [403, 278] on span "Delete session" at bounding box center [425, 275] width 72 height 12
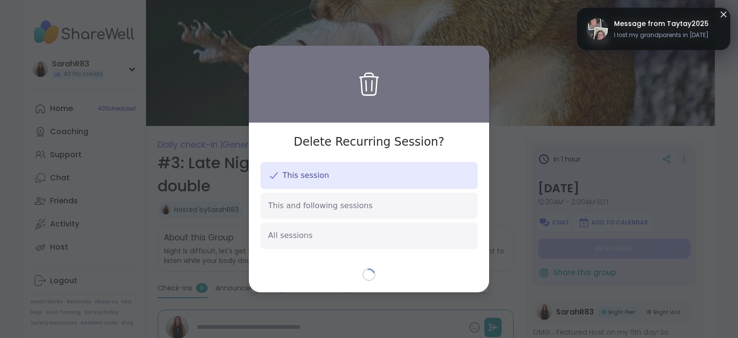
type textarea "*"
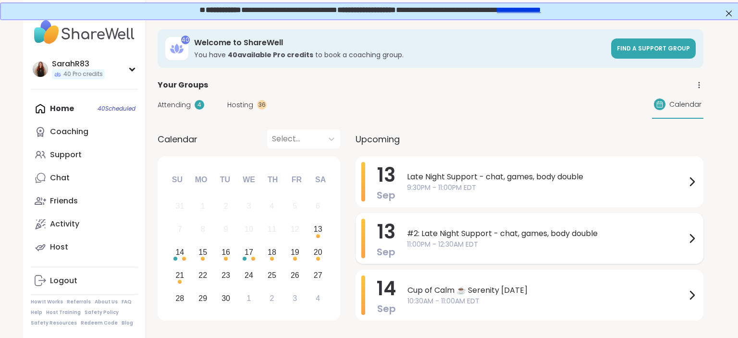
click at [407, 239] on span "11:00PM - 12:30AM EDT" at bounding box center [546, 244] width 279 height 10
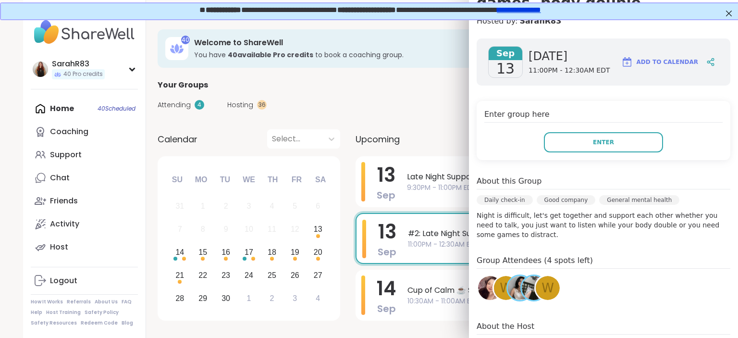
scroll to position [210, 0]
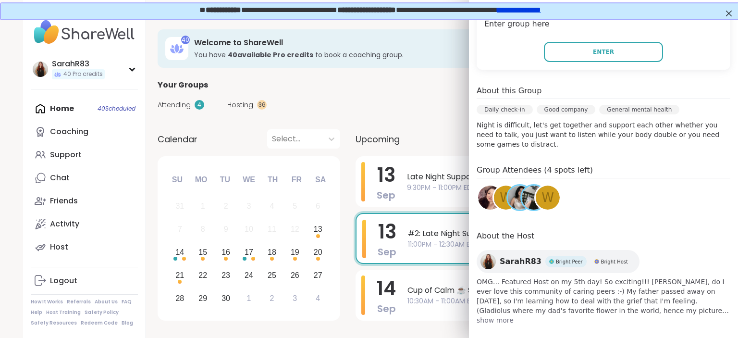
click at [528, 193] on img at bounding box center [534, 198] width 24 height 24
click at [513, 188] on img at bounding box center [520, 198] width 24 height 24
click at [485, 191] on img at bounding box center [490, 198] width 24 height 24
click at [518, 186] on img at bounding box center [520, 198] width 24 height 24
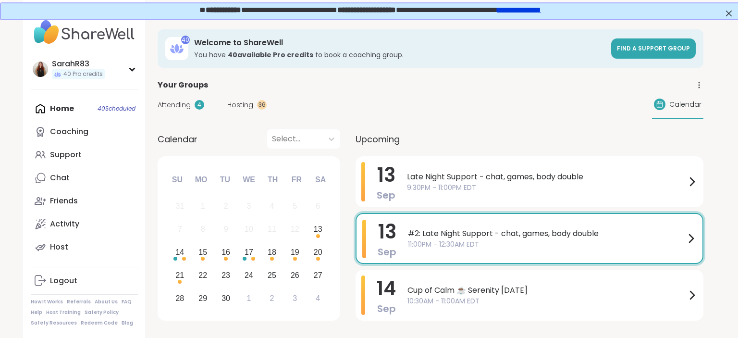
click at [72, 109] on div "Home 40 Scheduled Coaching Support Chat Friends Activity Host" at bounding box center [84, 178] width 107 height 162
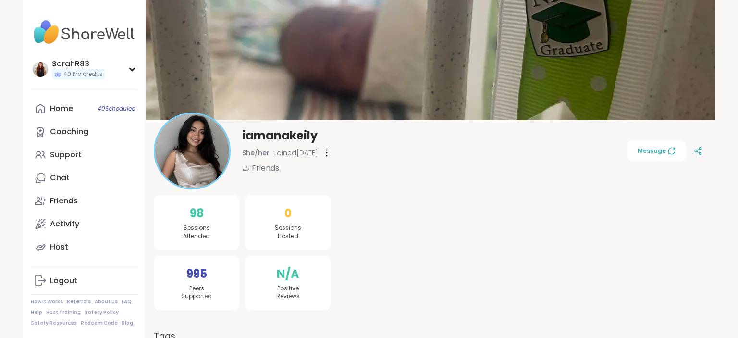
click at [485, 93] on img at bounding box center [430, 60] width 569 height 120
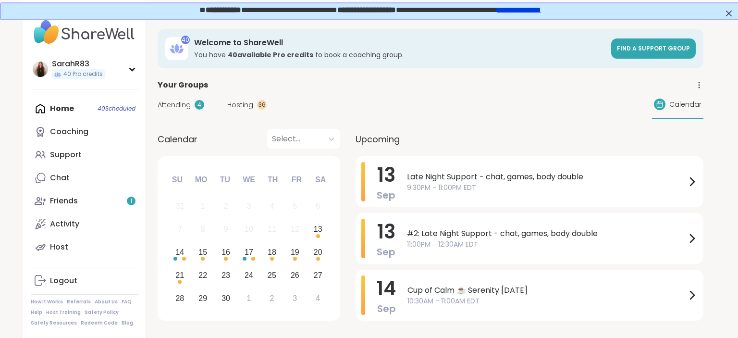
click at [445, 226] on div "#2: Late Night Support - chat, games, body double 11:00PM - 12:30AM EDT" at bounding box center [552, 238] width 291 height 39
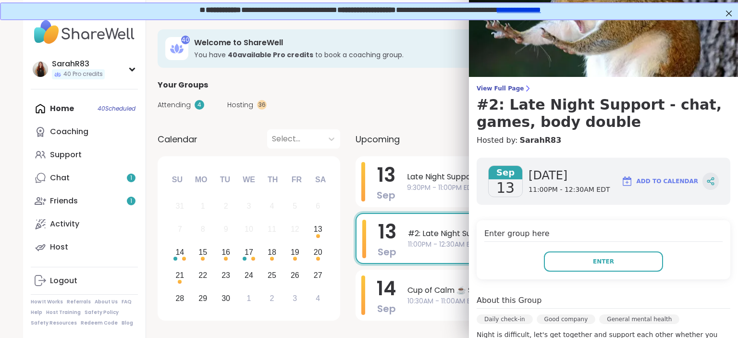
click at [715, 179] on icon at bounding box center [711, 181] width 9 height 9
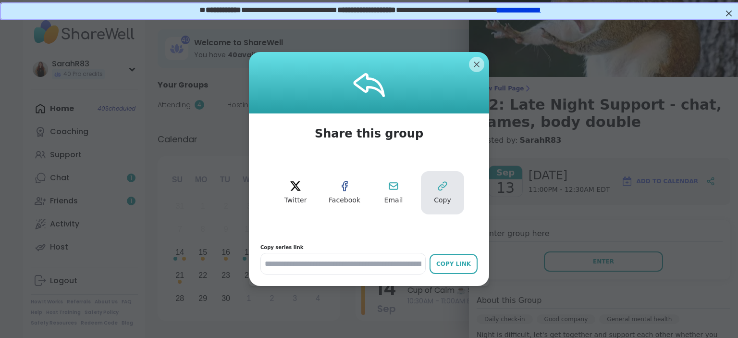
click at [446, 189] on icon at bounding box center [443, 186] width 12 height 12
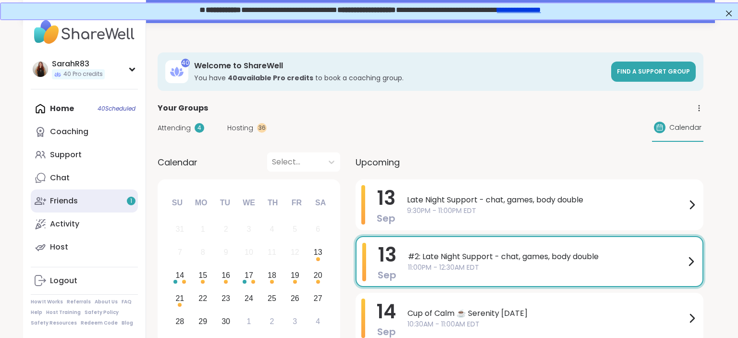
click at [127, 203] on link "Friends 1" at bounding box center [84, 200] width 107 height 23
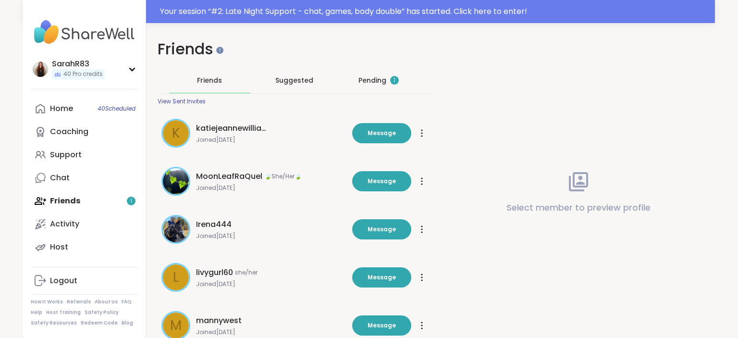
click at [369, 81] on div "Pending 1" at bounding box center [379, 80] width 40 height 10
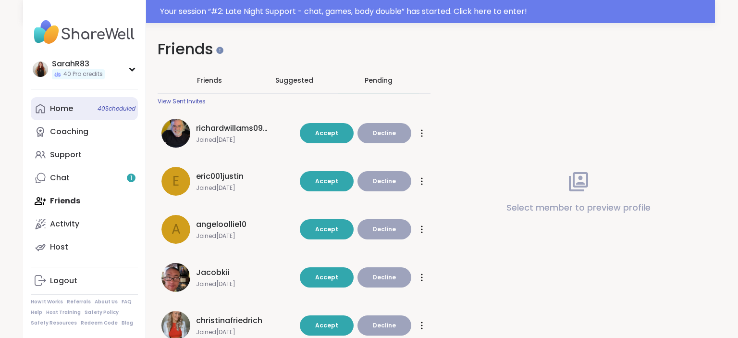
click at [47, 107] on link "Home 40 Scheduled" at bounding box center [84, 108] width 107 height 23
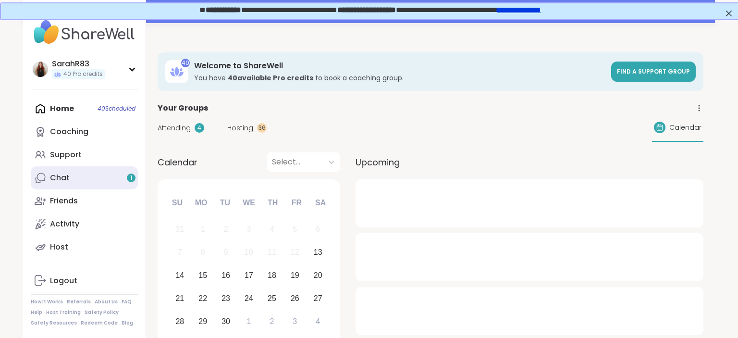
click at [59, 176] on div "Chat 1" at bounding box center [60, 178] width 20 height 11
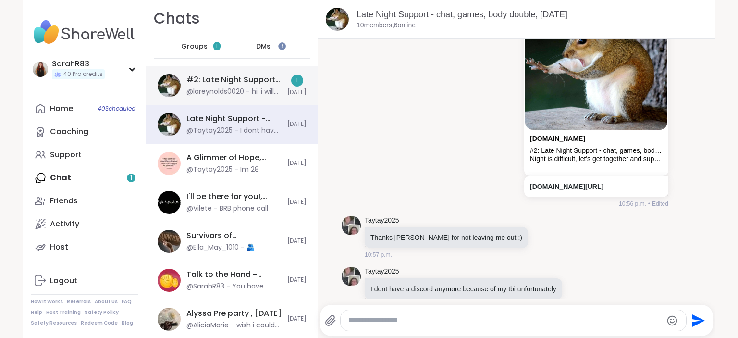
click at [189, 82] on div "#2: Late Night Support - chat, games, body double, [DATE]" at bounding box center [234, 80] width 95 height 11
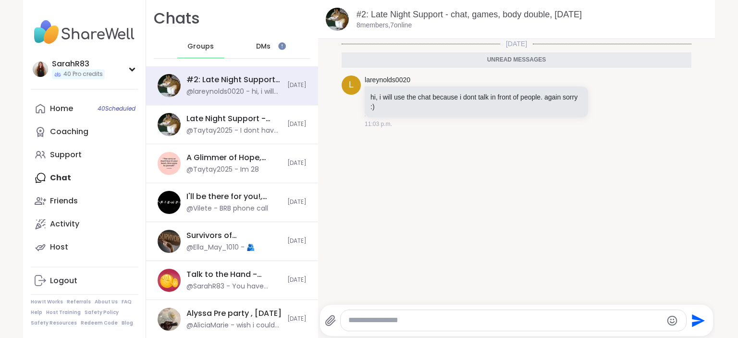
click at [482, 324] on textarea "Type your message" at bounding box center [506, 320] width 314 height 10
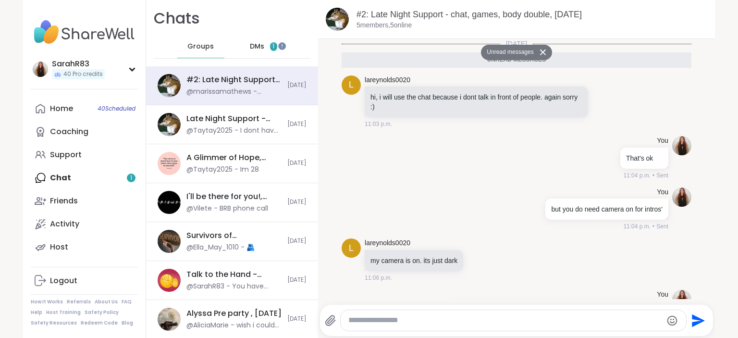
scroll to position [98, 0]
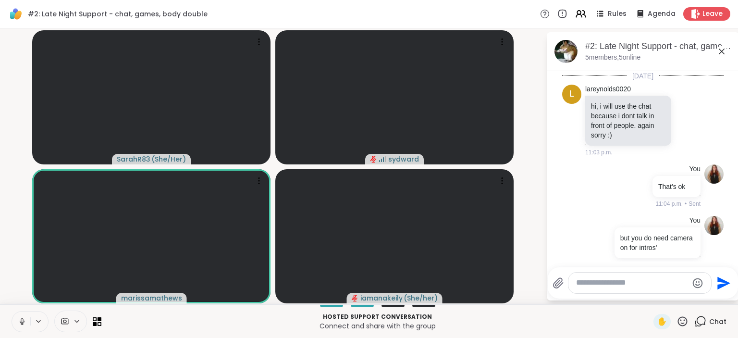
scroll to position [231, 0]
